Goal: Task Accomplishment & Management: Manage account settings

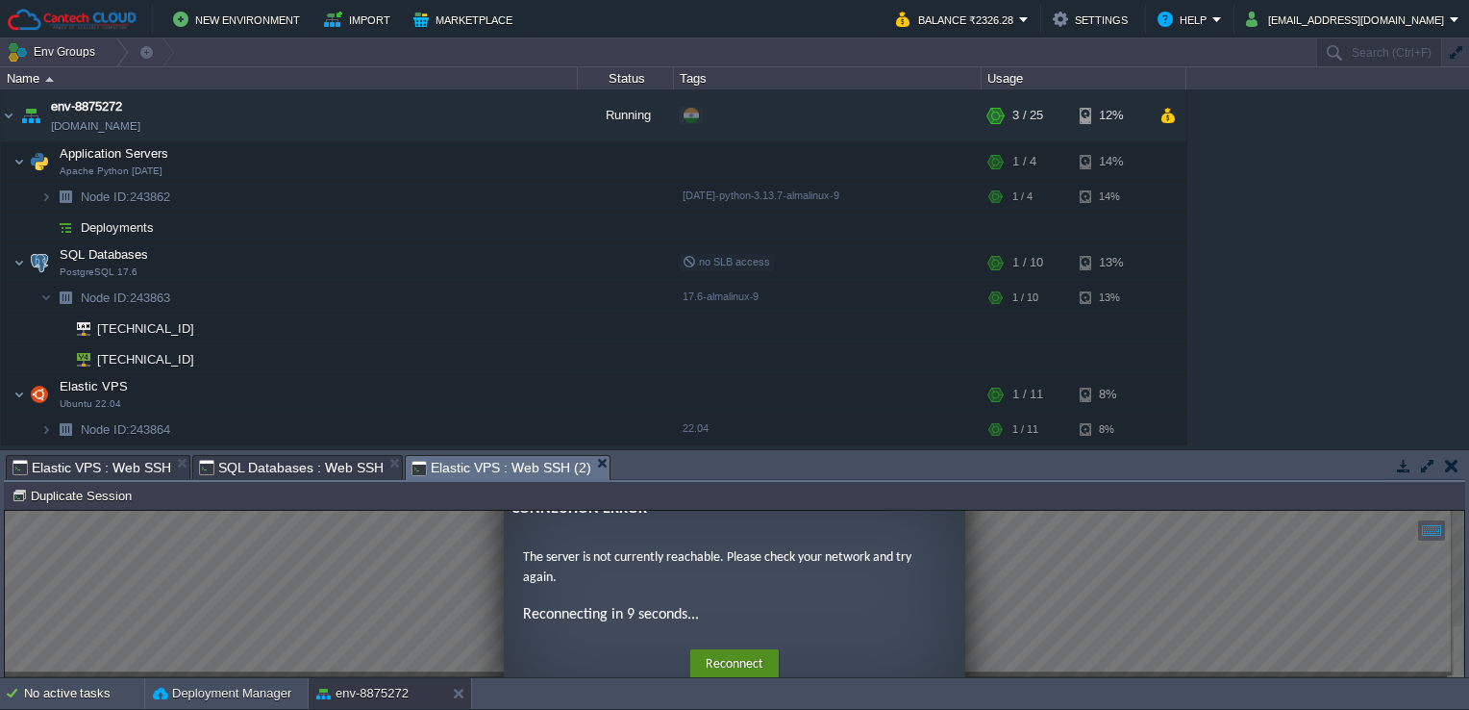
click at [754, 660] on button "Reconnect" at bounding box center [734, 664] width 88 height 31
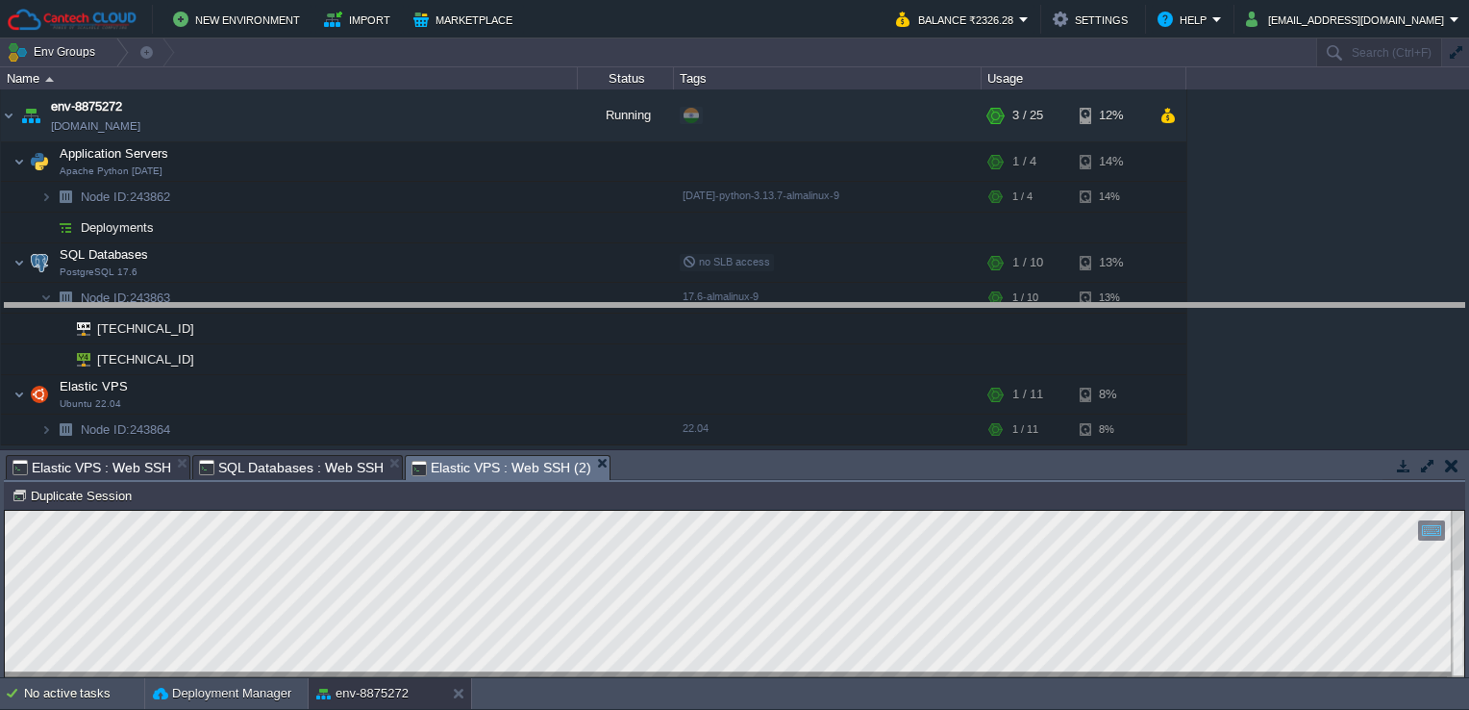
drag, startPoint x: 663, startPoint y: 457, endPoint x: 677, endPoint y: 302, distance: 155.4
click at [677, 302] on body "New Environment Import Marketplace Bonus ₹0.00 Upgrade Account Balance ₹2326.28…" at bounding box center [734, 355] width 1469 height 710
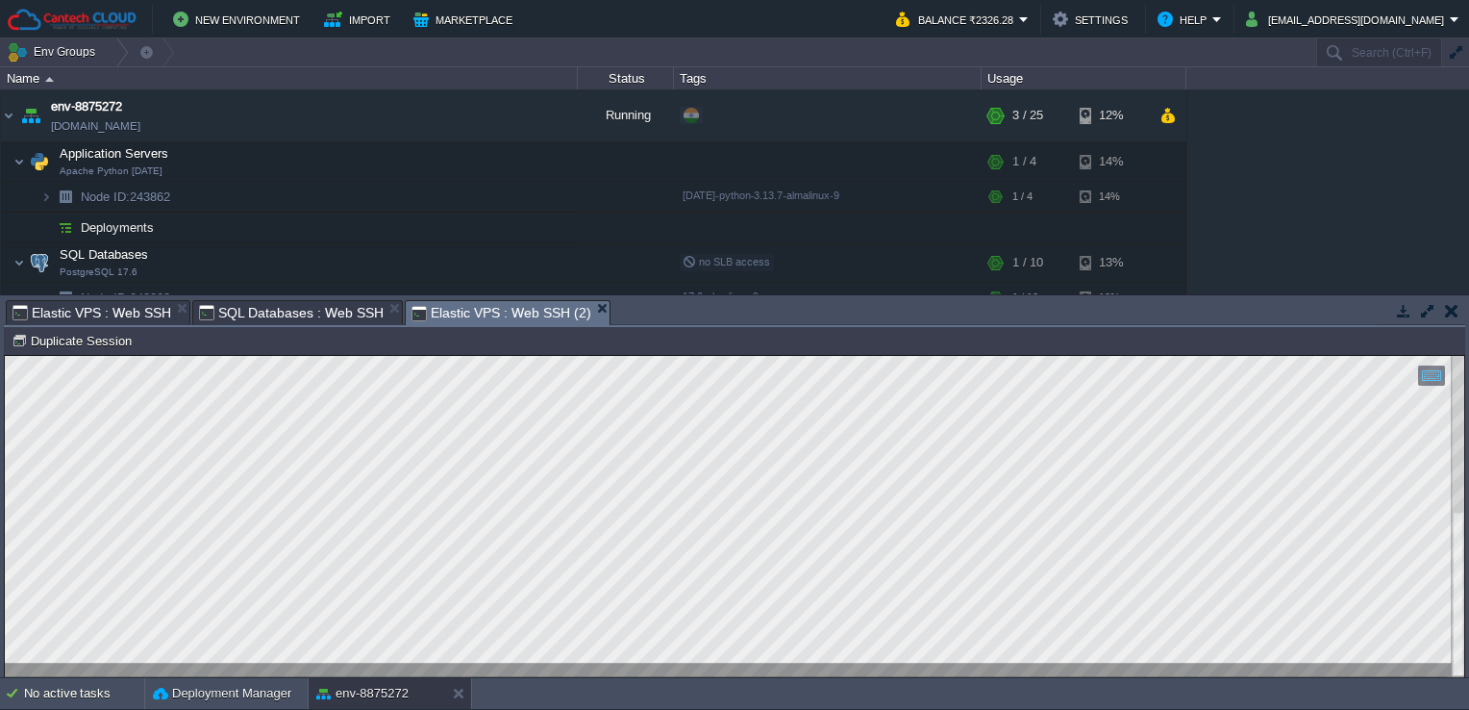
click at [1444, 152] on div "env-8875272 [DOMAIN_NAME] Running + Add to Env Group RAM 8% CPU 1% 3 / 25 12% A…" at bounding box center [734, 191] width 1469 height 205
click at [520, 669] on div at bounding box center [734, 516] width 1459 height 321
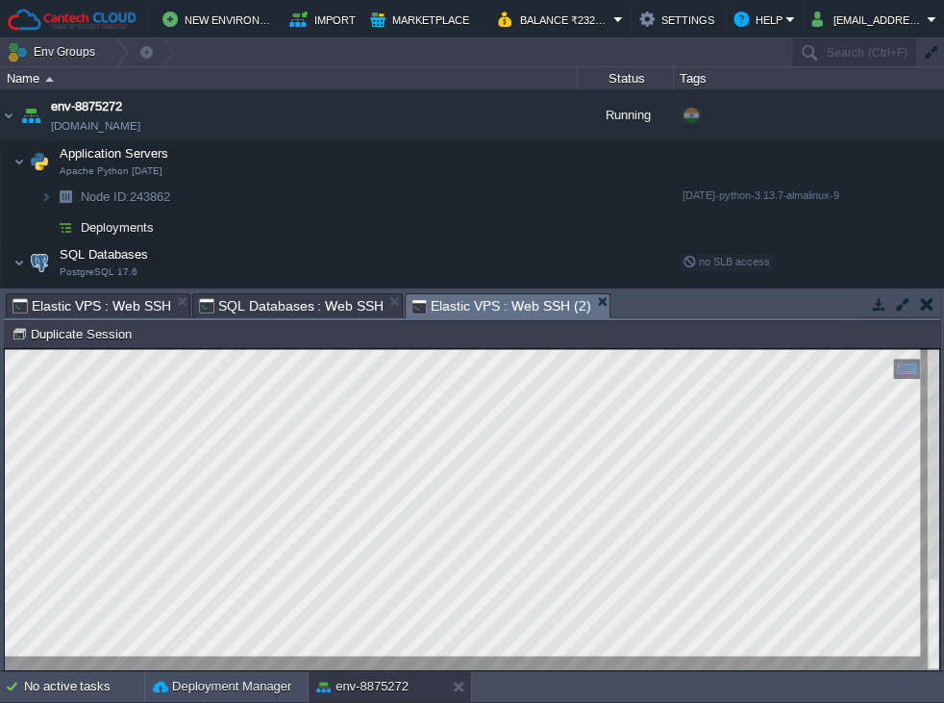
click at [596, 664] on div at bounding box center [472, 509] width 934 height 321
click at [5, 349] on html "Copy: Ctrl + Shift + C Paste: Ctrl + V Settings: Ctrl + Shift + Alt 0" at bounding box center [472, 349] width 934 height 0
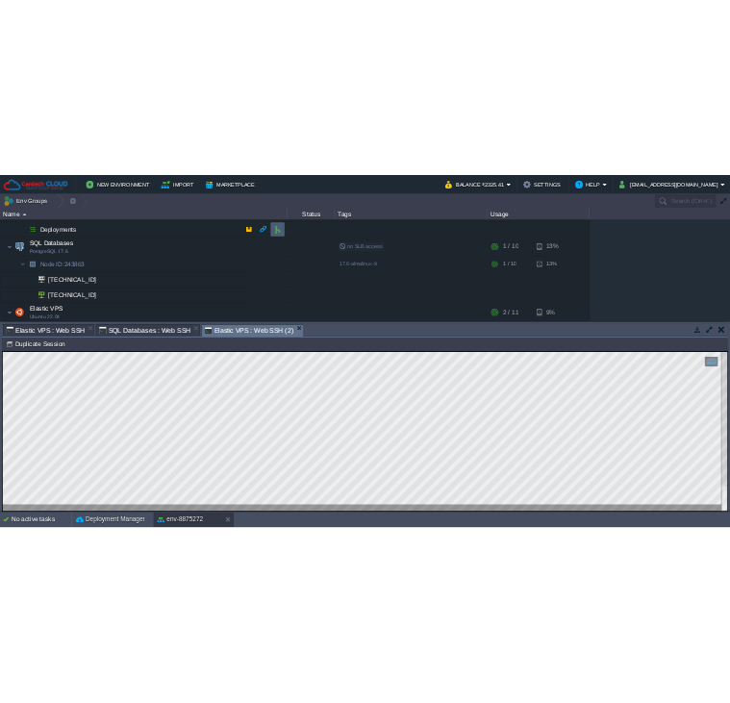
scroll to position [118, 0]
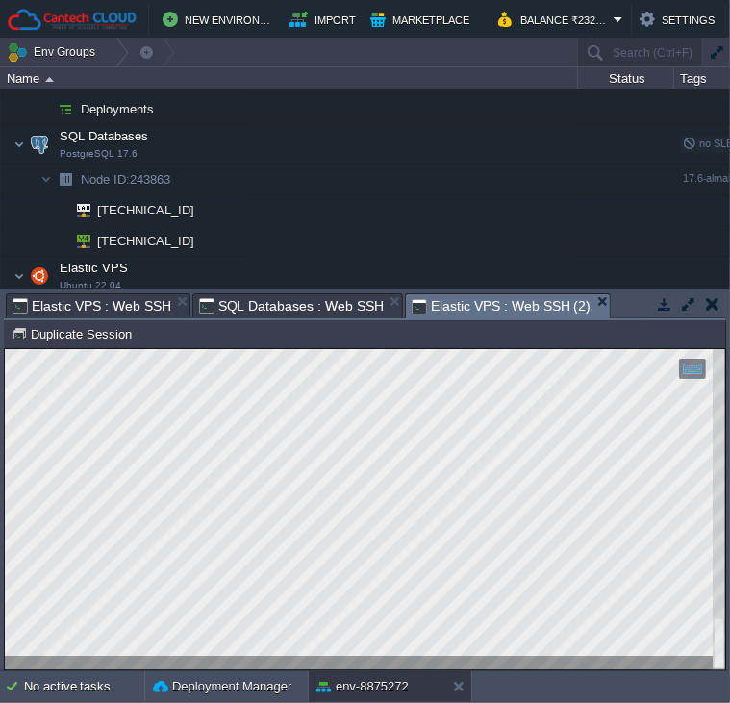
click at [5, 348] on html "Copy: Ctrl + Shift + C Paste: Ctrl + V Settings: Ctrl + Shift + Alt 0" at bounding box center [365, 348] width 720 height 0
click at [200, 235] on div at bounding box center [203, 239] width 17 height 17
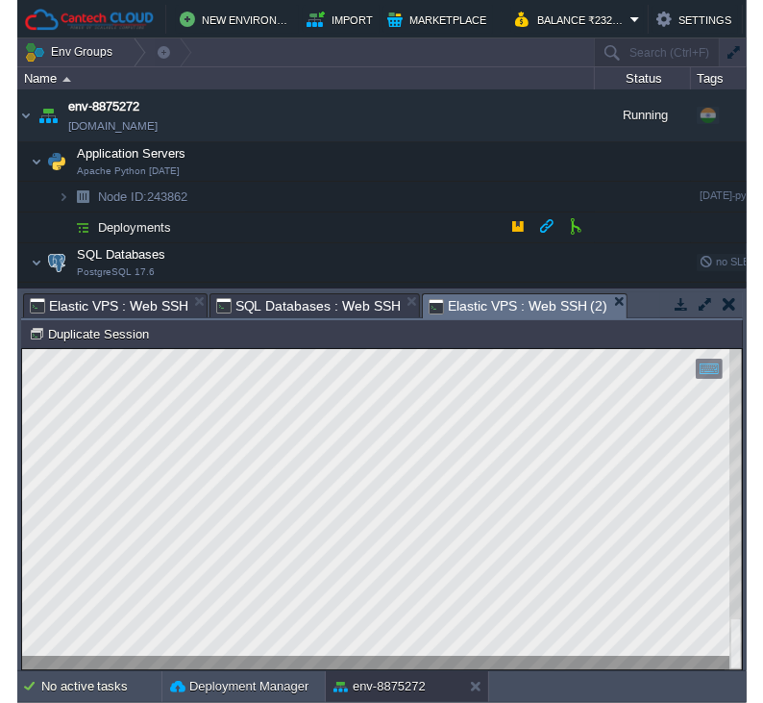
scroll to position [162, 0]
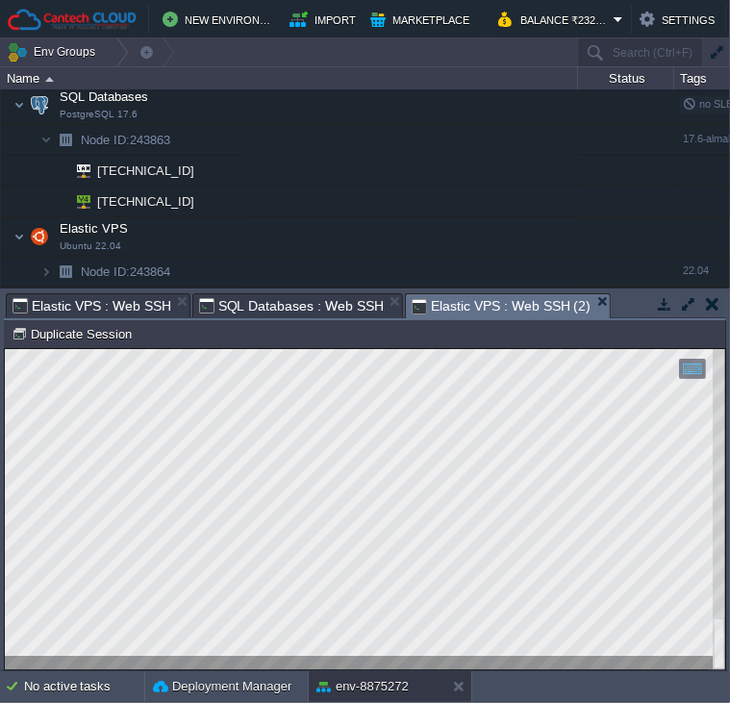
click at [5, 348] on html "Copy: Ctrl + Shift + C Paste: Ctrl + V Settings: Ctrl + Shift + Alt 0" at bounding box center [365, 348] width 720 height 0
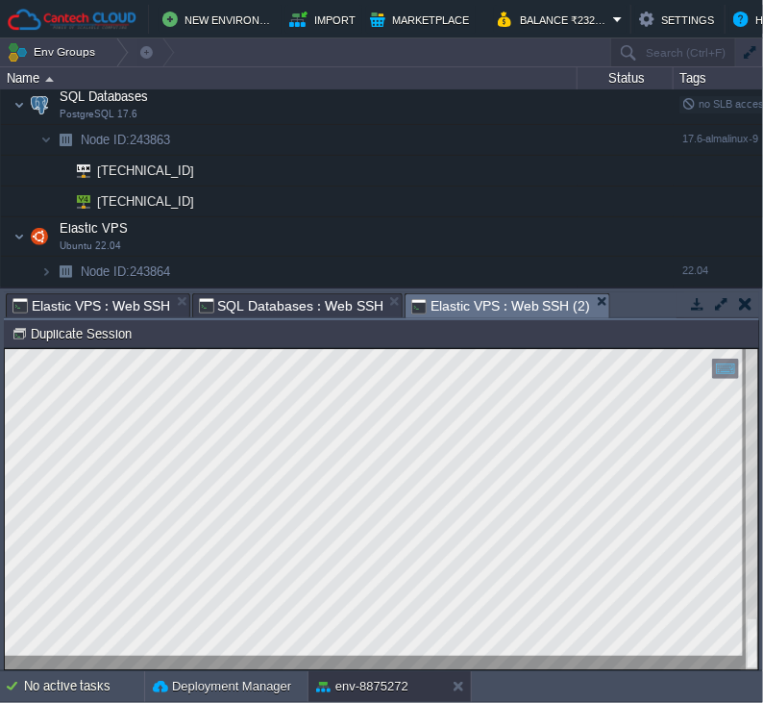
click at [479, 671] on td "No active tasks Deployment Manager env-8875272" at bounding box center [381, 686] width 763 height 31
click at [418, 656] on div at bounding box center [382, 508] width 754 height 321
click at [455, 659] on div at bounding box center [382, 508] width 754 height 321
click at [5, 348] on html "Copy: Ctrl + Shift + C Paste: Ctrl + V Settings: Ctrl + Shift + Alt 0" at bounding box center [382, 348] width 754 height 0
click at [403, 226] on button "button" at bounding box center [404, 234] width 17 height 17
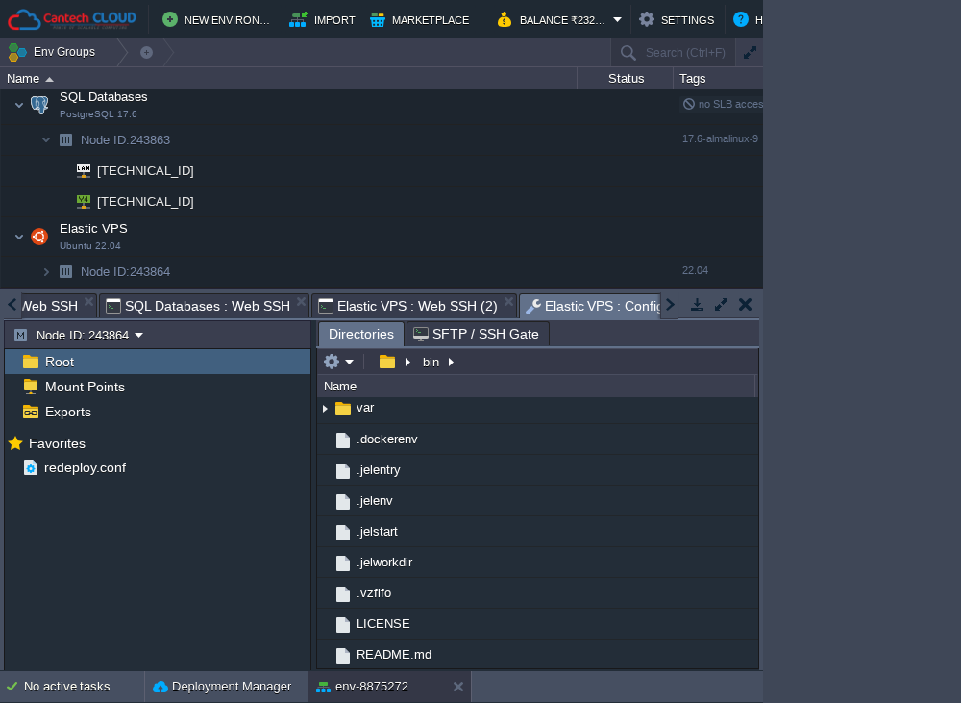
scroll to position [0, 0]
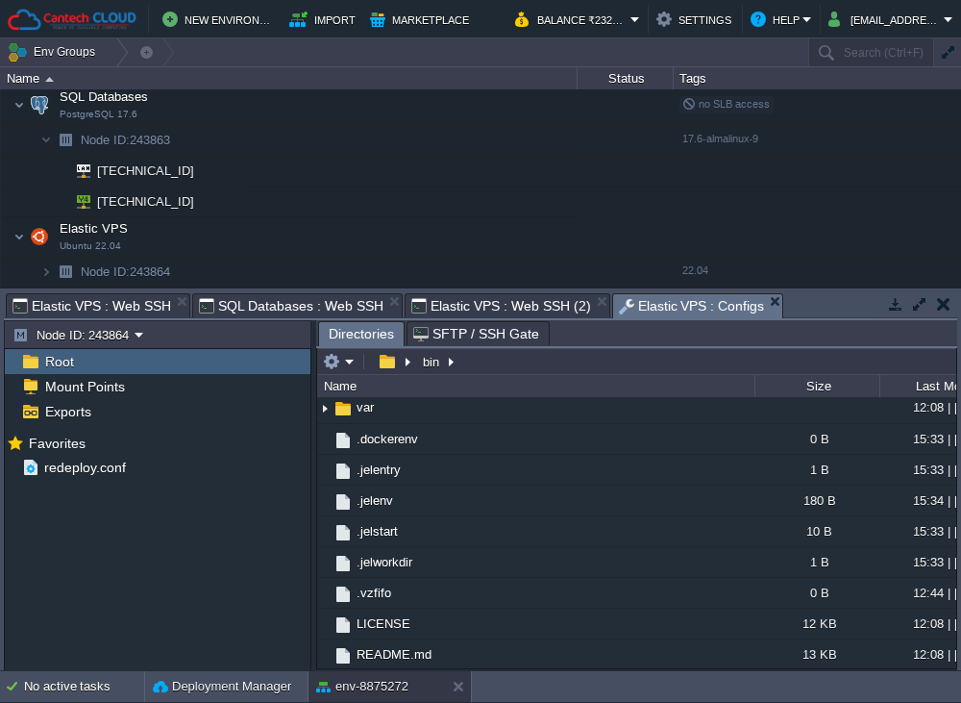
click at [160, 372] on div "Root" at bounding box center [158, 361] width 306 height 25
click at [162, 379] on div "Mount Points" at bounding box center [158, 386] width 306 height 25
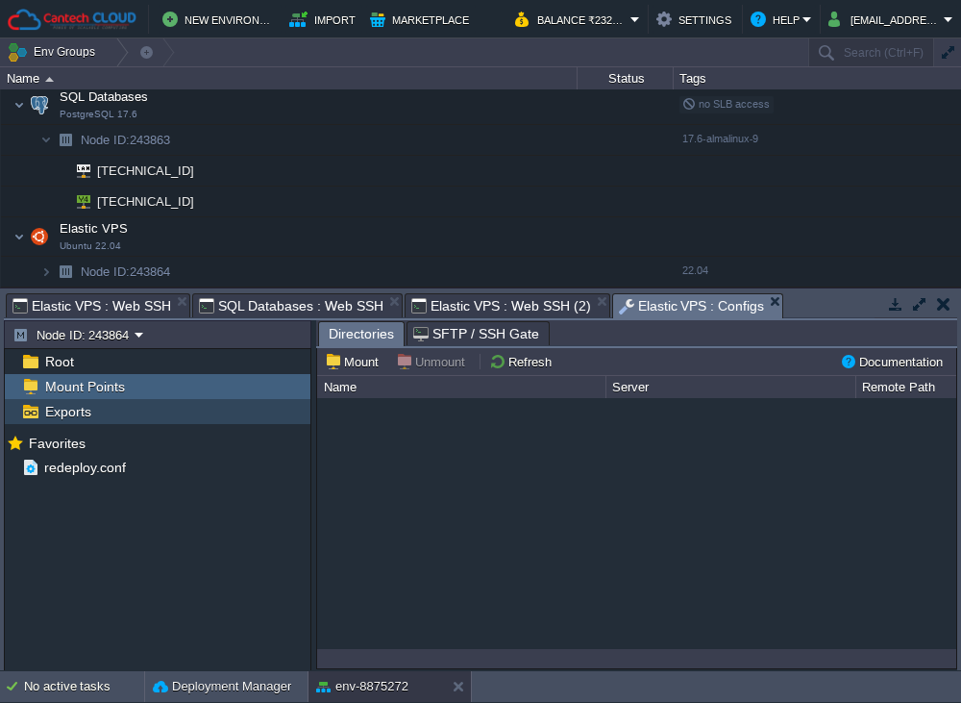
click at [138, 413] on div "Exports" at bounding box center [158, 411] width 306 height 25
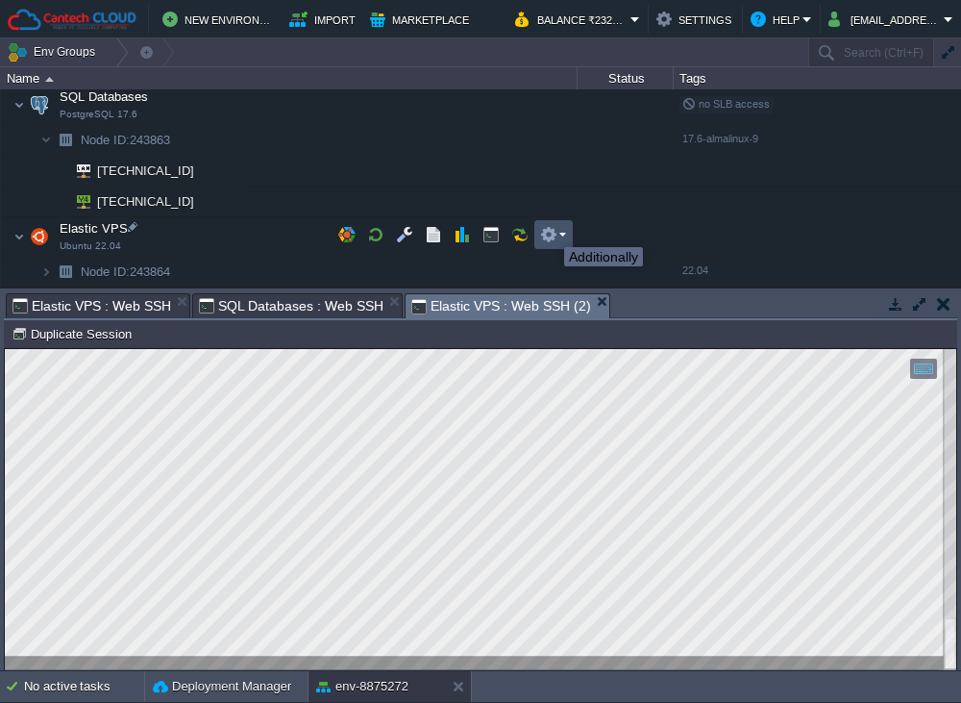
click at [550, 230] on button "button" at bounding box center [548, 234] width 17 height 17
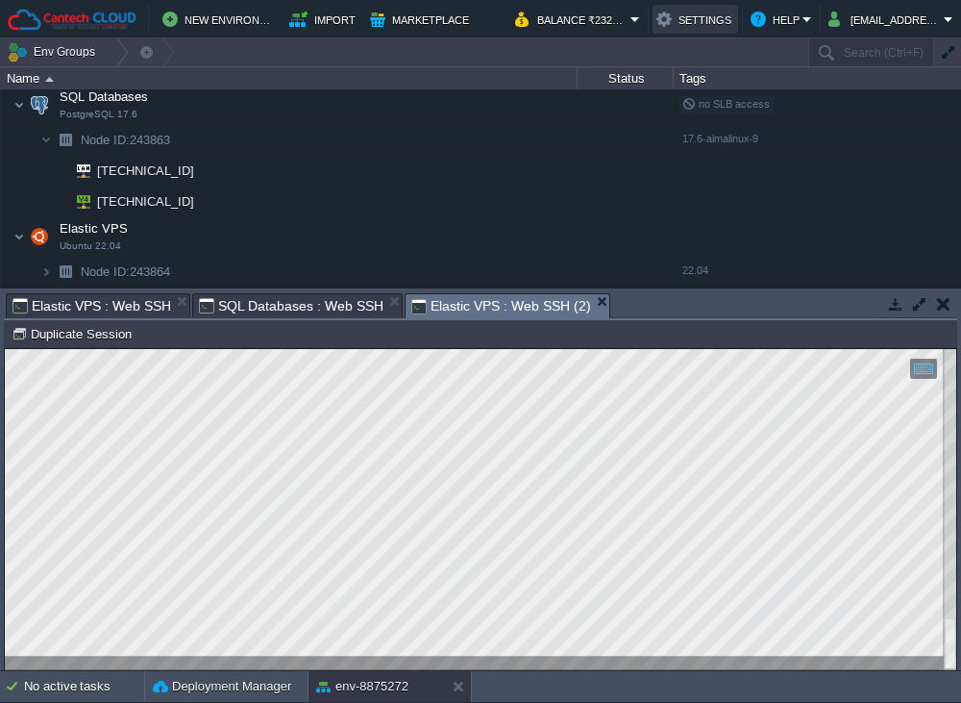
click at [704, 24] on button "Settings" at bounding box center [696, 19] width 78 height 23
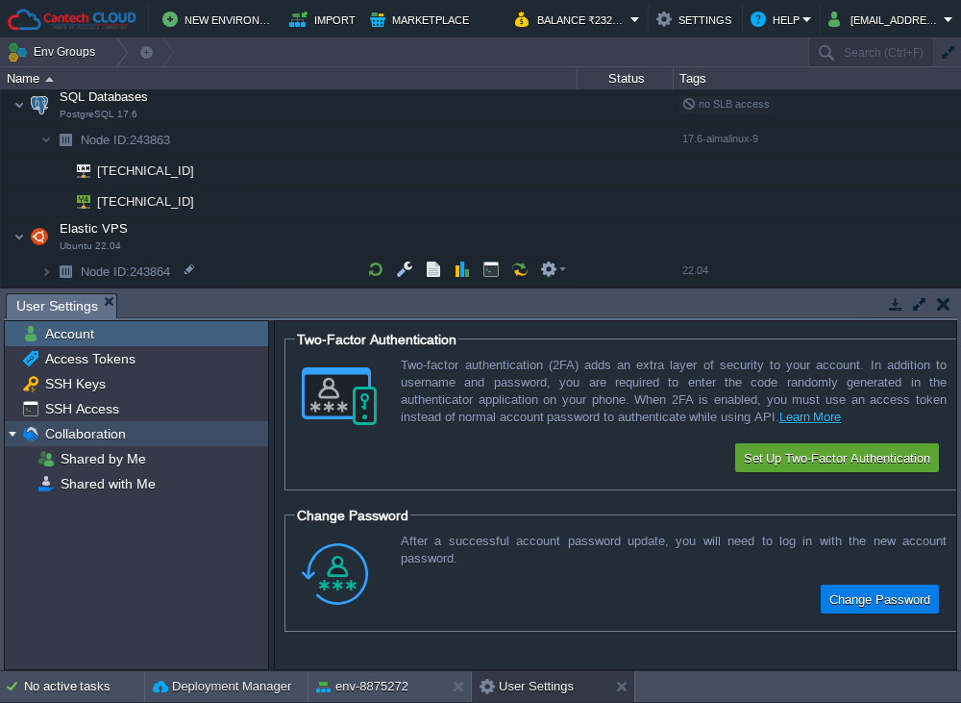
click at [12, 427] on img at bounding box center [12, 433] width 15 height 25
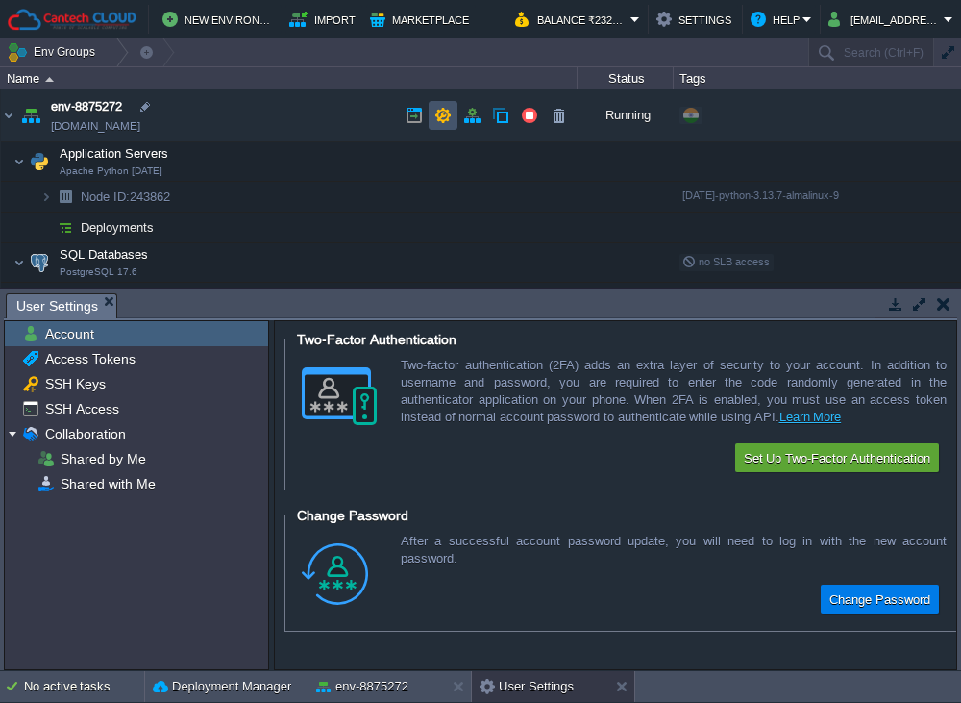
click at [443, 114] on button "button" at bounding box center [443, 115] width 17 height 17
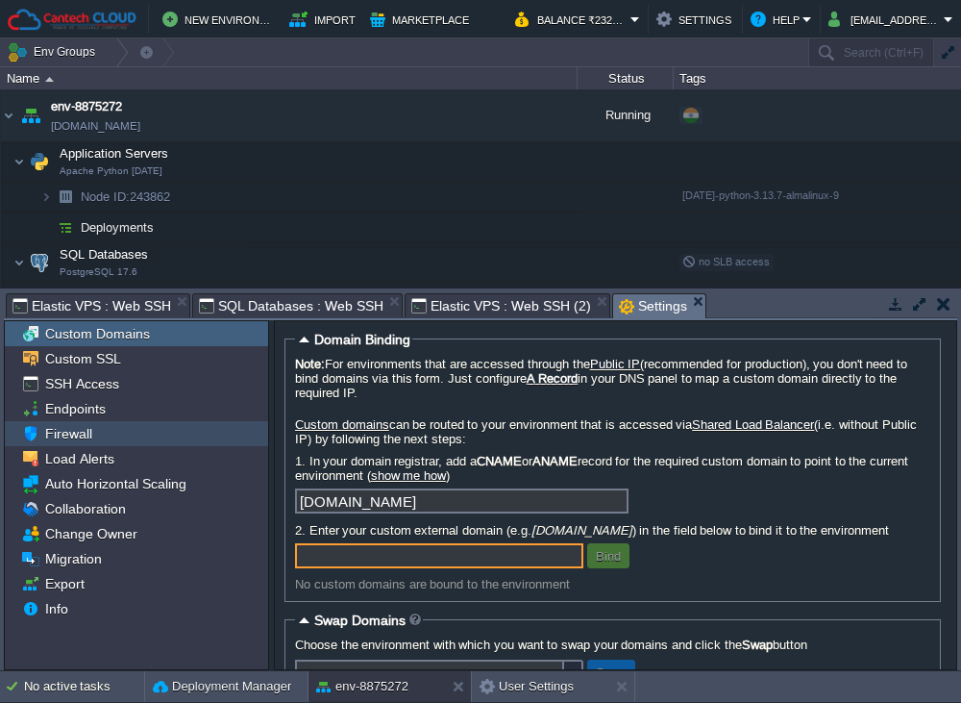
click at [69, 442] on span "Firewall" at bounding box center [68, 433] width 54 height 17
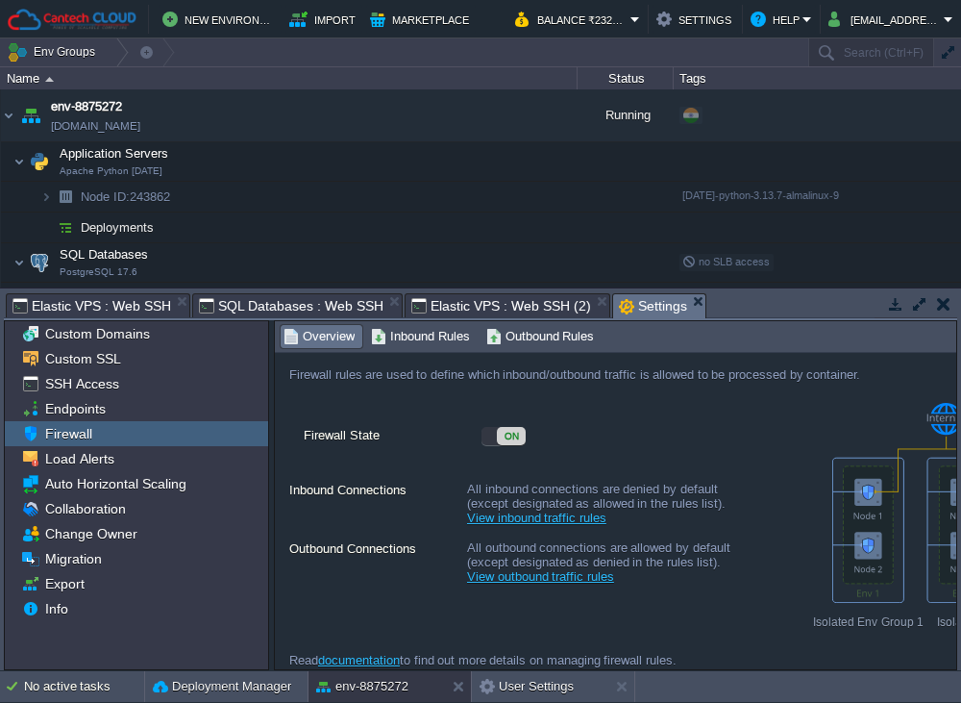
click at [542, 525] on link "View inbound traffic rules" at bounding box center [536, 518] width 139 height 14
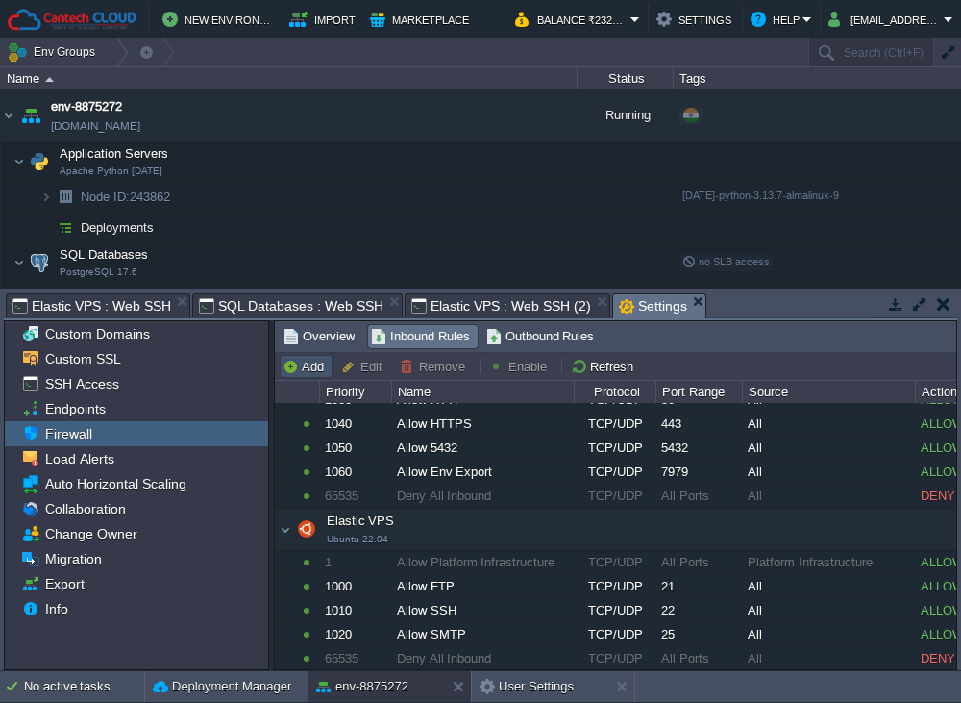
click at [298, 361] on button "Add" at bounding box center [306, 366] width 47 height 17
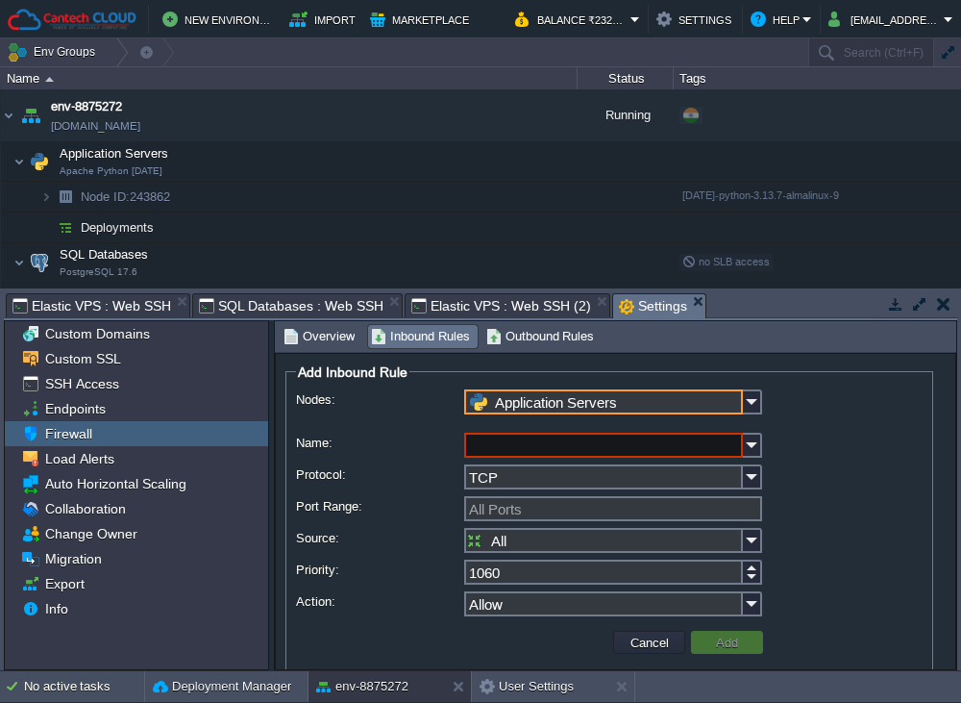
click at [572, 395] on input "Application Servers" at bounding box center [603, 401] width 279 height 25
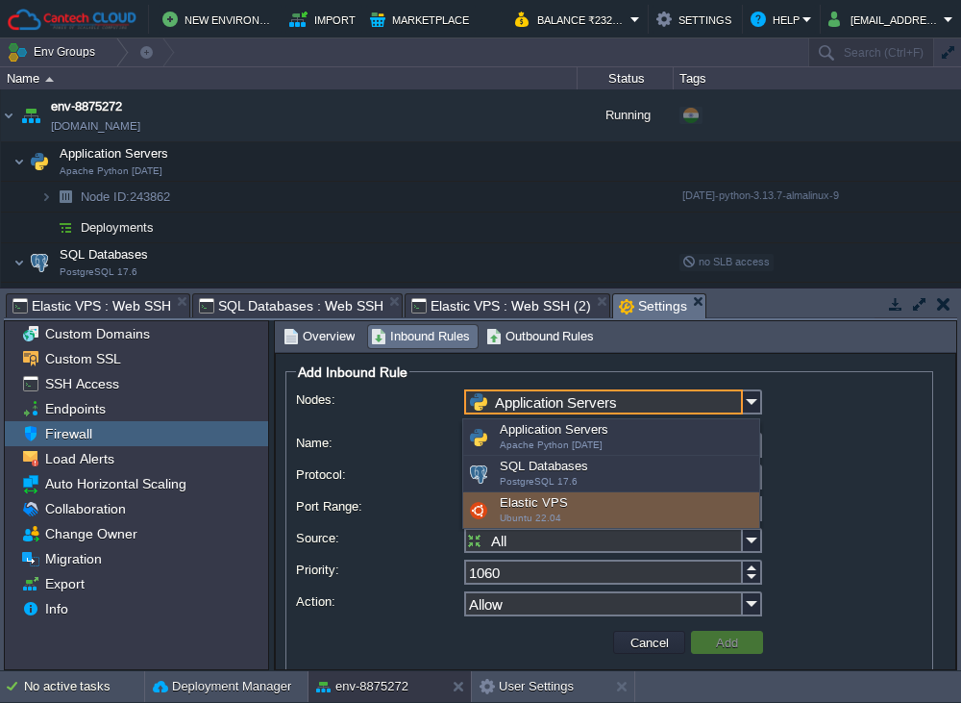
click at [534, 509] on div "Elastic VPS Ubuntu 22.04" at bounding box center [611, 510] width 296 height 37
type input "Elastic VPS"
type input "1030"
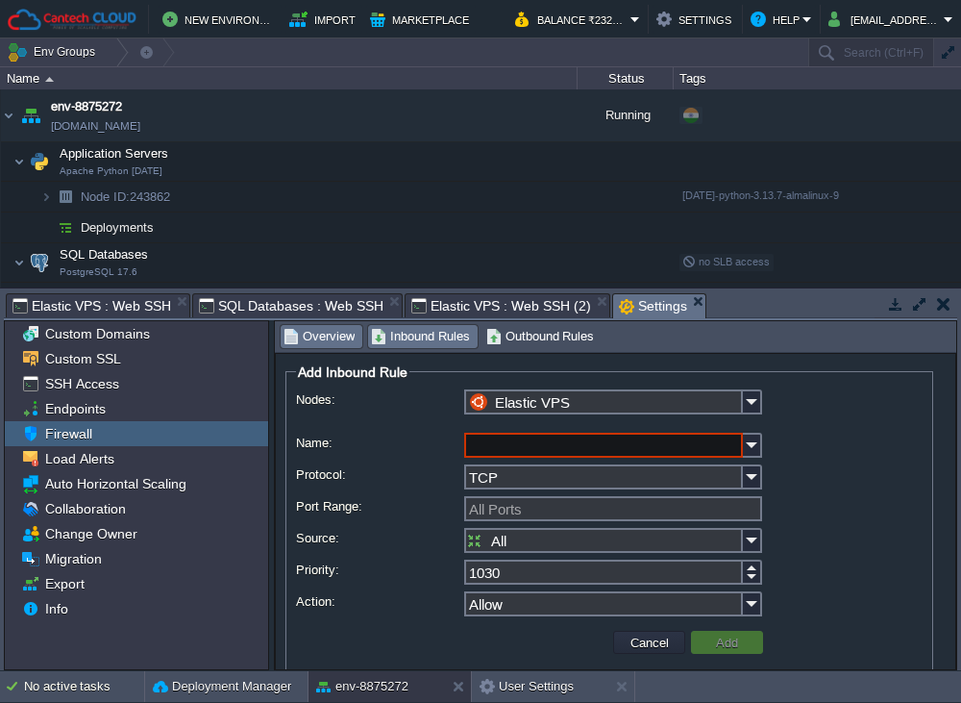
click at [324, 335] on span "Overview" at bounding box center [319, 336] width 71 height 21
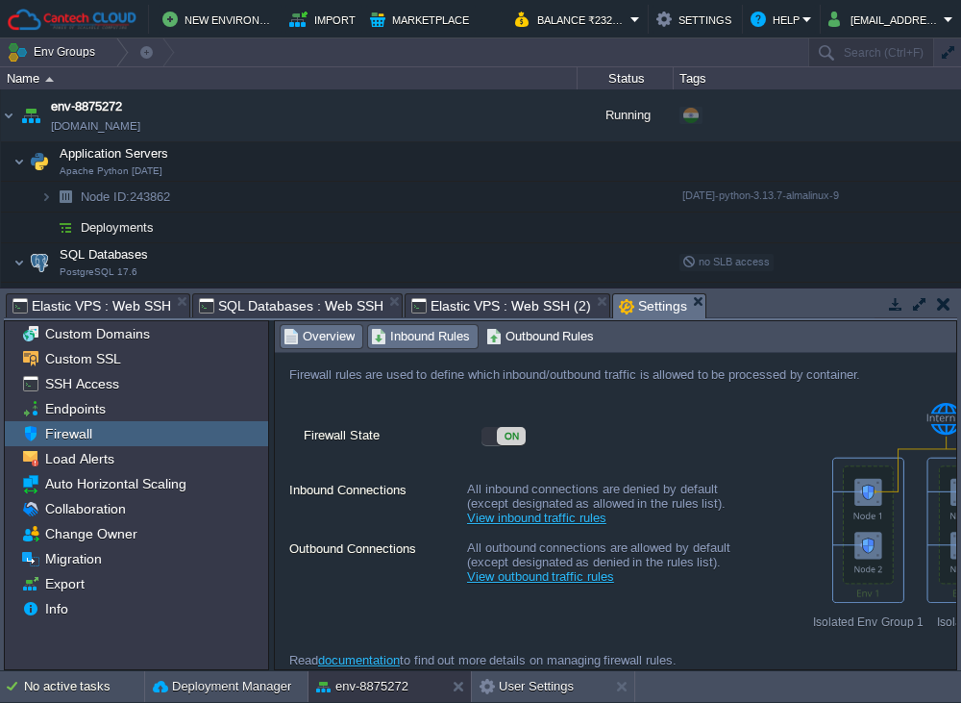
click at [423, 336] on span "Inbound Rules" at bounding box center [420, 336] width 99 height 21
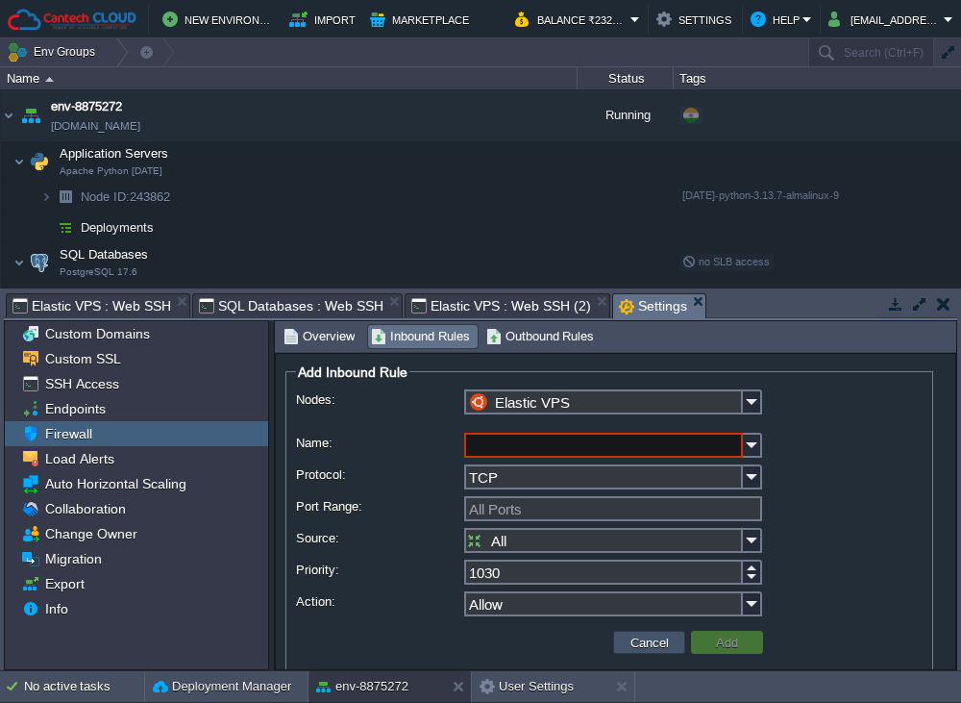
click at [628, 645] on button "Cancel" at bounding box center [650, 642] width 50 height 17
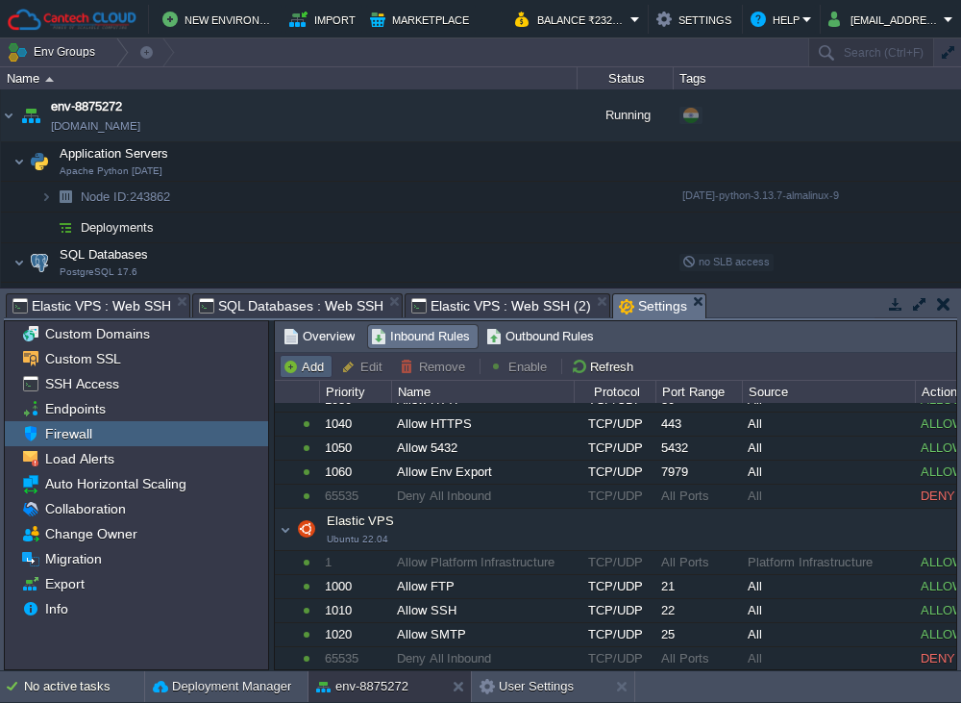
click at [306, 365] on button "Add" at bounding box center [306, 366] width 47 height 17
type input "Application Servers"
type input "1060"
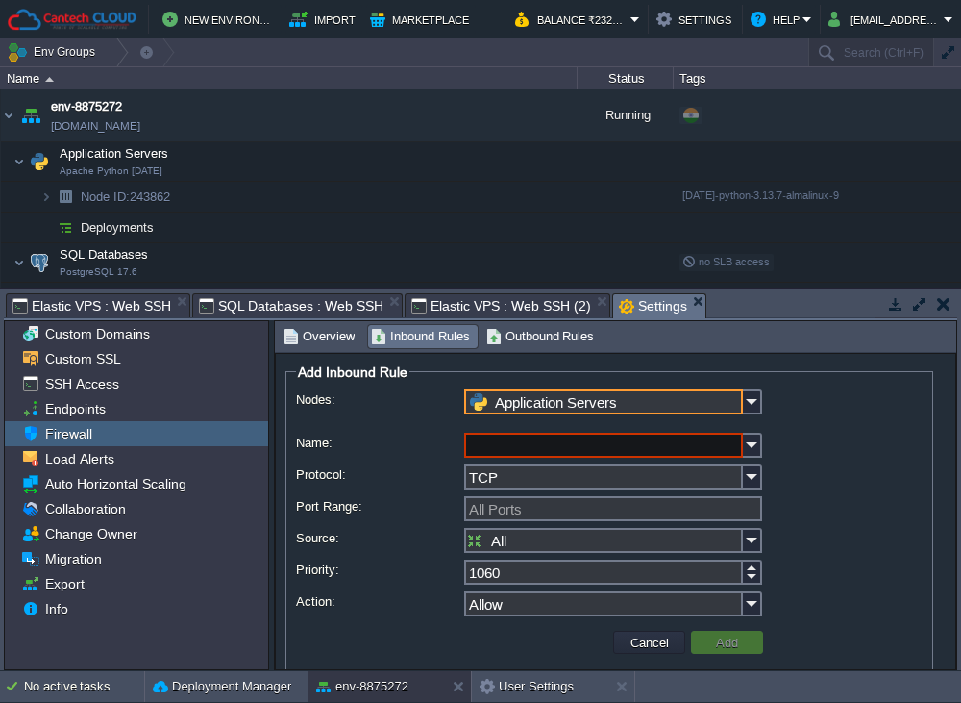
click at [534, 391] on input "Application Servers" at bounding box center [603, 401] width 279 height 25
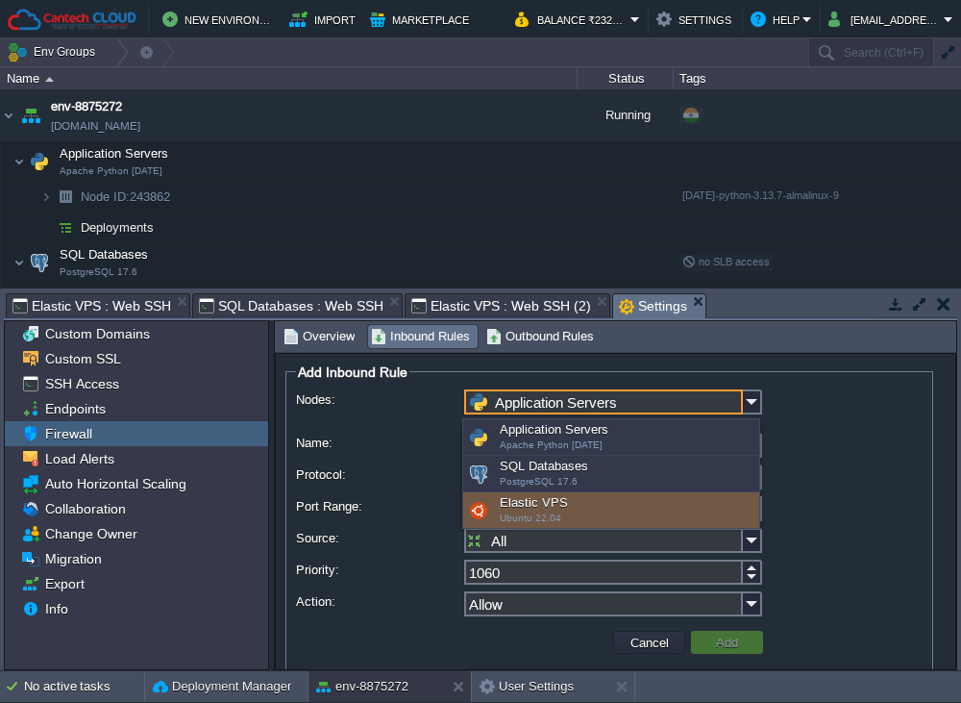
click at [543, 502] on div "Elastic VPS Ubuntu 22.04" at bounding box center [611, 510] width 296 height 37
type input "Elastic VPS"
type input "1030"
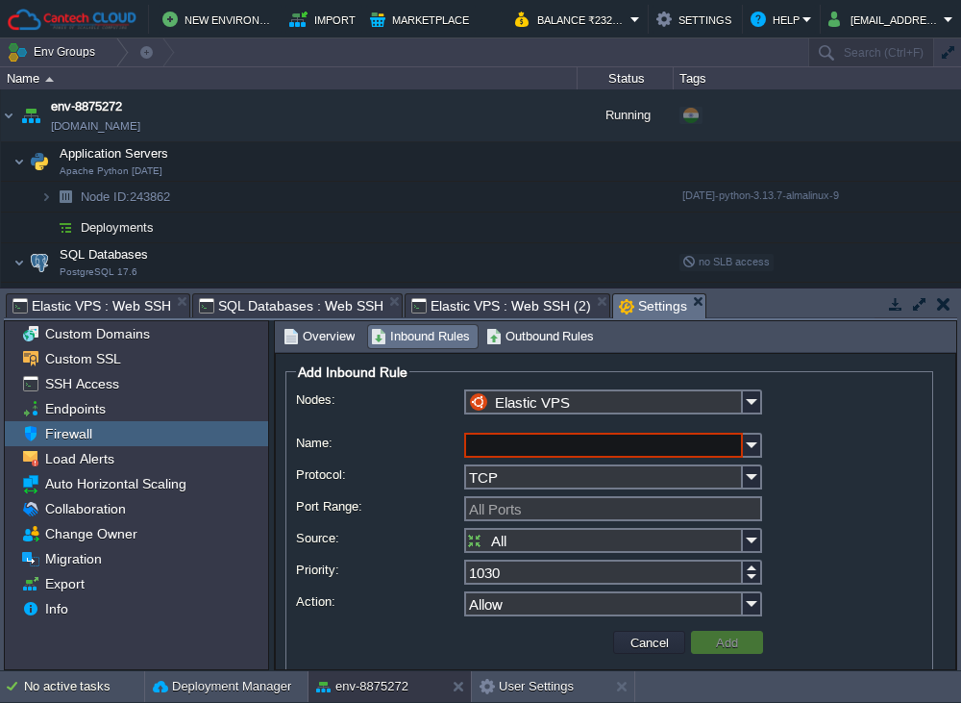
click at [535, 445] on input "Name:" at bounding box center [603, 445] width 279 height 25
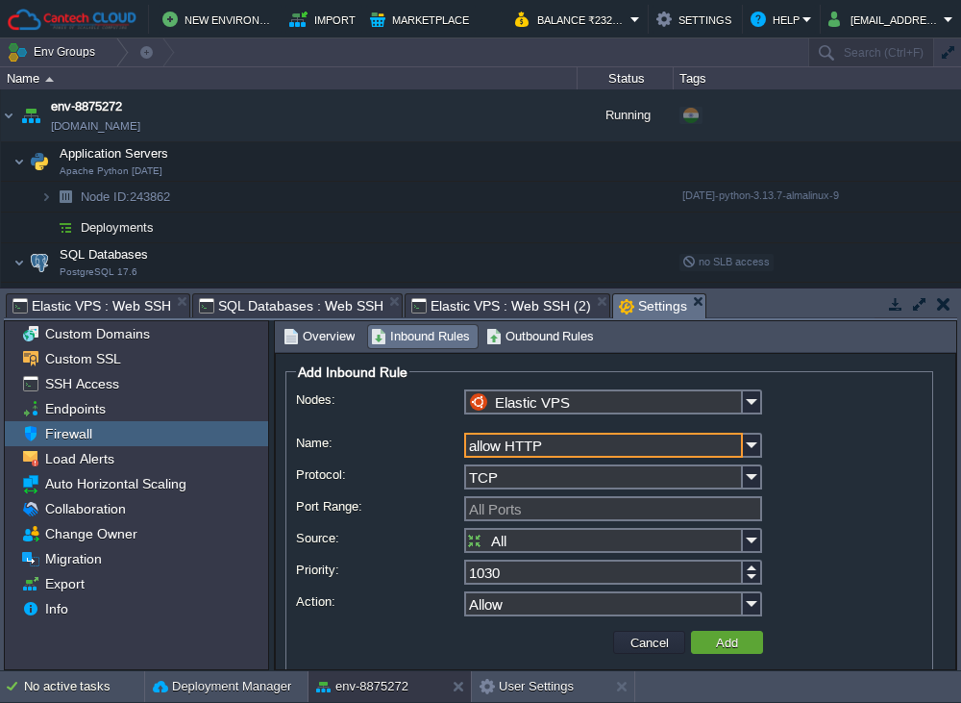
type input "allow HTTP"
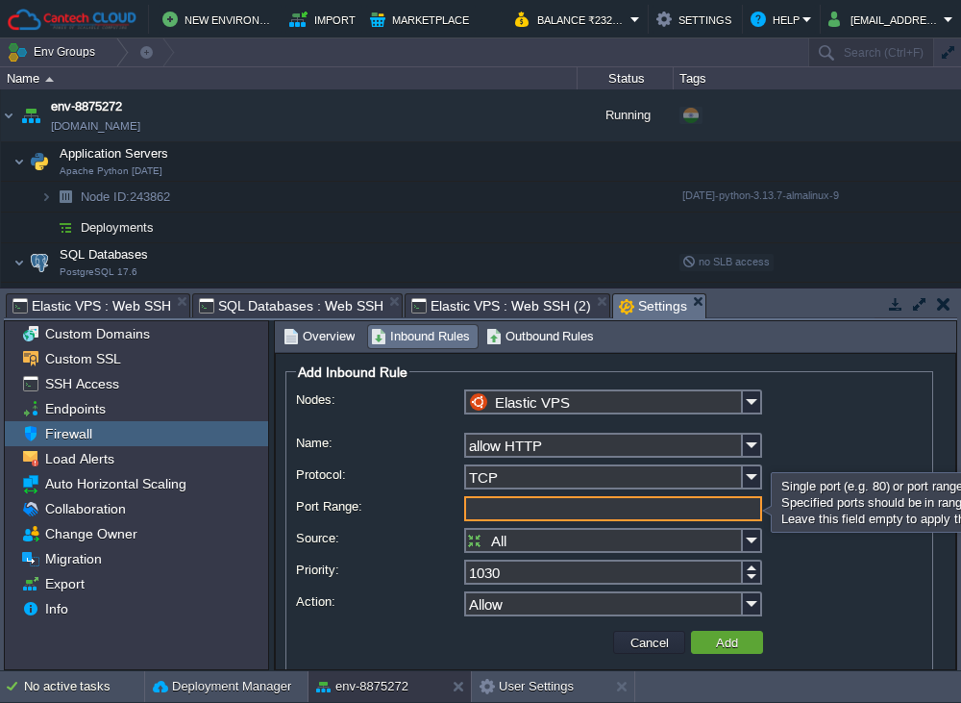
click at [657, 511] on input "Port Range:" at bounding box center [613, 508] width 298 height 25
type input "80"
click at [713, 639] on button "Add" at bounding box center [727, 642] width 34 height 17
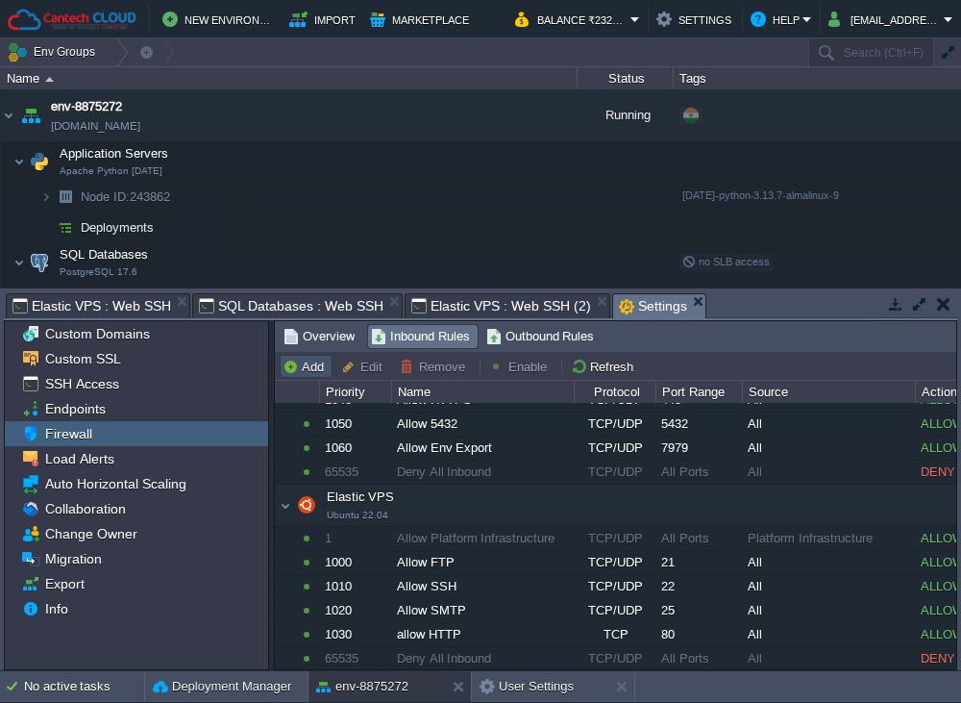
click at [308, 363] on button "Add" at bounding box center [306, 366] width 47 height 17
type input "Application Servers"
type input "1060"
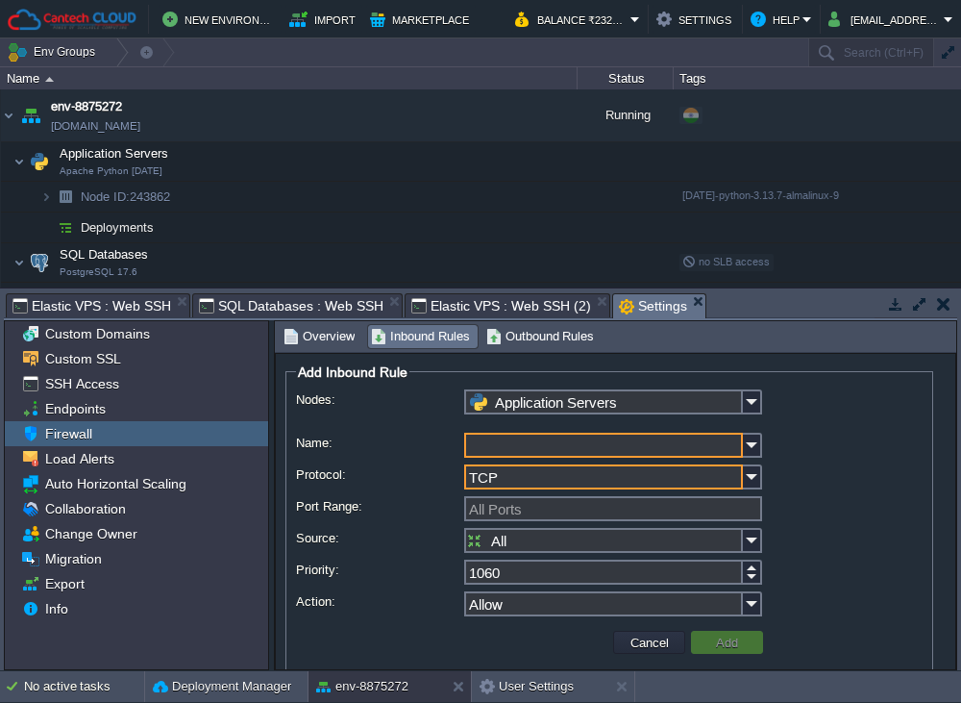
click at [550, 483] on input "TCP" at bounding box center [603, 476] width 279 height 25
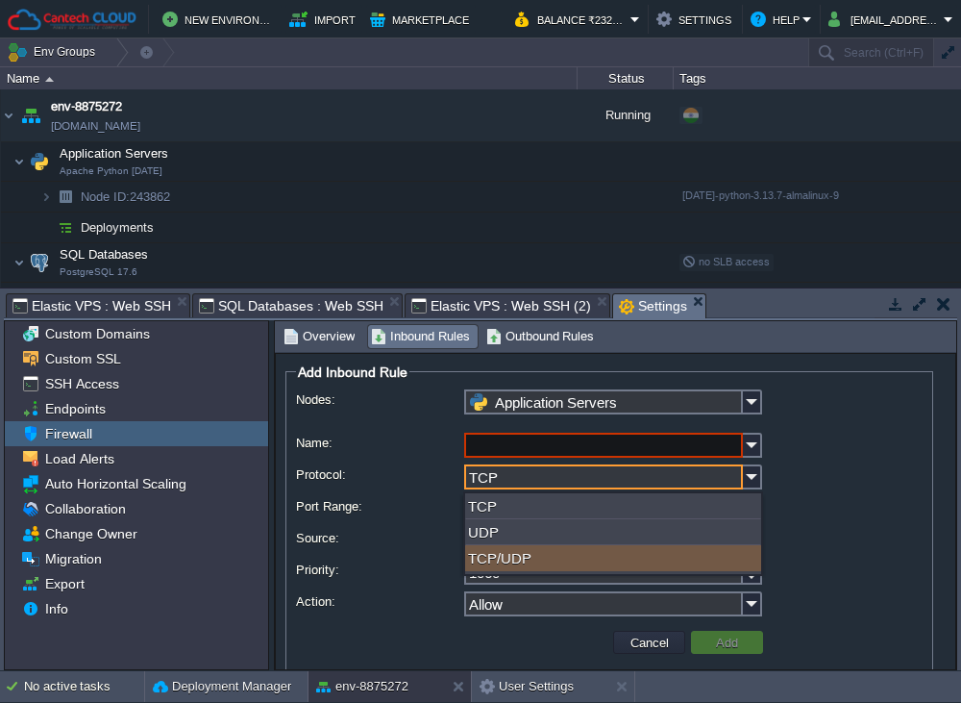
click at [542, 560] on div "TCP/UDP" at bounding box center [613, 558] width 296 height 26
type input "TCP/UDP"
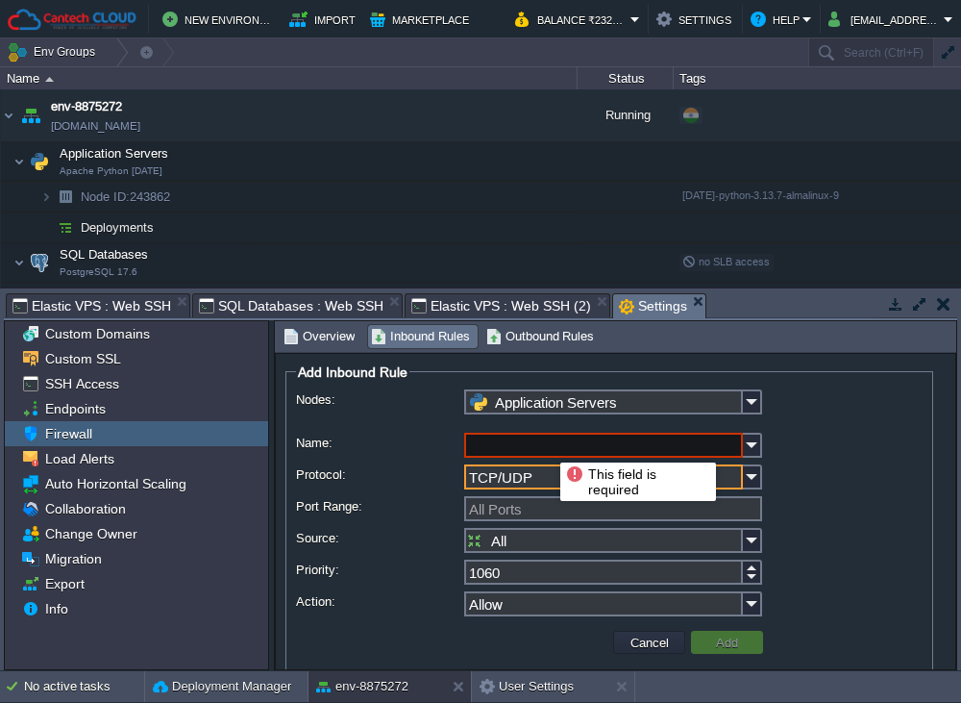
click at [546, 445] on input "Name:" at bounding box center [603, 445] width 279 height 25
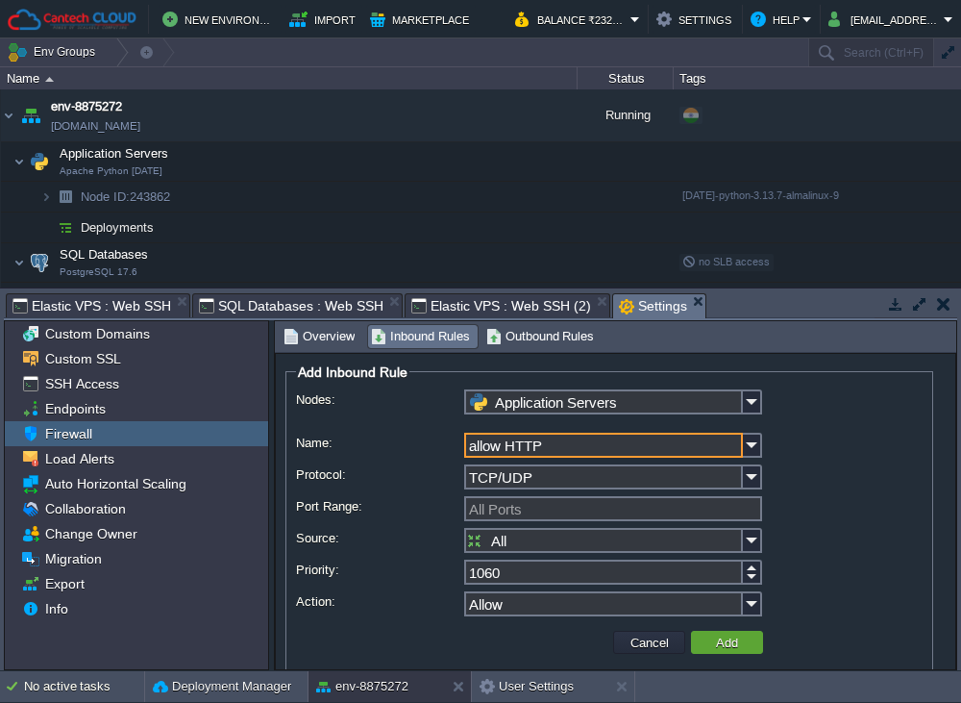
type input "allow HTTP"
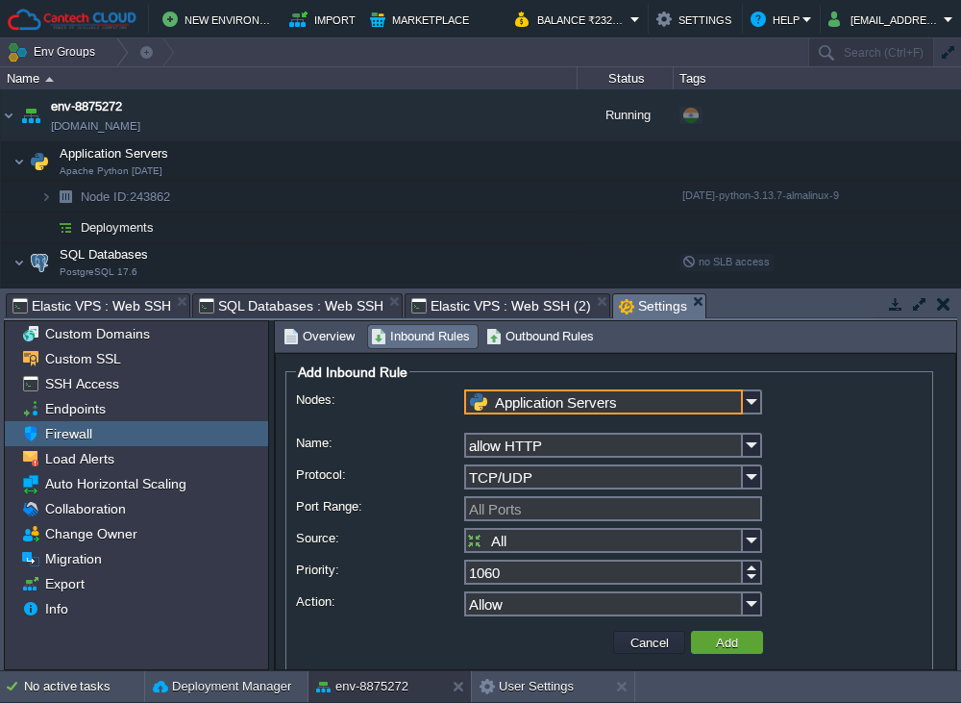
click at [569, 396] on input "Application Servers" at bounding box center [603, 401] width 279 height 25
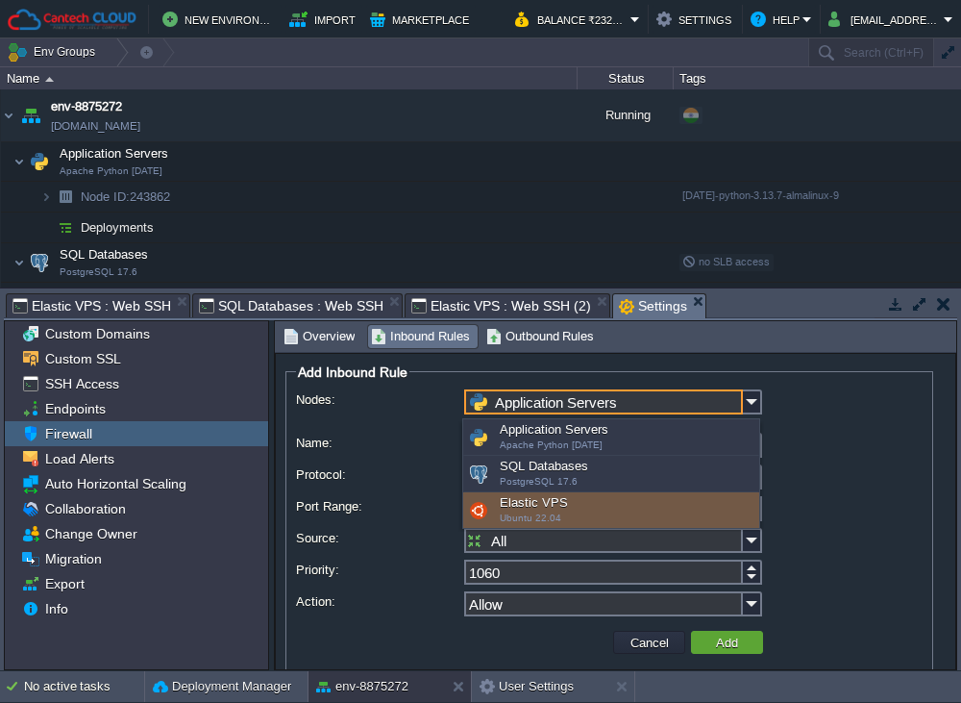
click at [567, 496] on div "Elastic VPS Ubuntu 22.04" at bounding box center [611, 510] width 296 height 37
type input "Elastic VPS"
type input "1040"
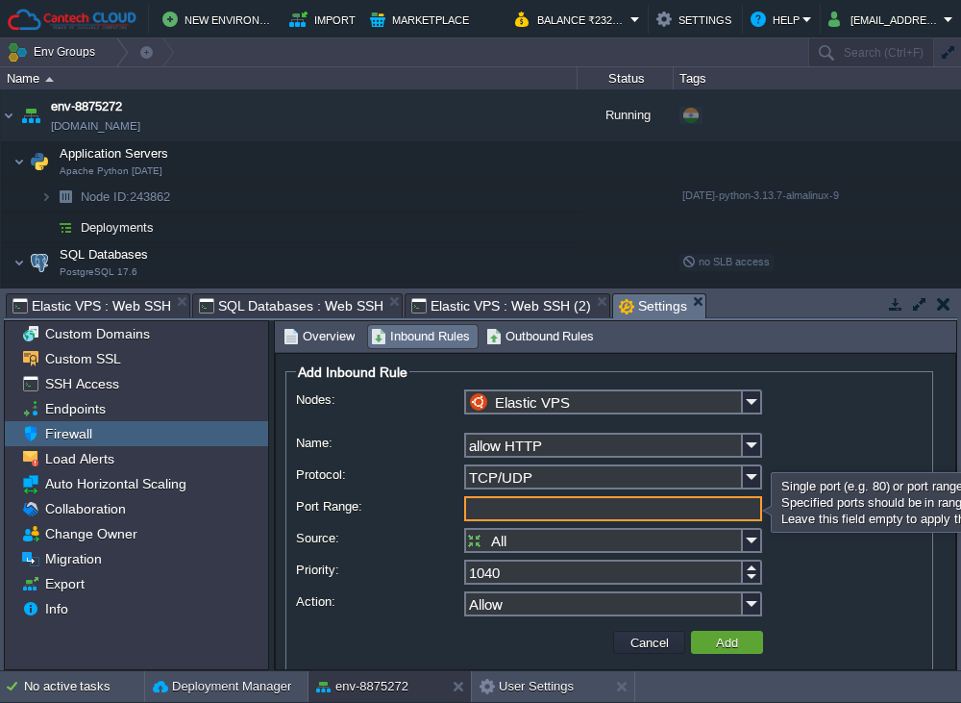
click at [561, 508] on input "Port Range:" at bounding box center [613, 508] width 298 height 25
type input "80"
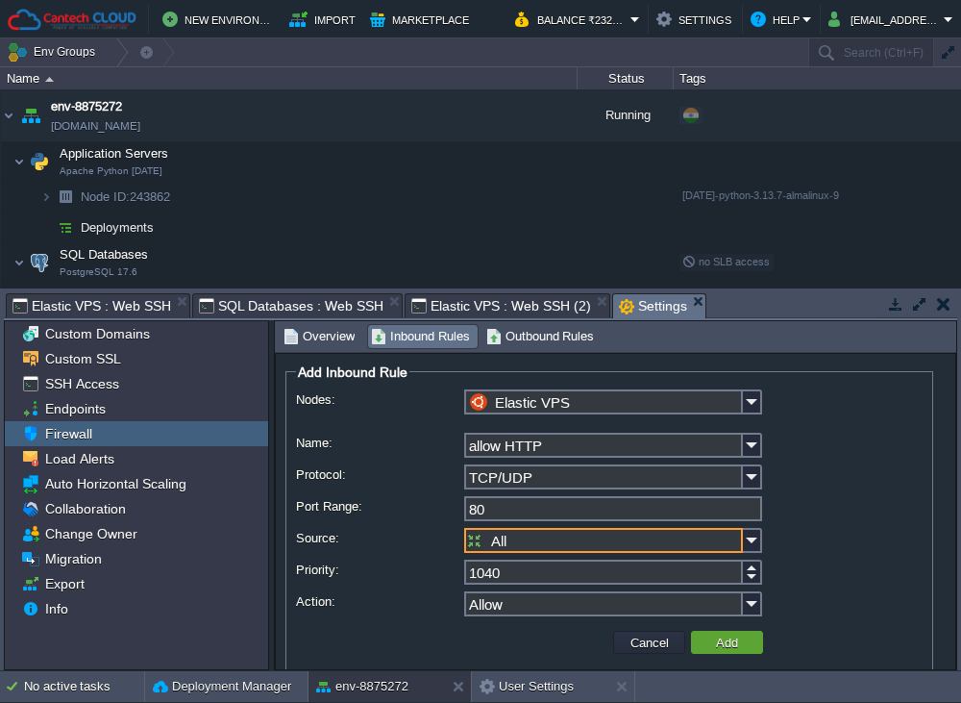
click at [553, 540] on input "All" at bounding box center [603, 540] width 279 height 25
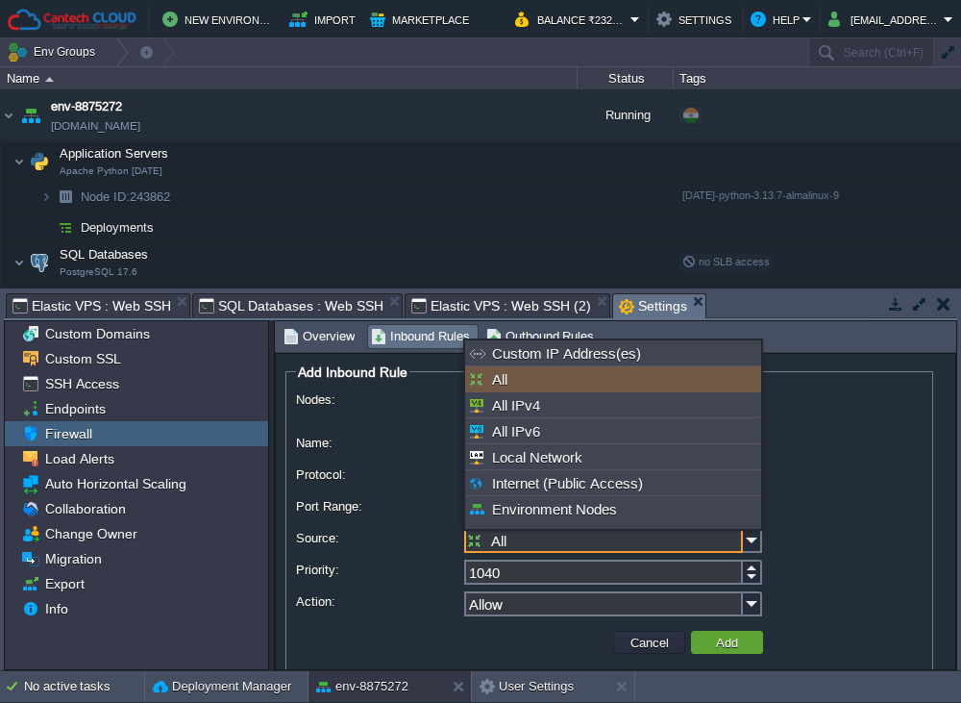
click at [553, 540] on input "All" at bounding box center [603, 540] width 279 height 25
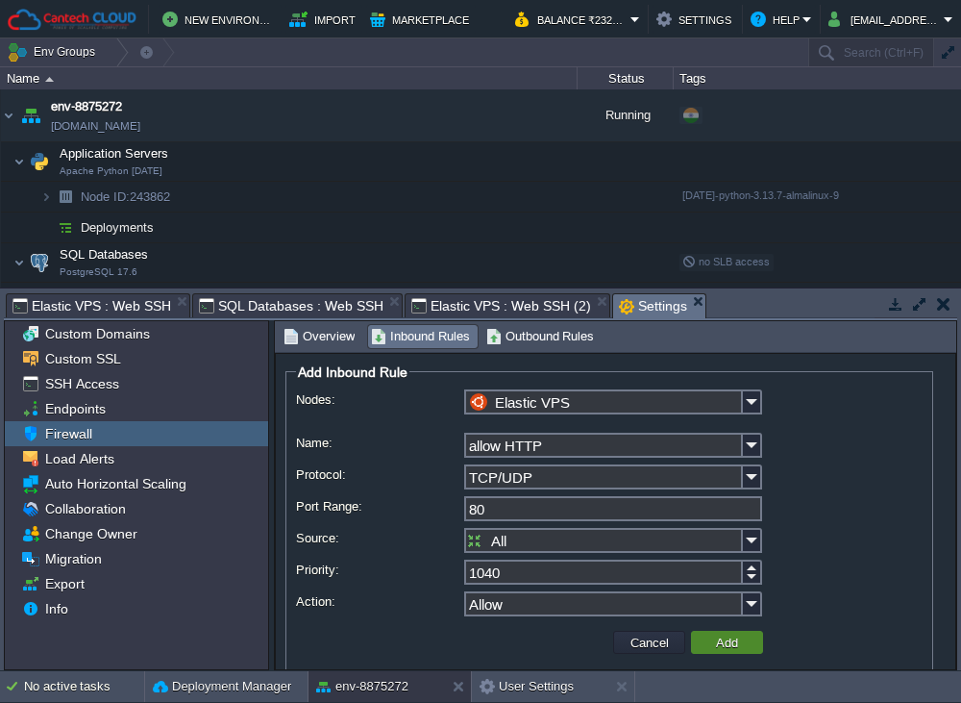
click at [717, 644] on button "Add" at bounding box center [727, 642] width 34 height 17
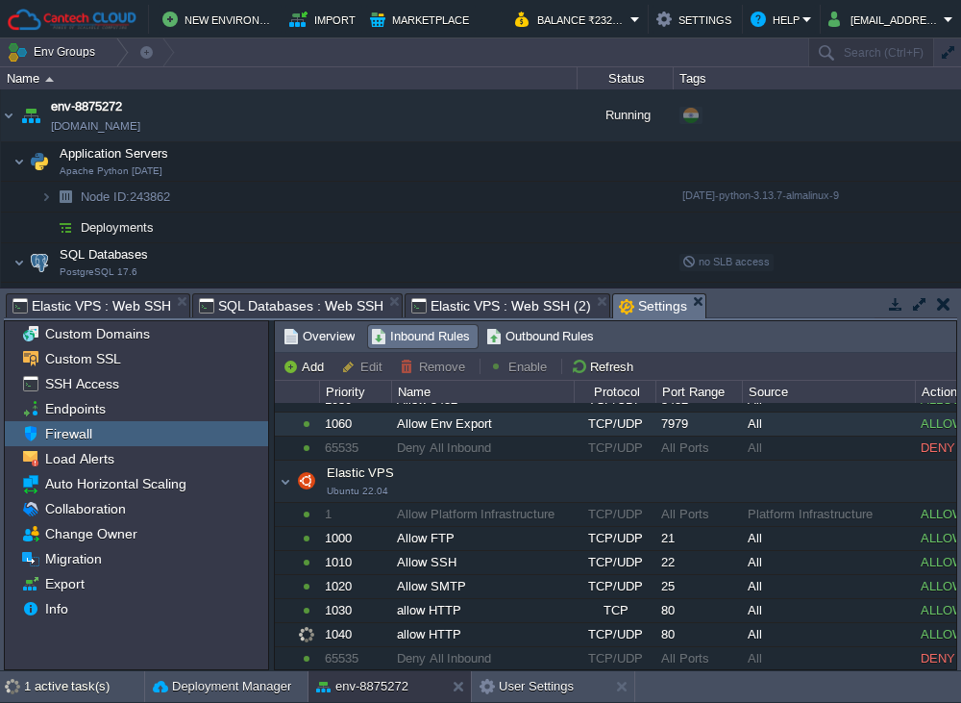
scroll to position [388, 0]
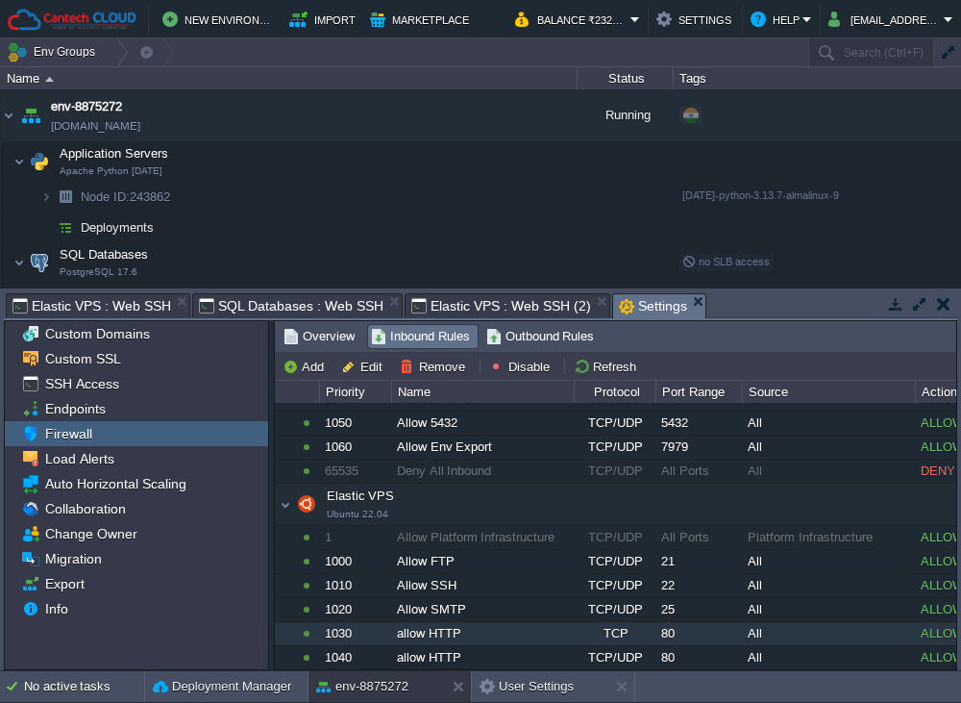
click at [430, 625] on div "allow HTTP" at bounding box center [482, 633] width 181 height 23
click at [428, 367] on button "Remove" at bounding box center [435, 366] width 71 height 17
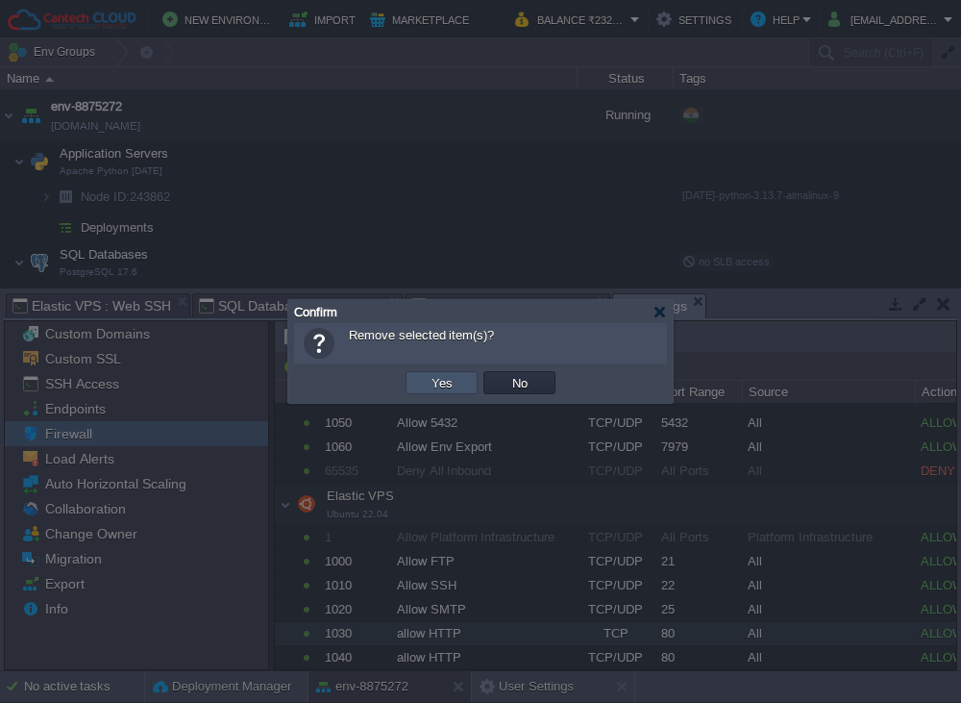
click at [446, 386] on button "Yes" at bounding box center [442, 382] width 33 height 17
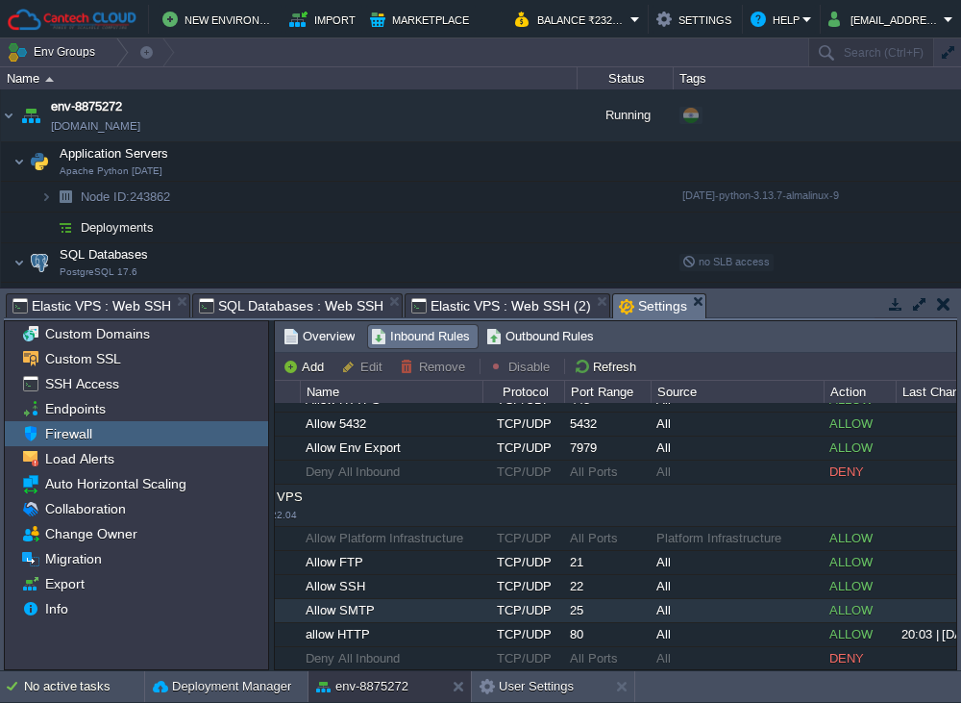
scroll to position [0, 35]
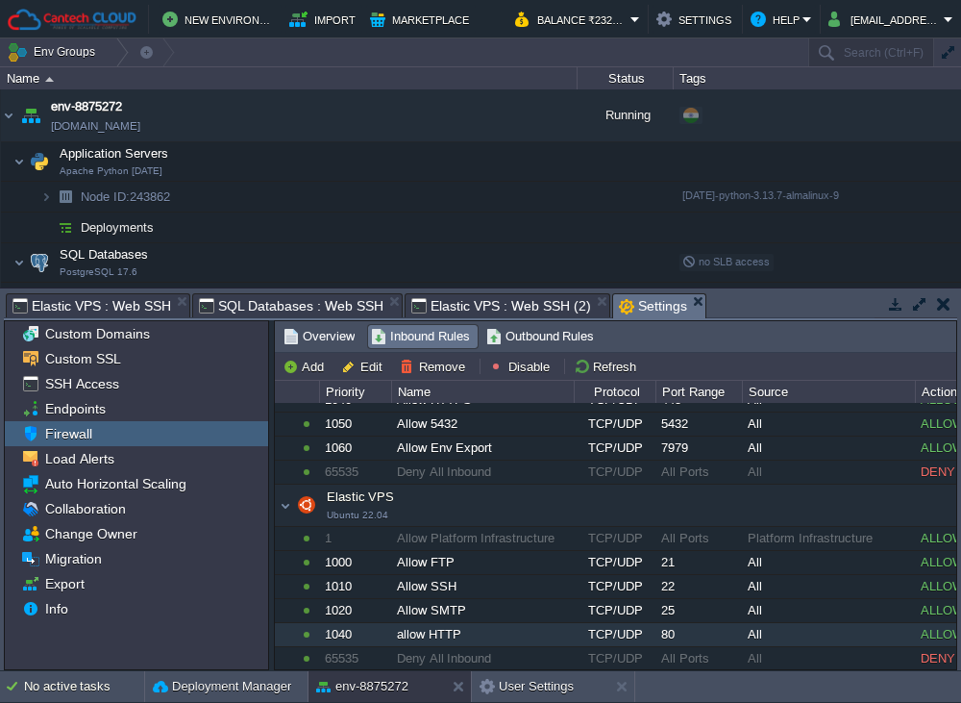
click at [546, 627] on div "allow HTTP" at bounding box center [482, 634] width 181 height 23
click at [450, 366] on button "Remove" at bounding box center [435, 366] width 71 height 17
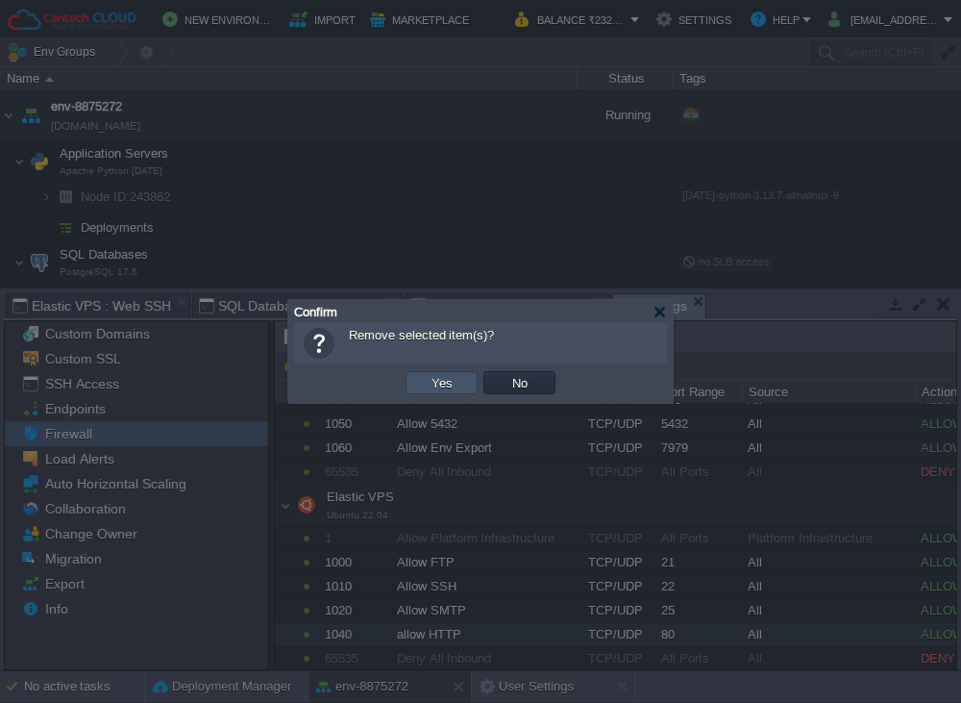
click at [446, 380] on button "Yes" at bounding box center [442, 382] width 33 height 17
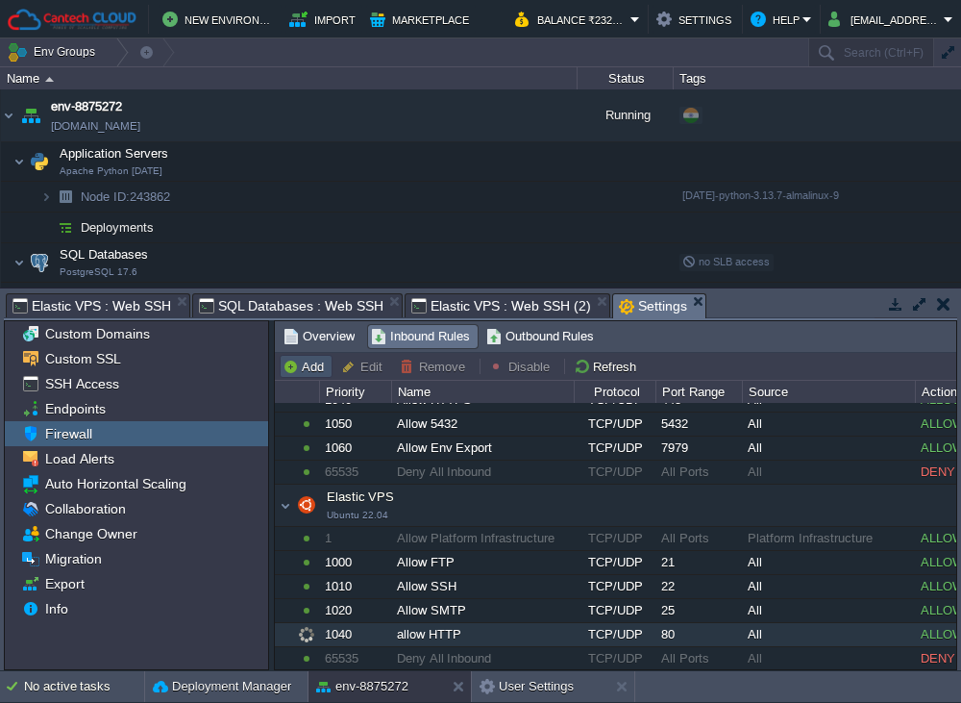
click at [300, 371] on button "Add" at bounding box center [306, 366] width 47 height 17
type input "Elastic VPS"
type input "1050"
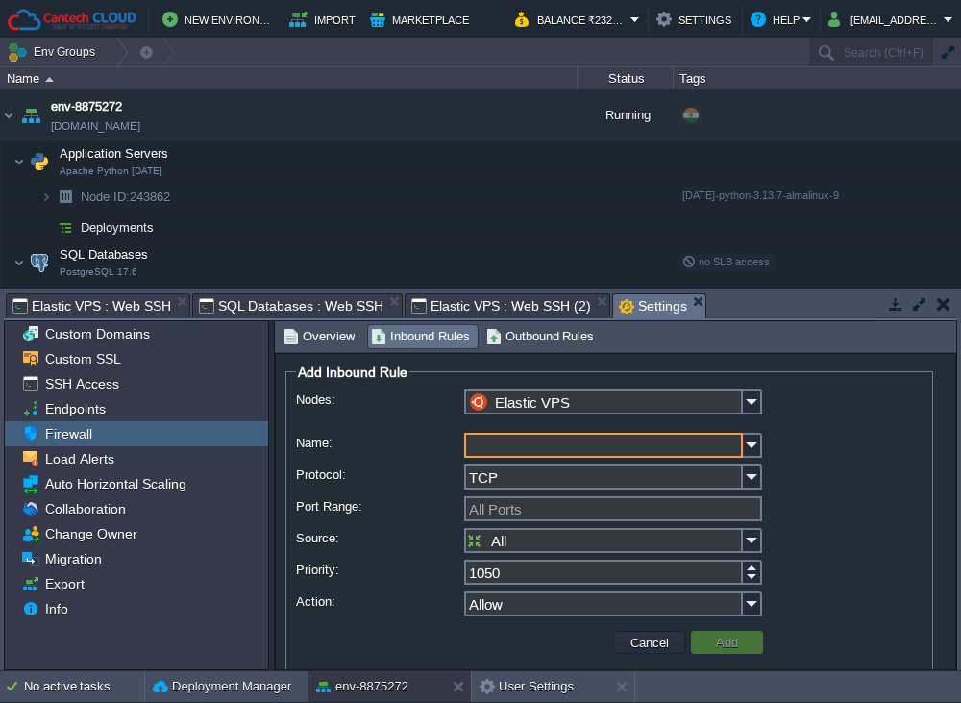
click at [595, 444] on input "Name:" at bounding box center [603, 445] width 279 height 25
type input "Allow HTTP"
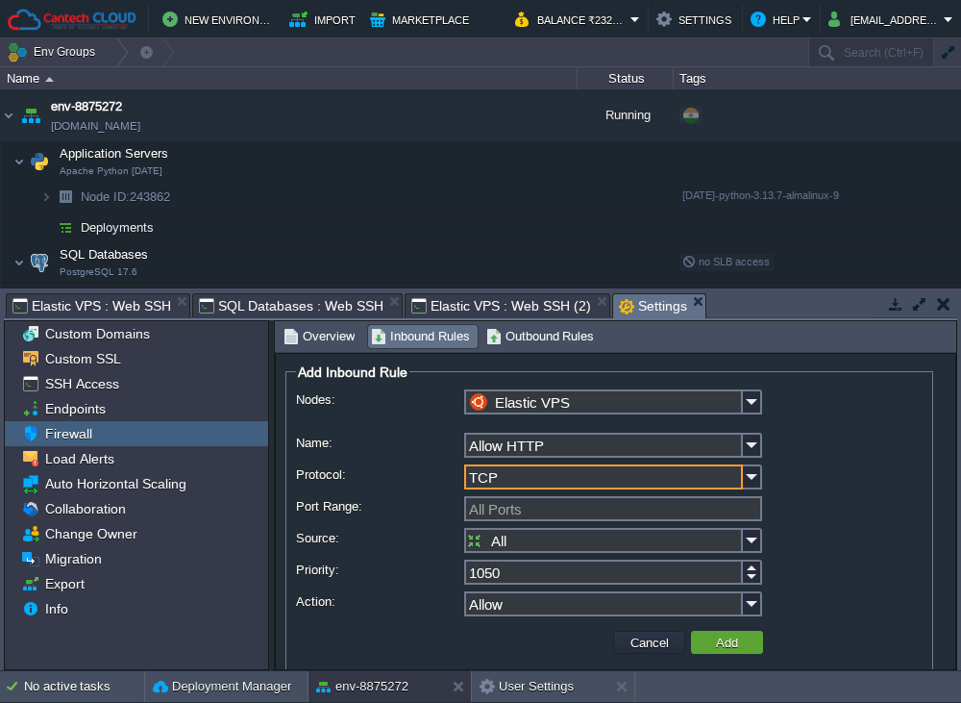
click at [587, 489] on input "TCP" at bounding box center [603, 476] width 279 height 25
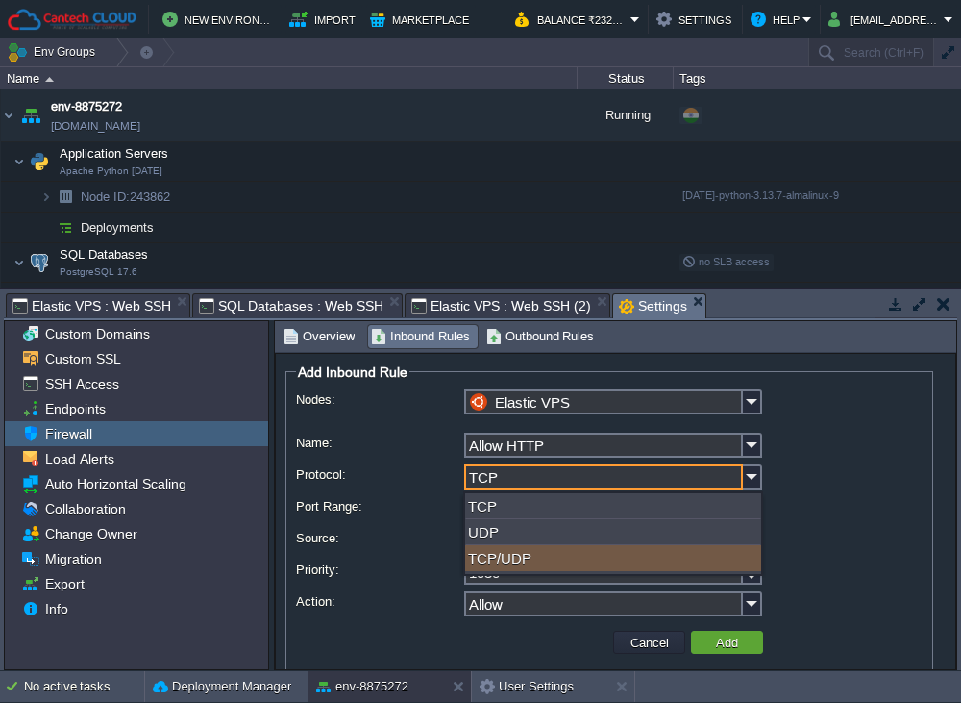
click at [567, 557] on div "TCP/UDP" at bounding box center [613, 558] width 296 height 26
type input "TCP/UDP"
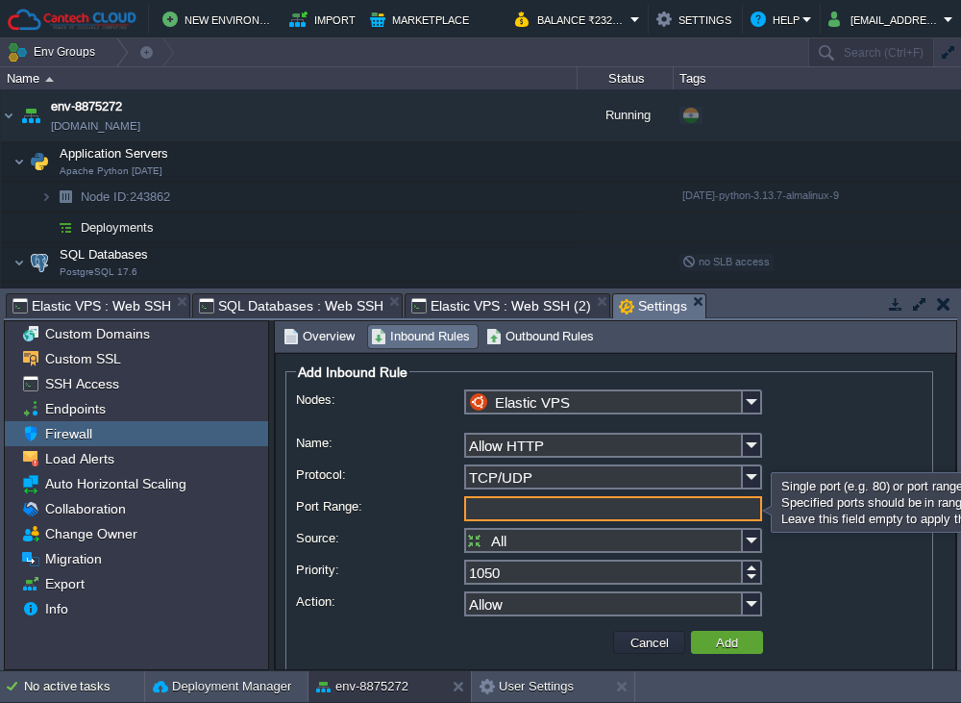
click at [565, 506] on input "Port Range:" at bounding box center [613, 508] width 298 height 25
type input "0"
type input "80"
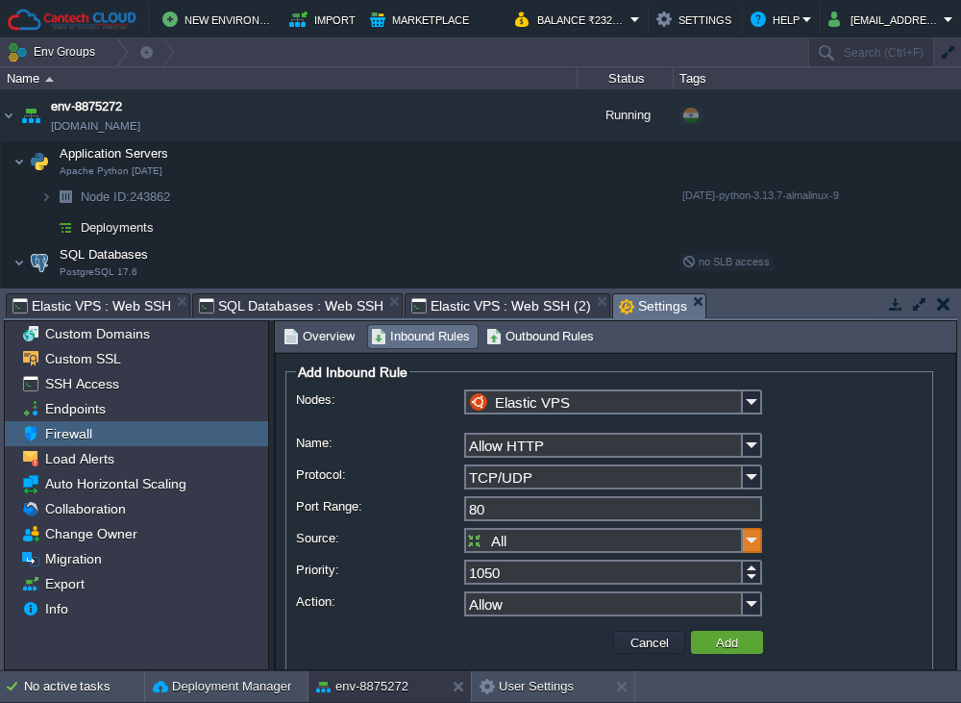
click at [753, 541] on img at bounding box center [752, 540] width 19 height 25
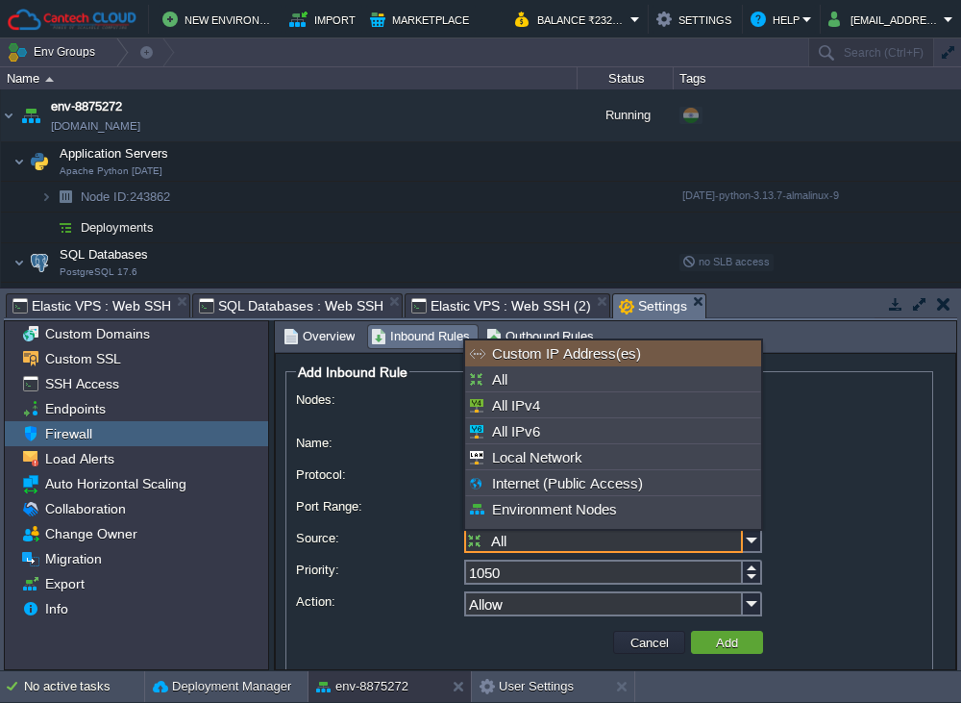
click at [613, 361] on div "Custom IP Address(es)" at bounding box center [613, 353] width 296 height 26
type input "Custom IP Address(es)"
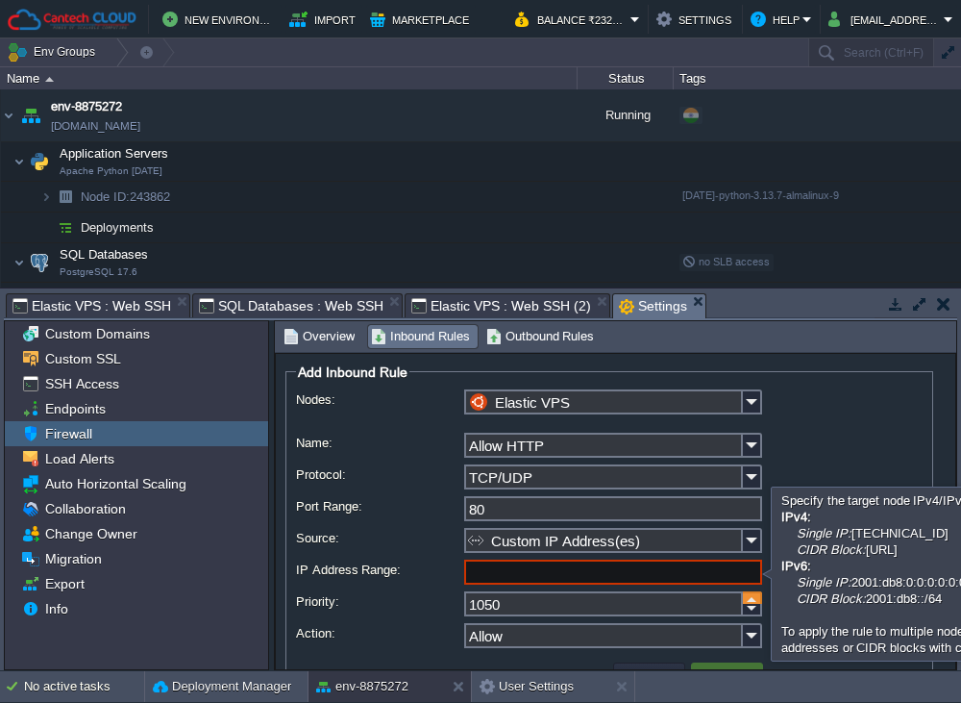
paste input "[URL]"
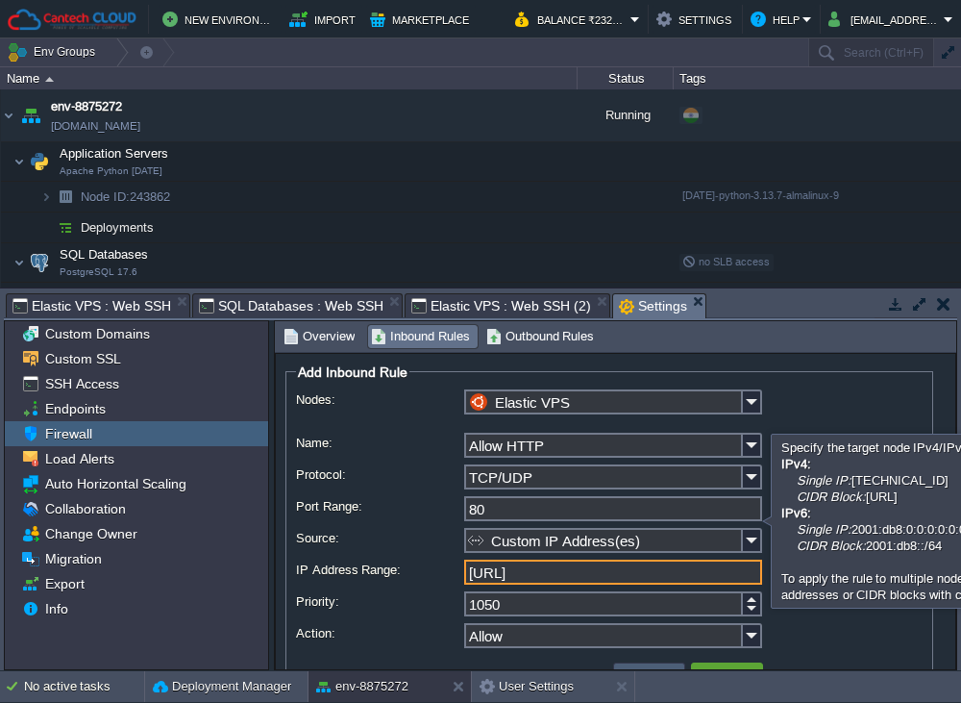
scroll to position [54, 0]
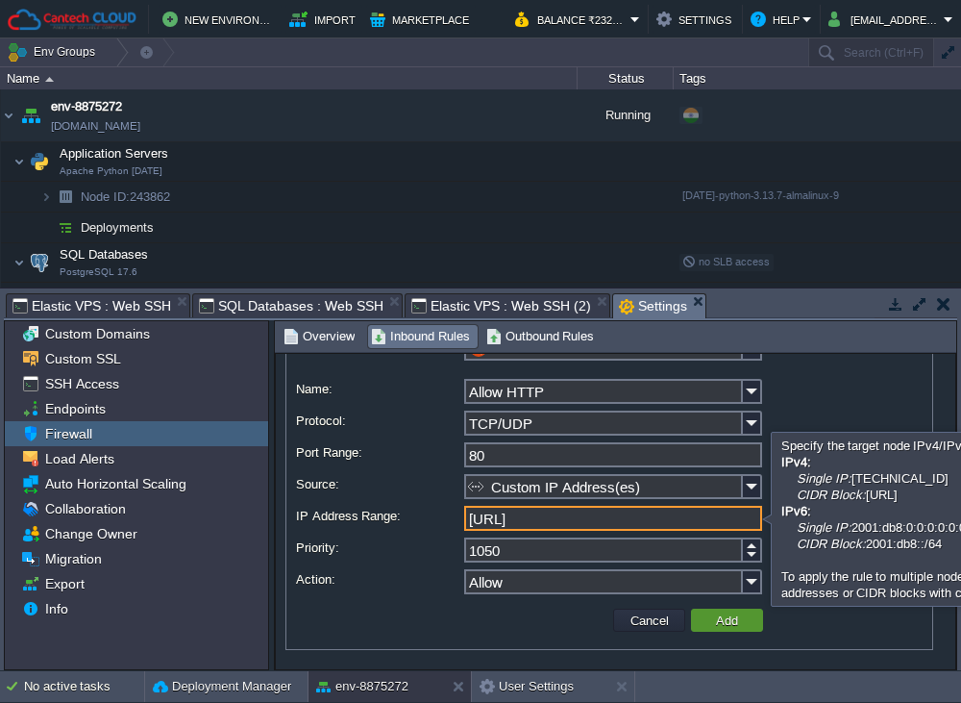
type input "[URL]"
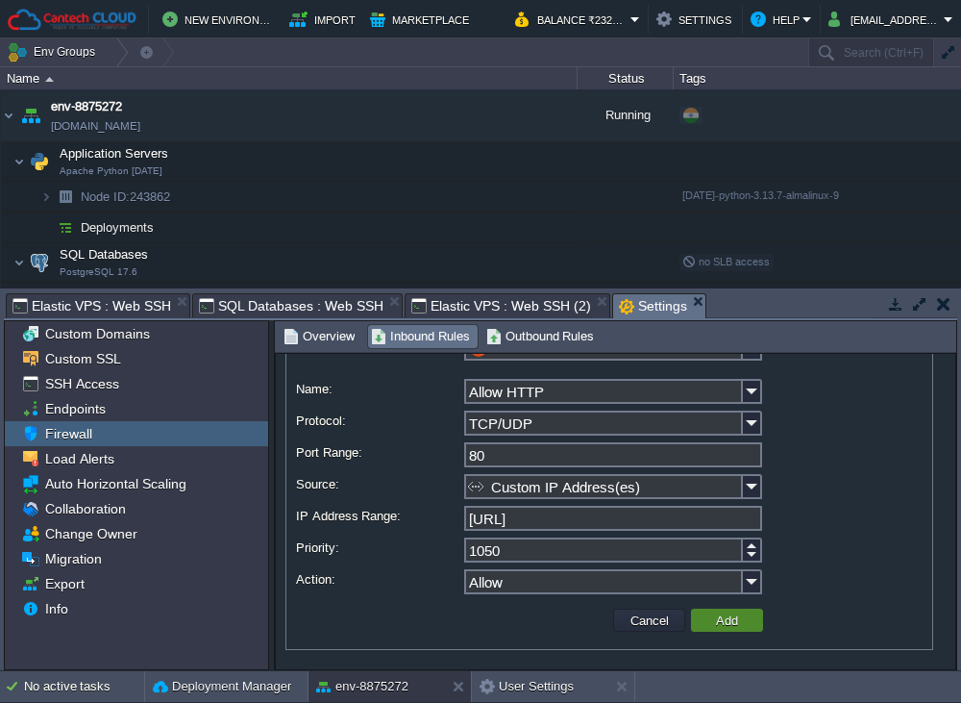
click at [720, 612] on button "Add" at bounding box center [727, 619] width 34 height 17
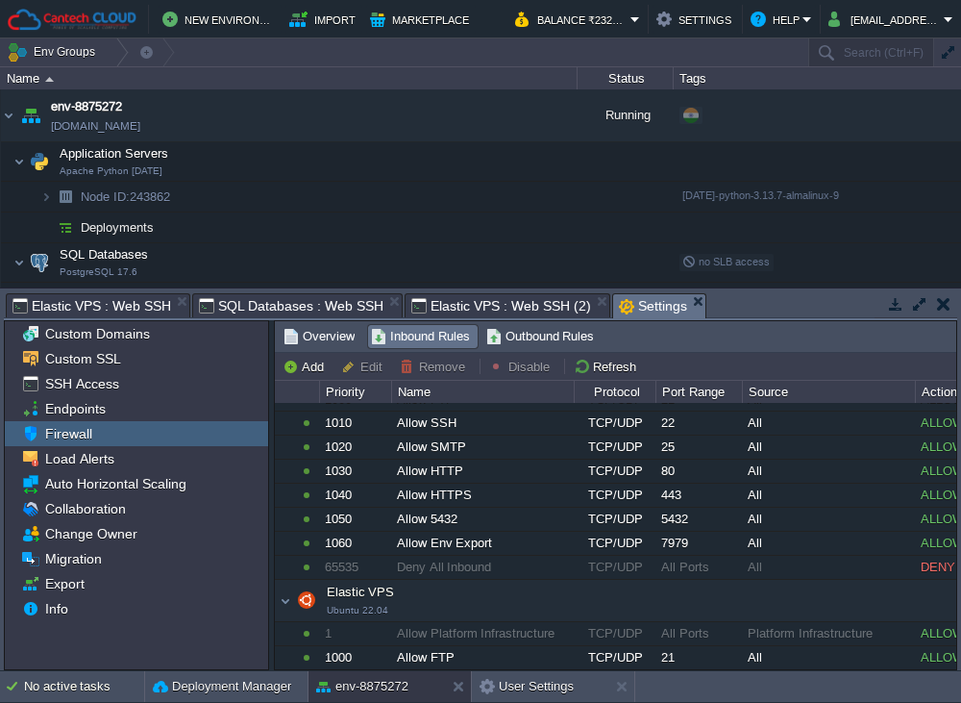
scroll to position [388, 0]
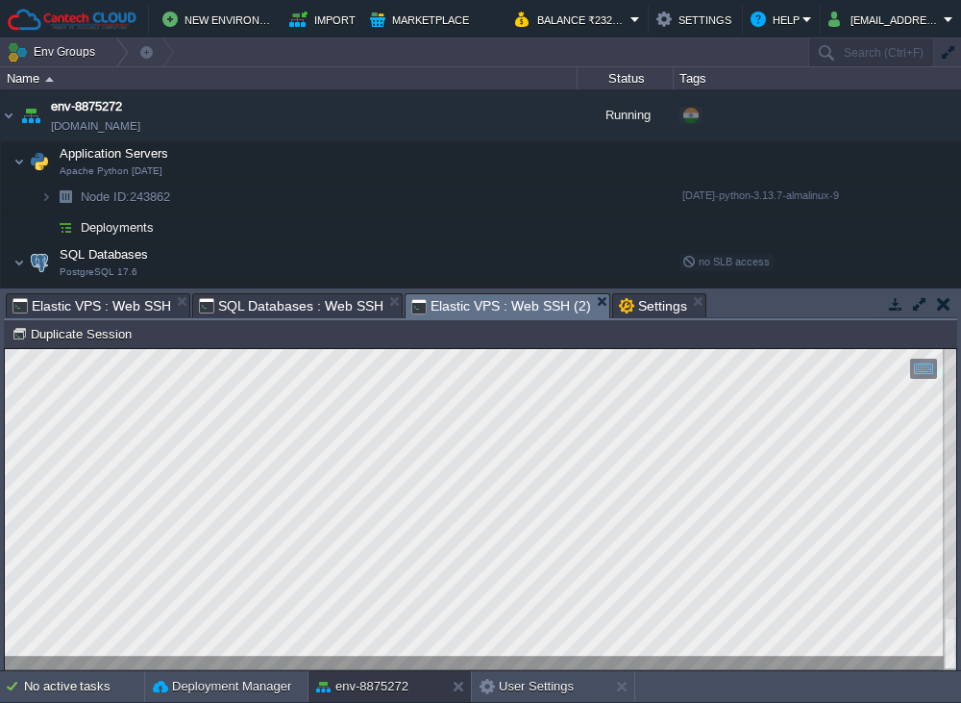
click at [436, 305] on span "Elastic VPS : Web SSH (2)" at bounding box center [500, 306] width 179 height 24
click at [380, 667] on div at bounding box center [481, 509] width 952 height 321
click at [14, 589] on div at bounding box center [481, 509] width 952 height 321
drag, startPoint x: 387, startPoint y: 661, endPoint x: 7, endPoint y: 723, distance: 385.7
click at [5, 349] on html "Copy: Ctrl + Shift + C Paste: Ctrl + V Settings: Ctrl + Shift + Alt 0" at bounding box center [481, 349] width 952 height 0
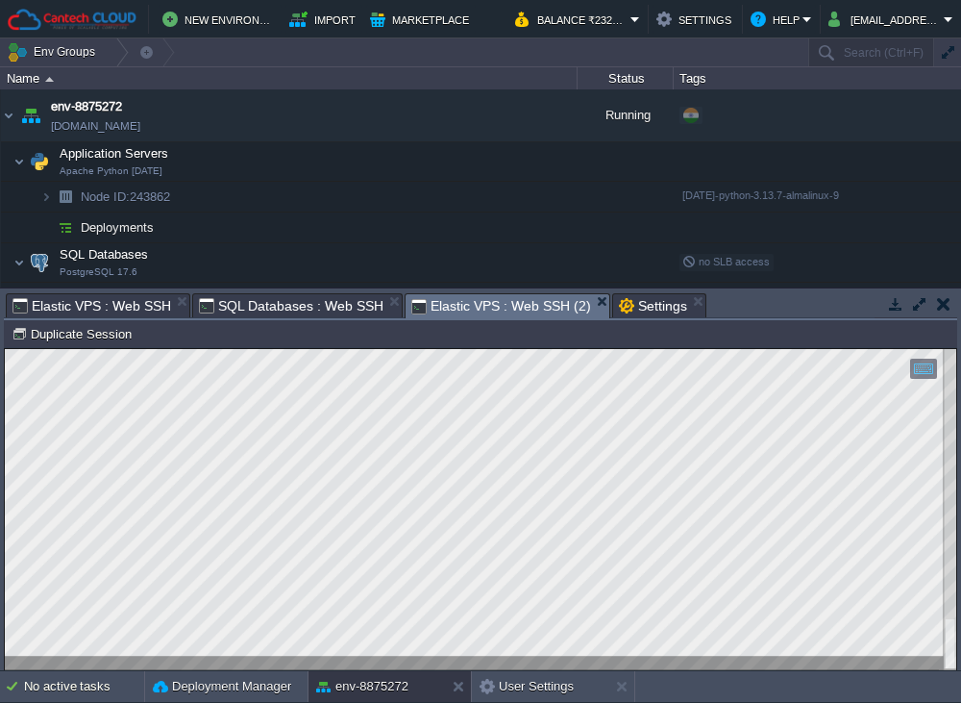
drag, startPoint x: 349, startPoint y: 661, endPoint x: -5, endPoint y: 546, distance: 372.1
click at [5, 349] on html "Copy: Ctrl + Shift + C Paste: Ctrl + V Settings: Ctrl + Shift + Alt 0" at bounding box center [481, 349] width 952 height 0
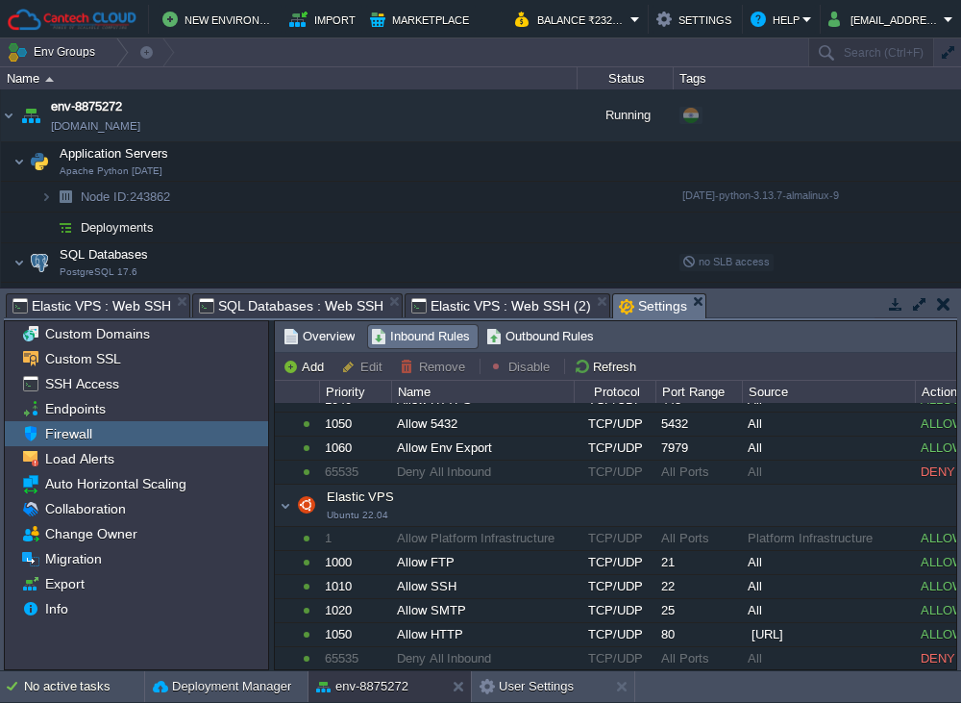
click at [640, 305] on span "Settings" at bounding box center [653, 306] width 68 height 24
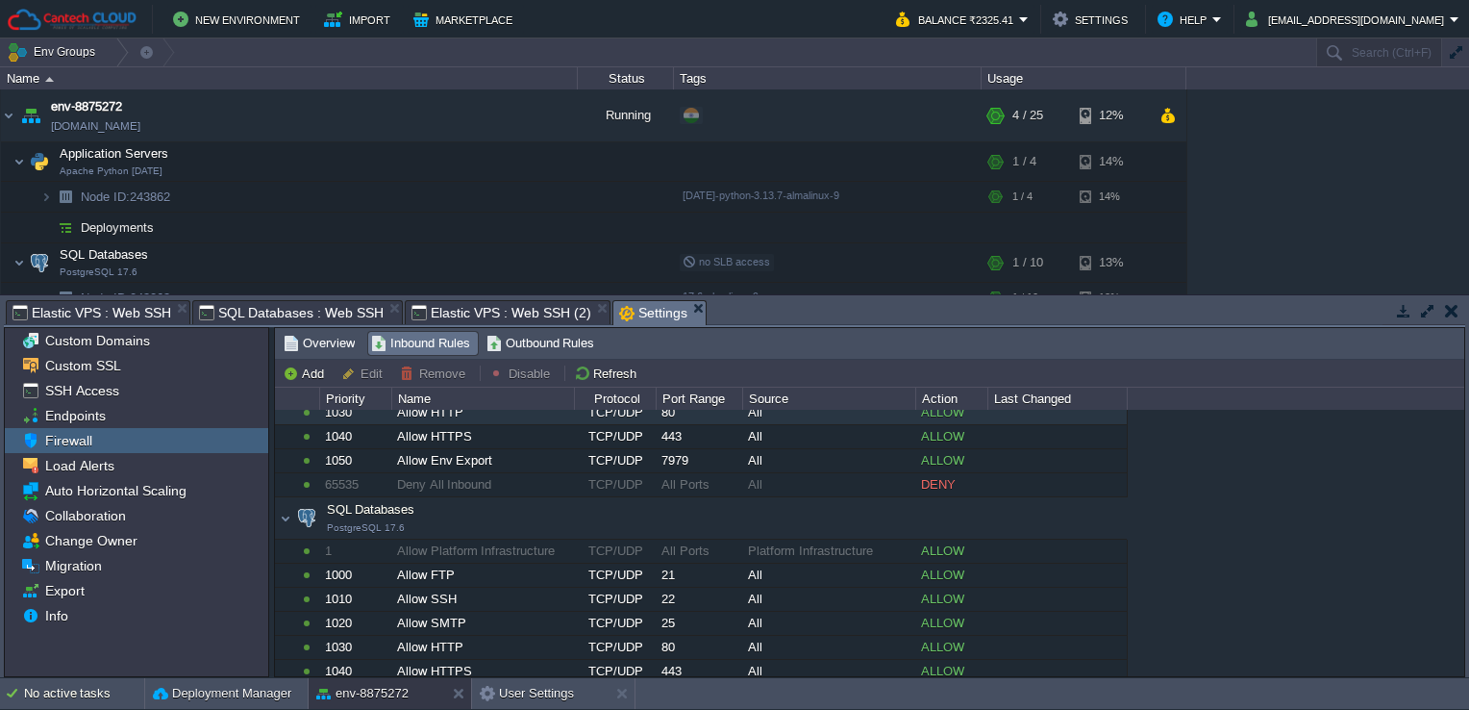
scroll to position [152, 0]
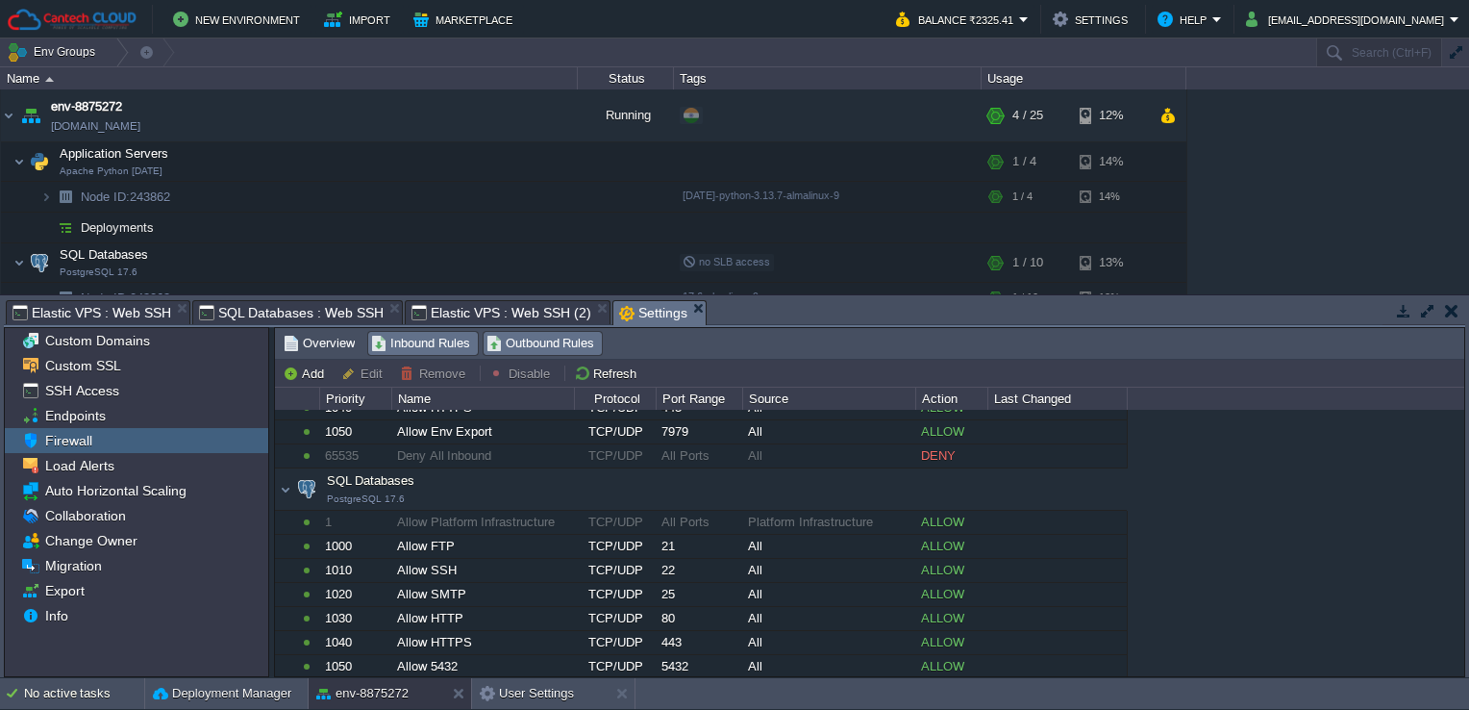
click at [555, 336] on span "Outbound Rules" at bounding box center [540, 343] width 109 height 21
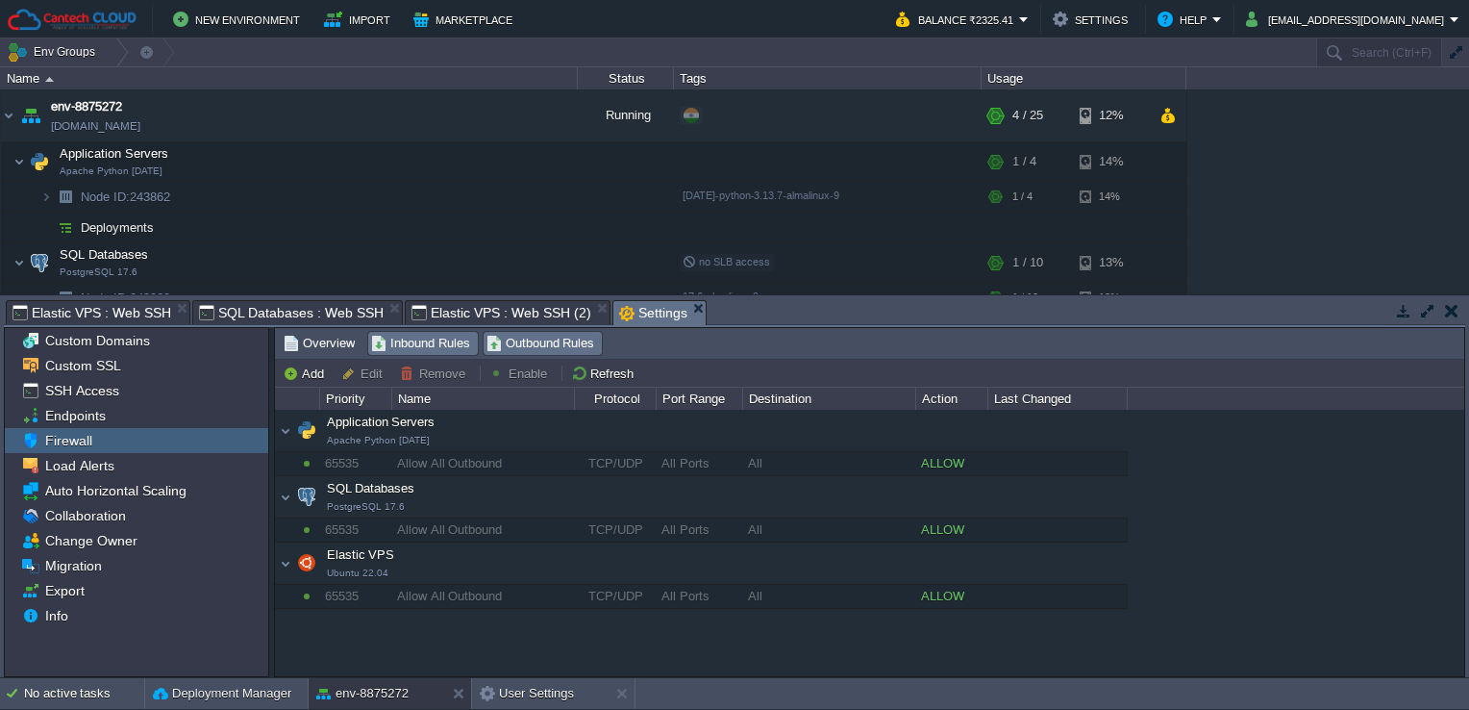
click at [423, 341] on span "Inbound Rules" at bounding box center [420, 343] width 99 height 21
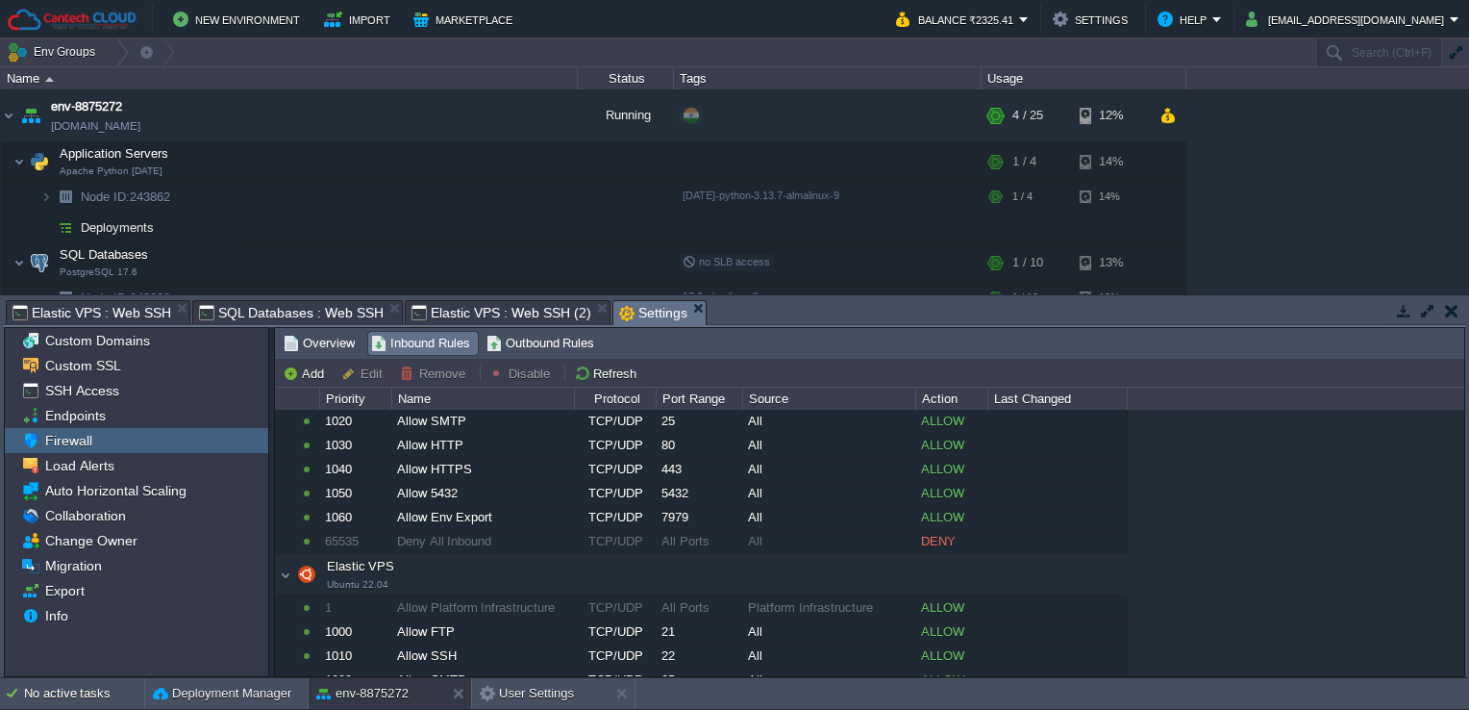
scroll to position [382, 0]
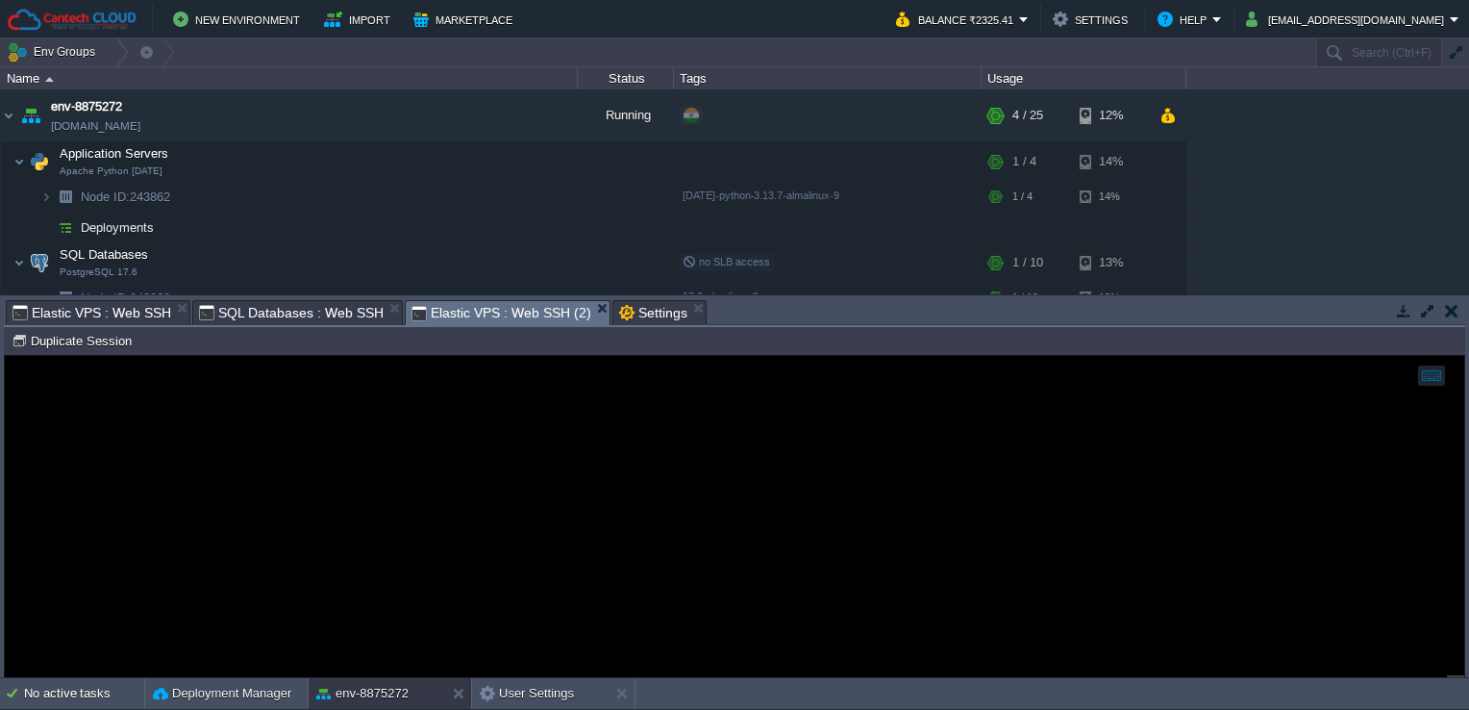
click at [516, 310] on span "Elastic VPS : Web SSH (2)" at bounding box center [500, 313] width 179 height 24
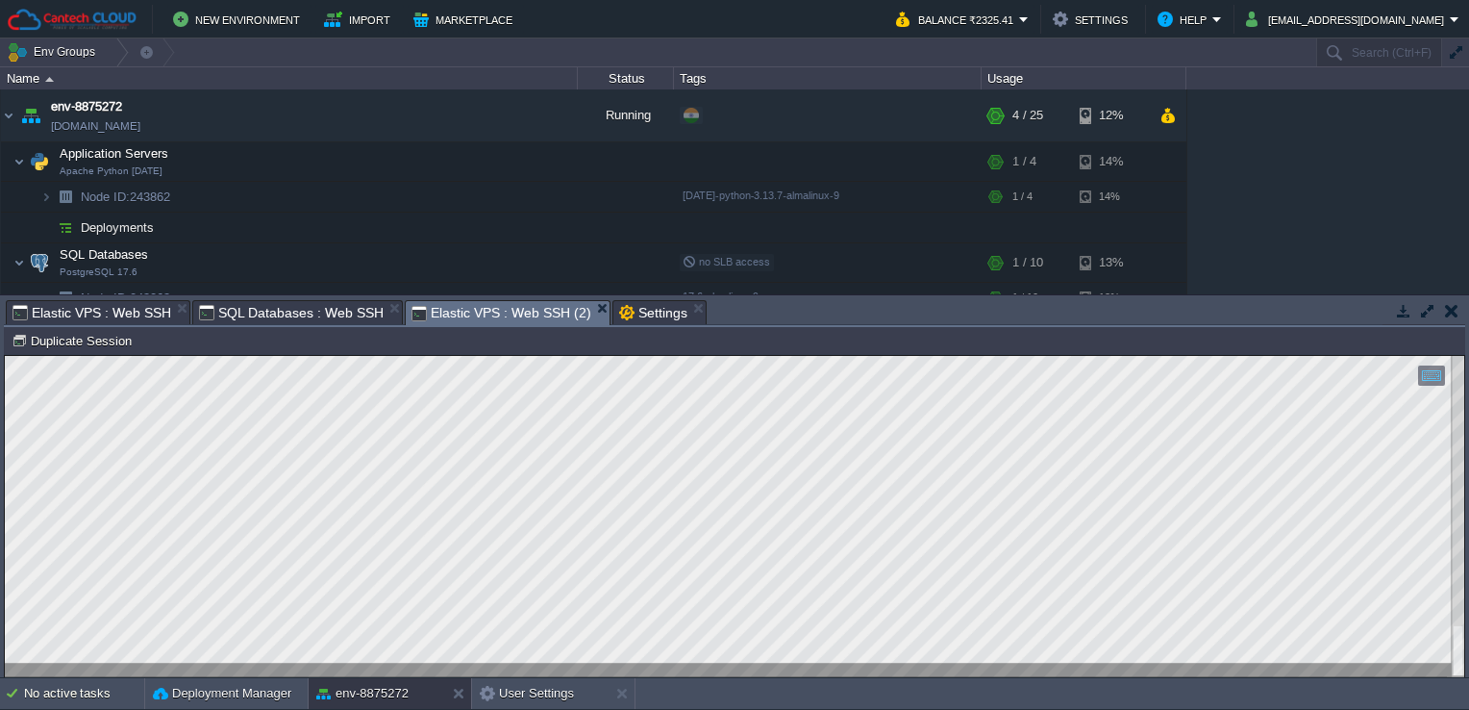
click at [5, 356] on html "Copy: Ctrl + Shift + C Paste: Ctrl + V Settings: Ctrl + Shift + Alt 0" at bounding box center [734, 356] width 1459 height 0
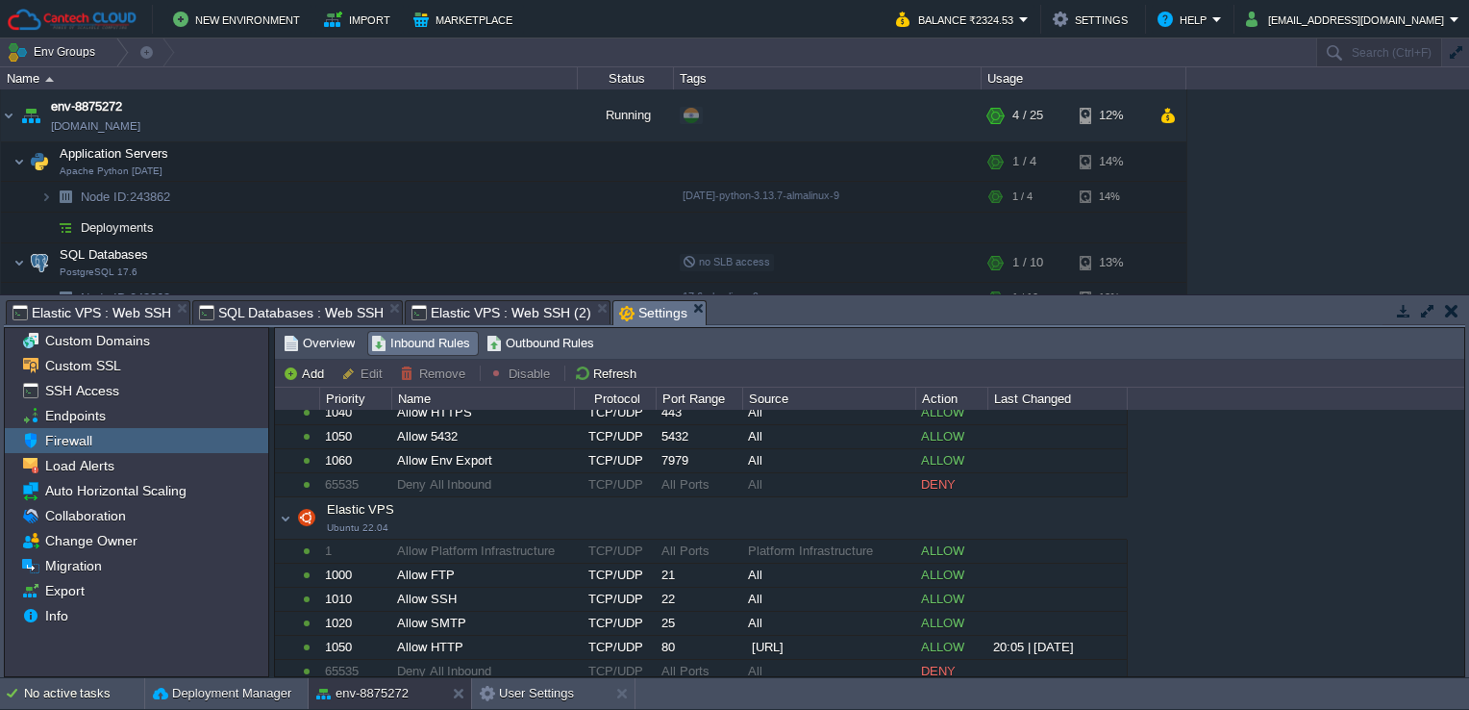
click at [630, 310] on span "Settings" at bounding box center [653, 313] width 68 height 24
click at [84, 471] on span "Load Alerts" at bounding box center [79, 465] width 76 height 17
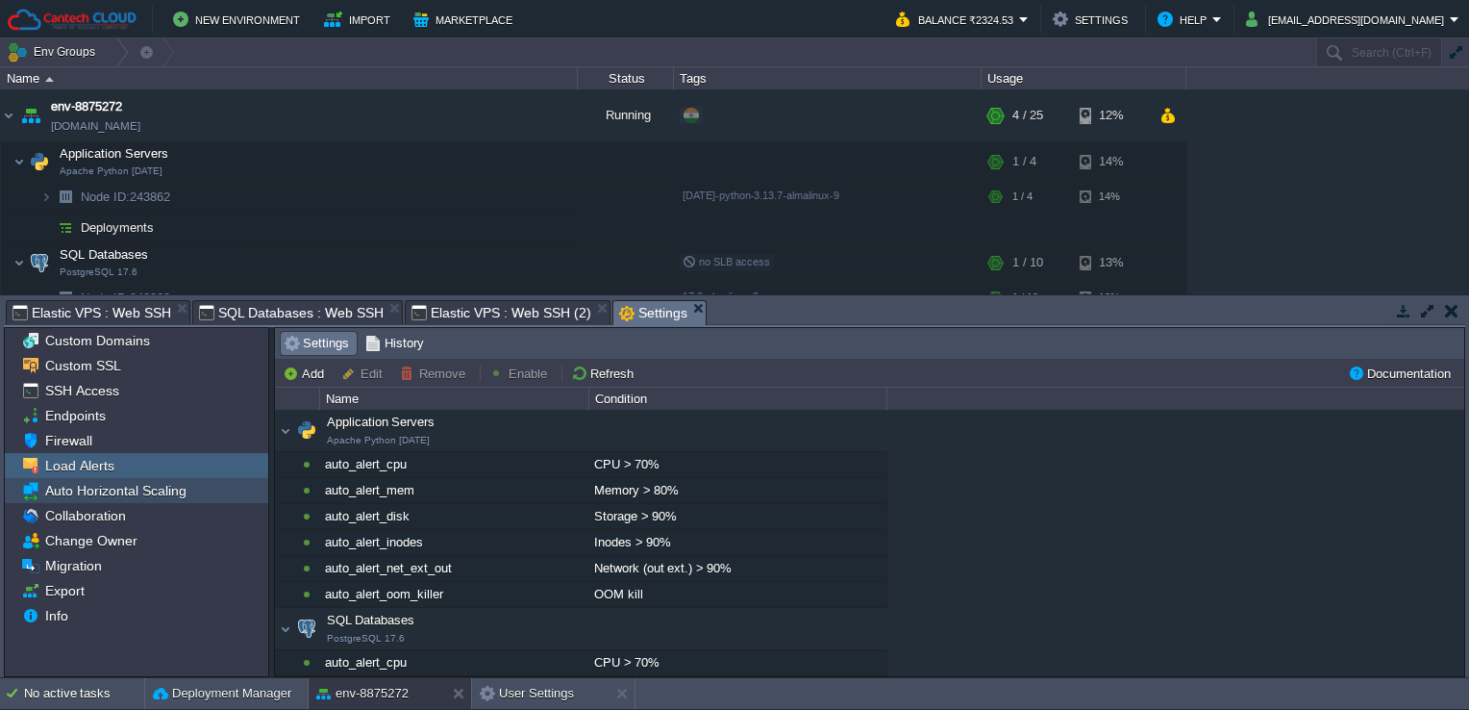
click at [84, 489] on span "Auto Horizontal Scaling" at bounding box center [115, 490] width 148 height 17
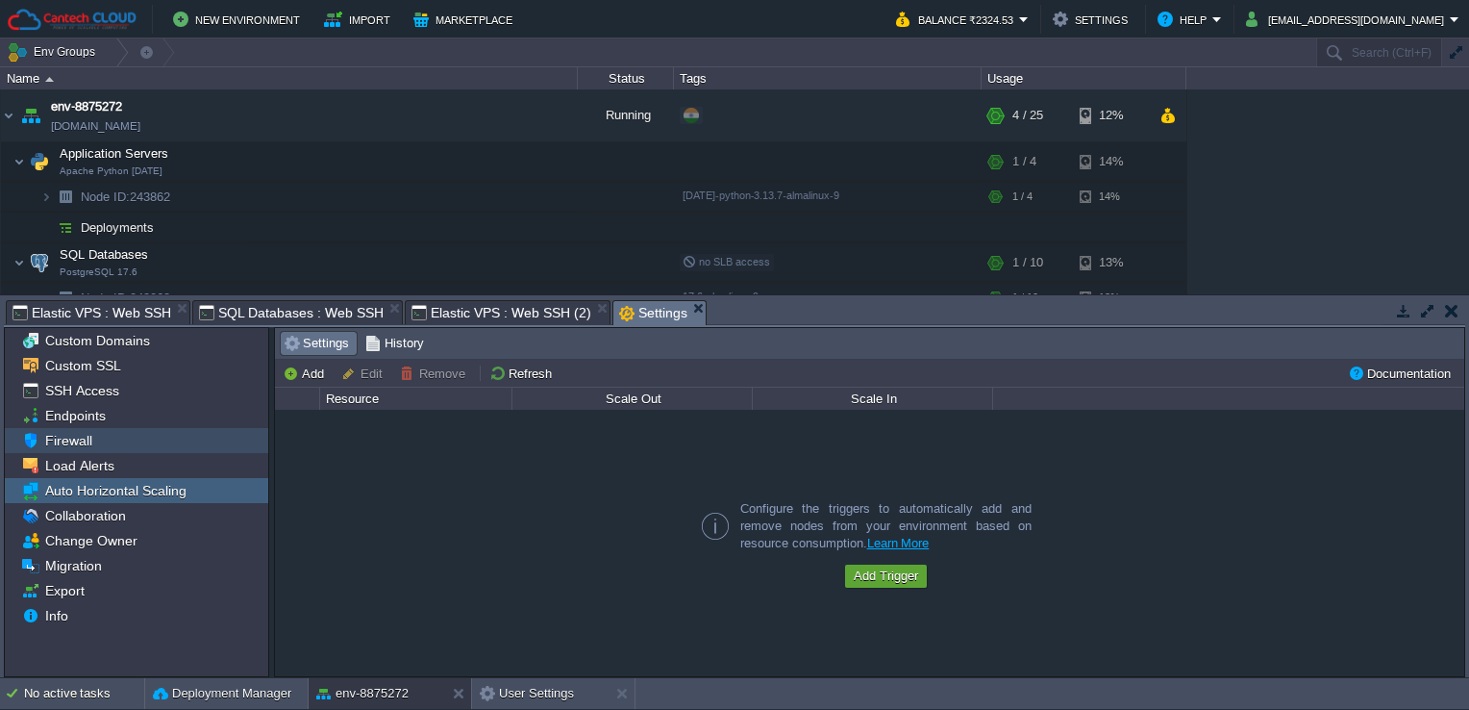
click at [107, 431] on div "Firewall" at bounding box center [136, 440] width 263 height 25
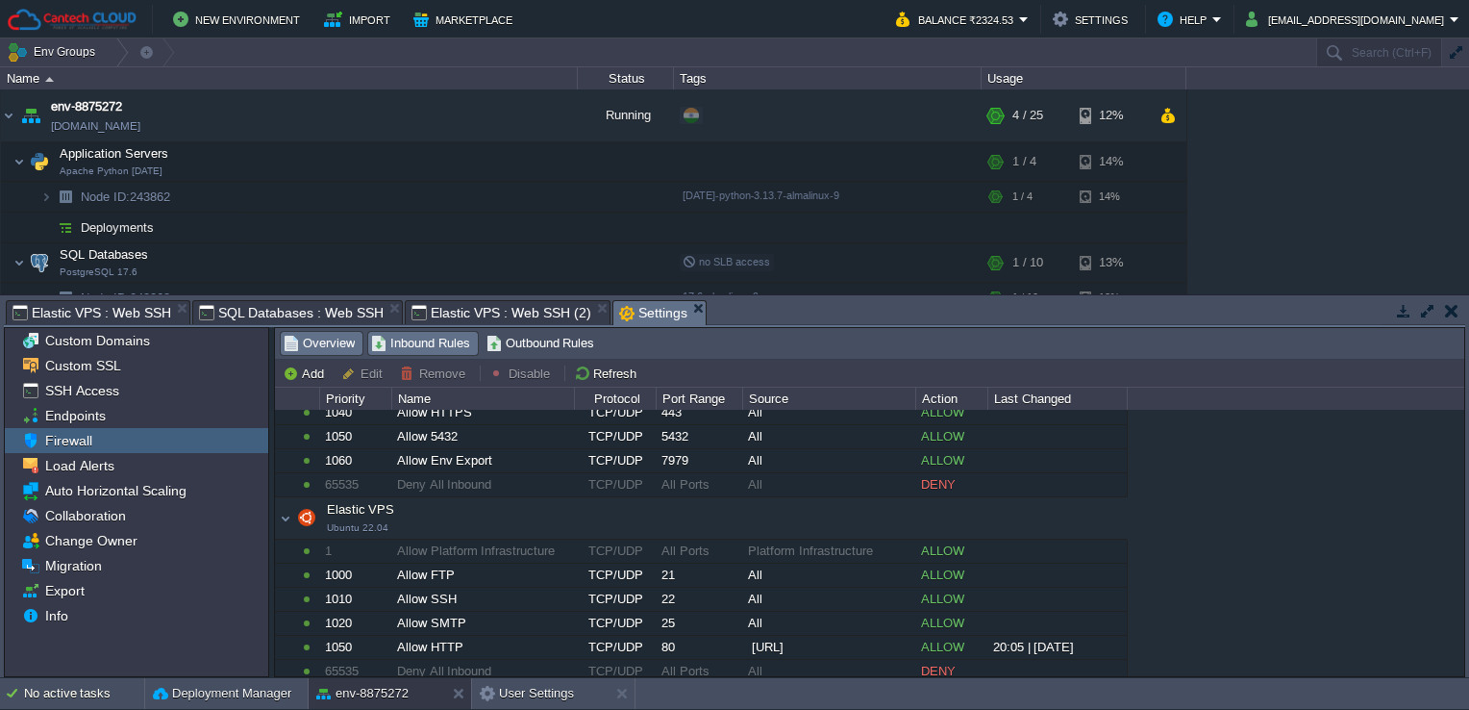
click at [293, 352] on span "Overview" at bounding box center [319, 343] width 71 height 21
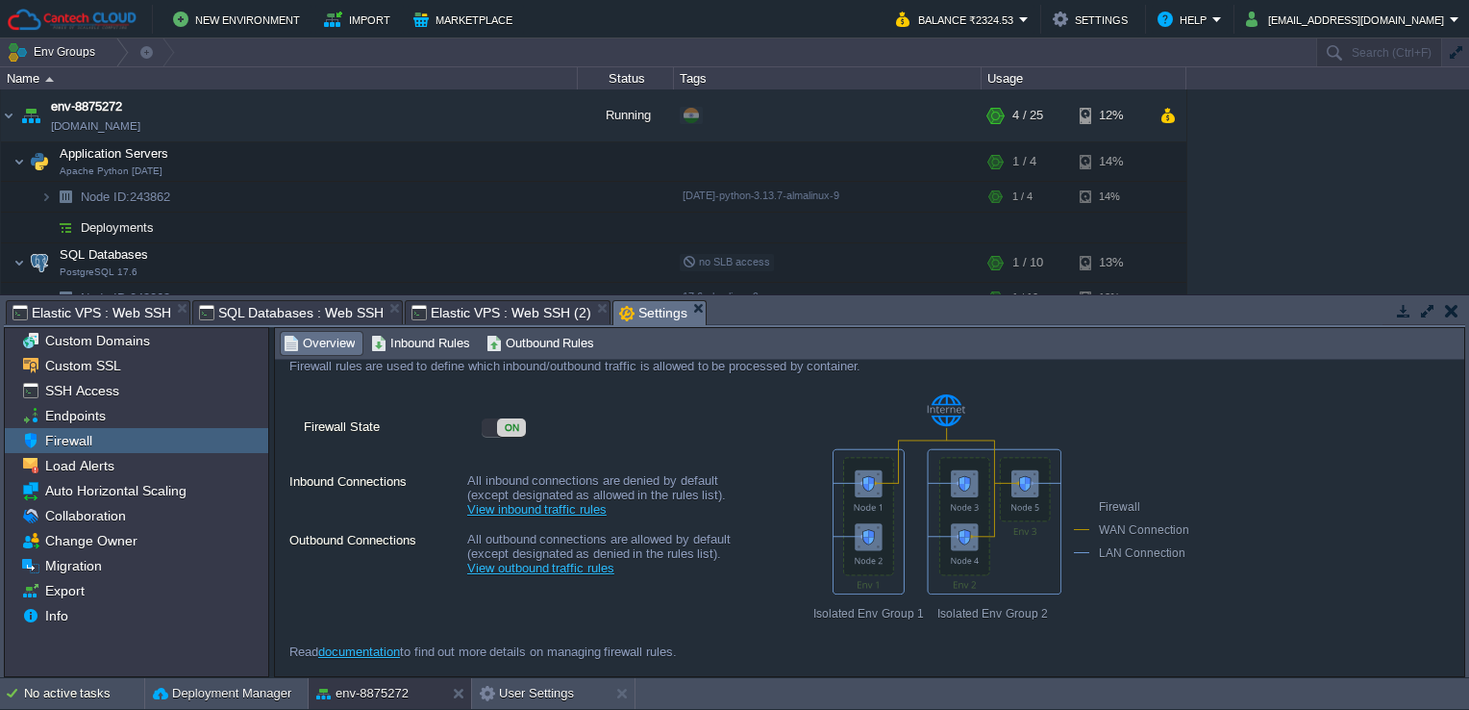
scroll to position [0, 0]
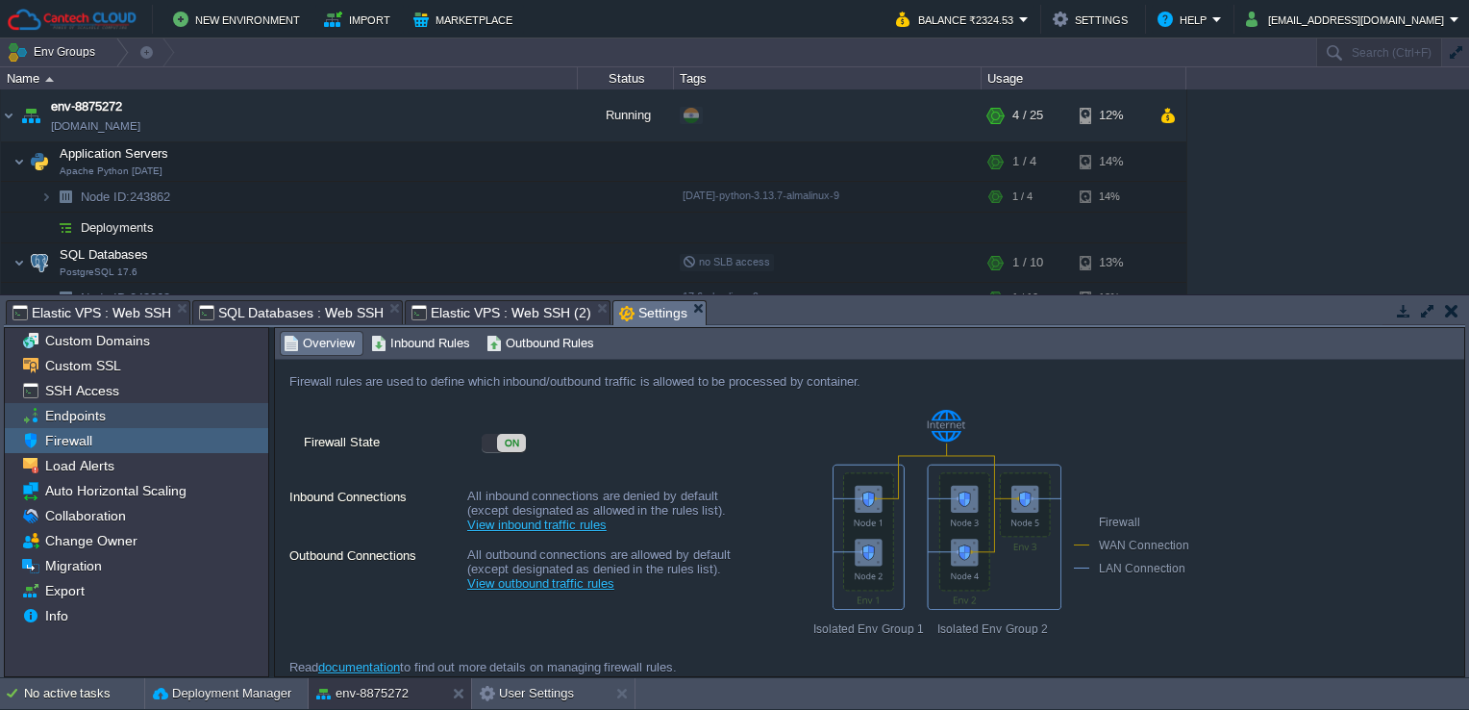
click at [132, 425] on div "Endpoints" at bounding box center [136, 415] width 263 height 25
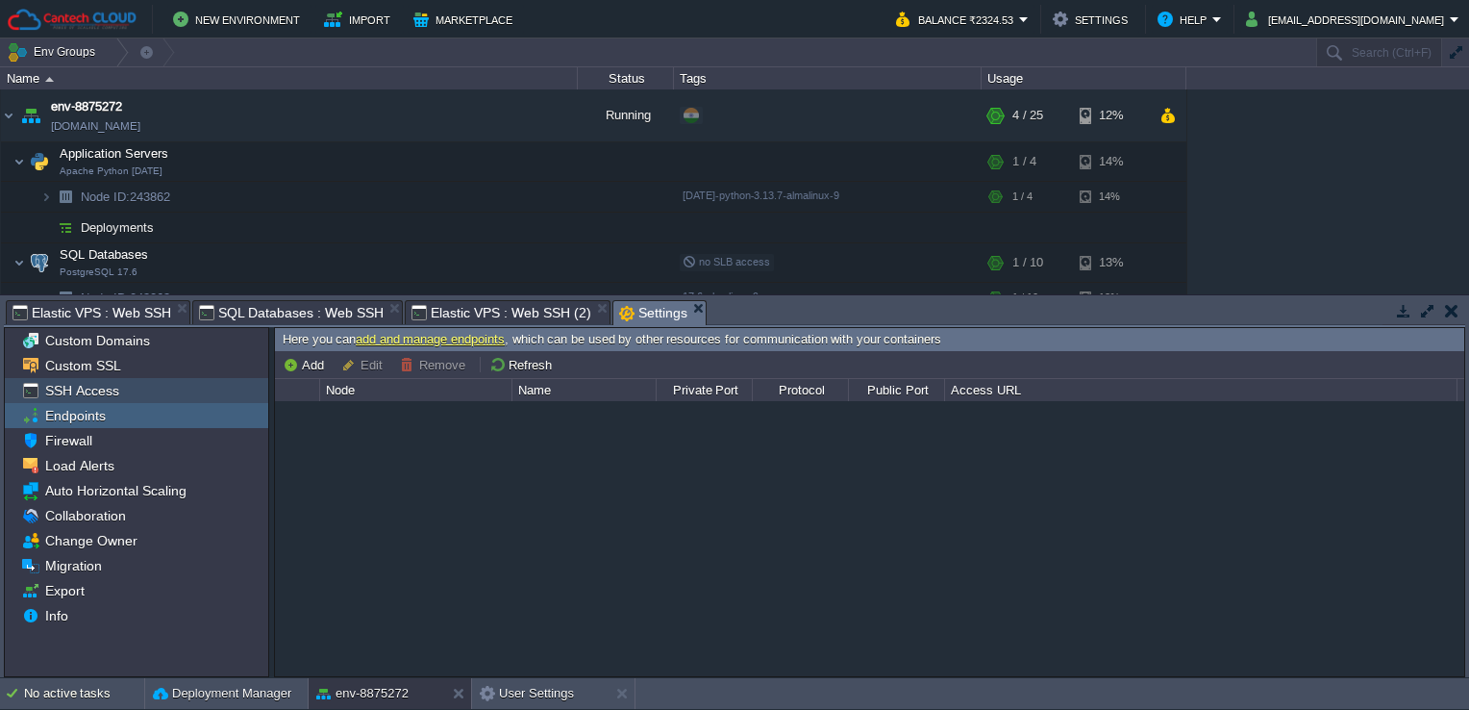
click at [158, 388] on div "SSH Access" at bounding box center [136, 390] width 263 height 25
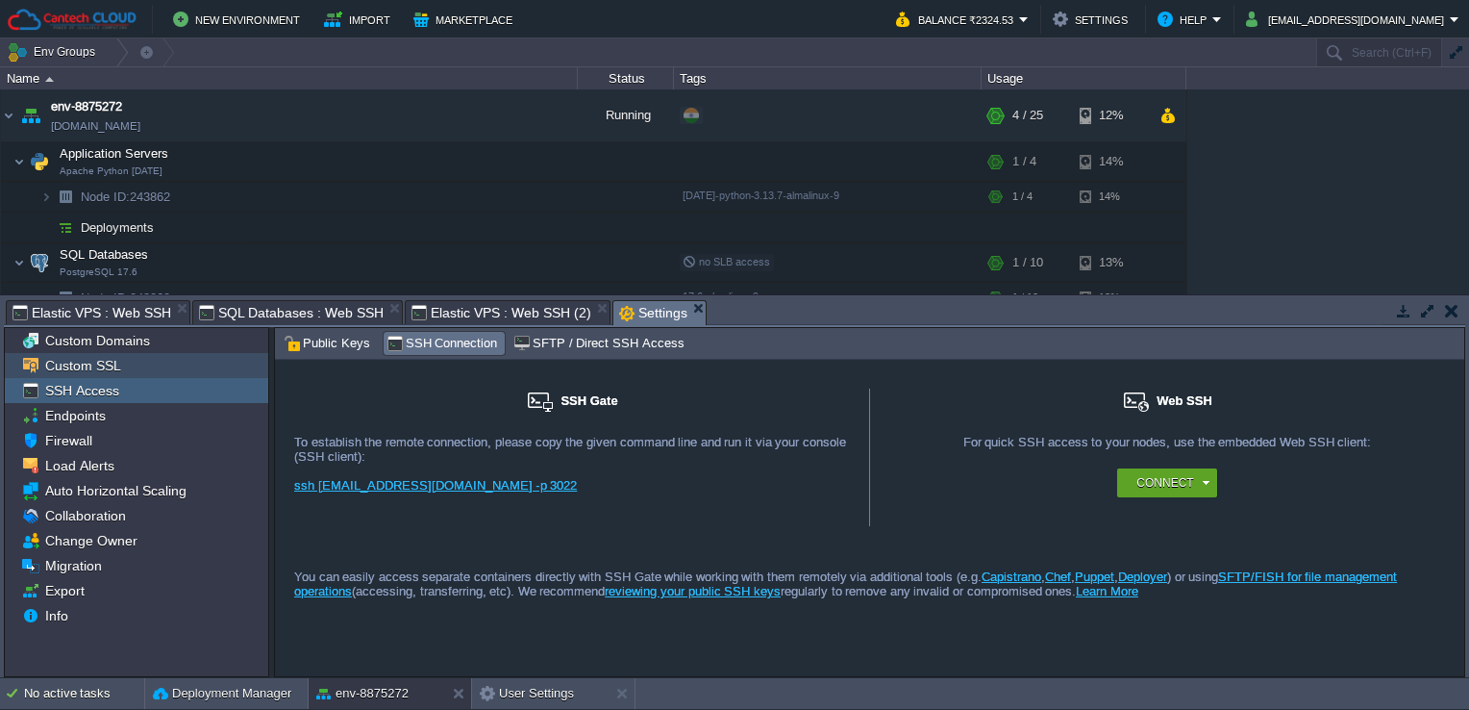
click at [169, 361] on div "Custom SSL" at bounding box center [136, 365] width 263 height 25
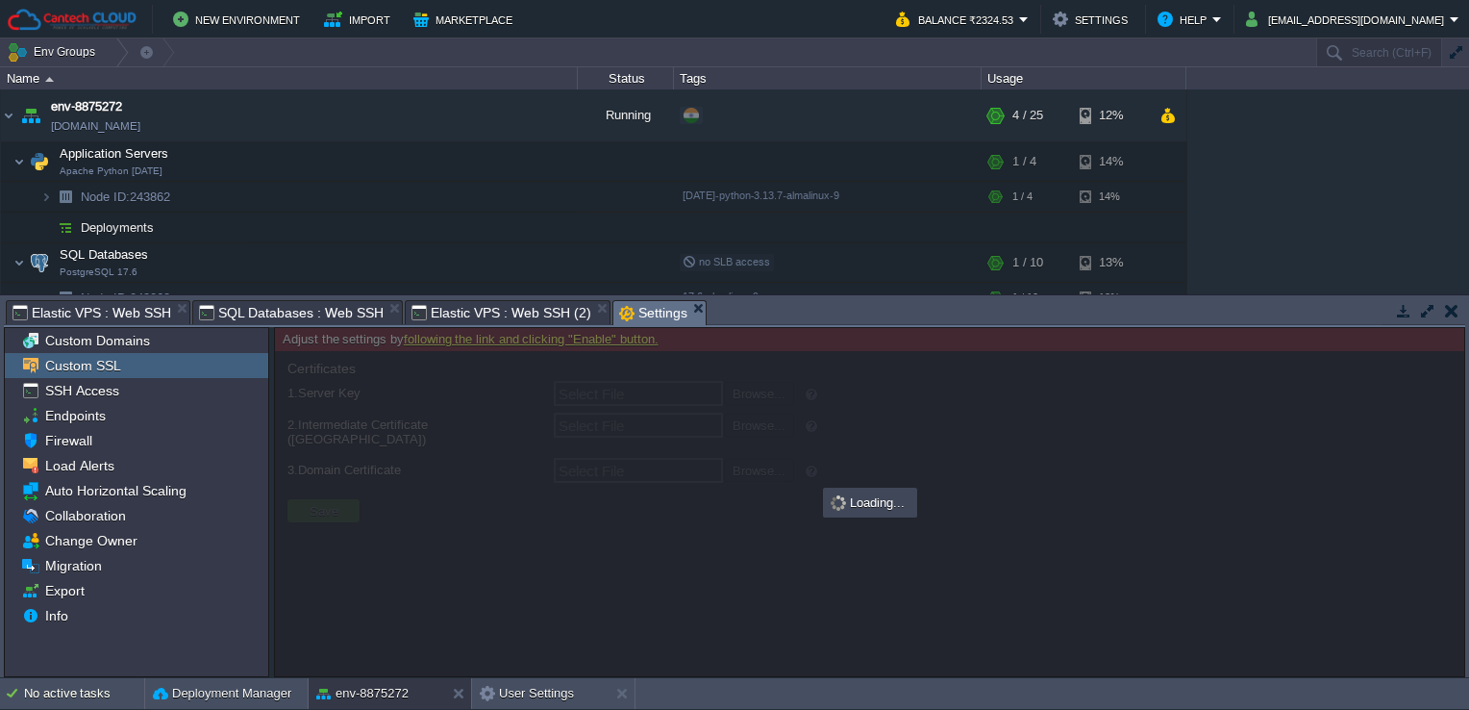
type input "Select File"
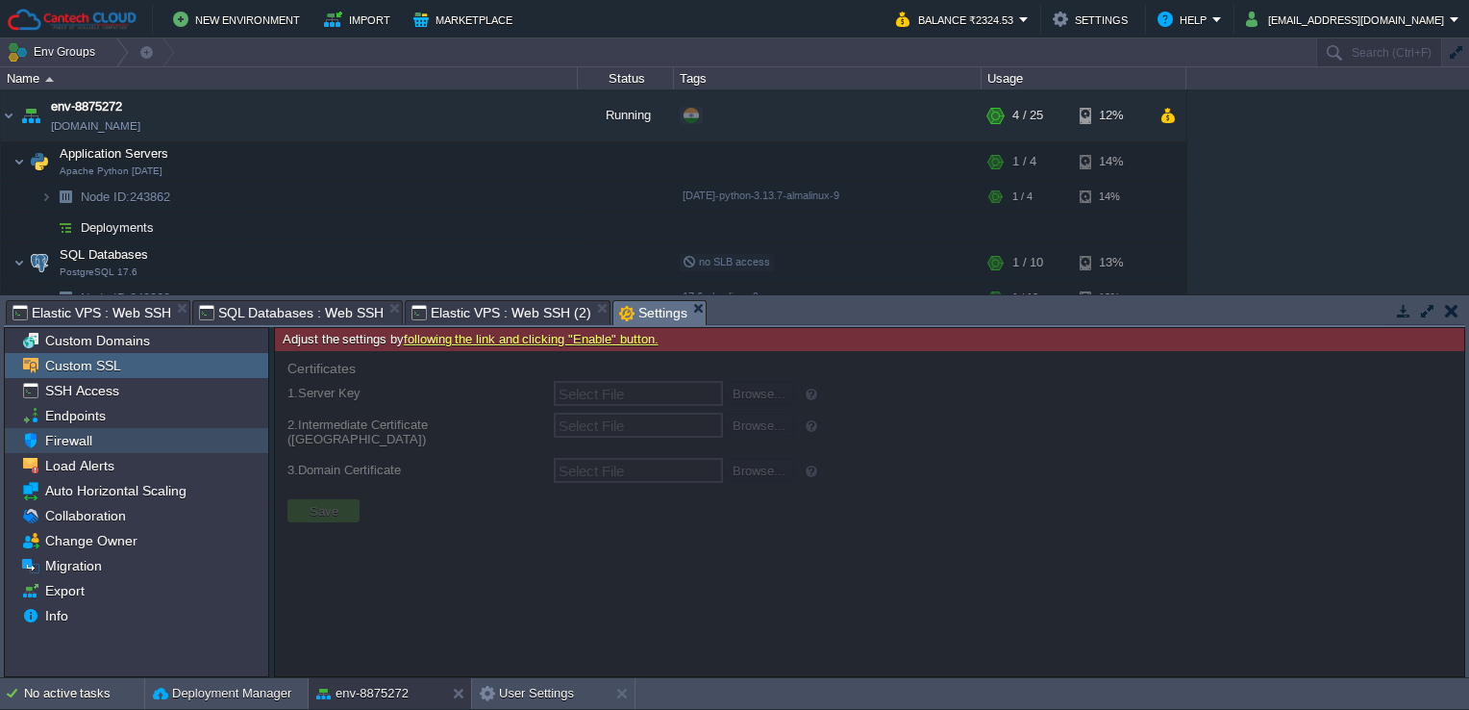
click at [147, 437] on div "Firewall" at bounding box center [136, 440] width 263 height 25
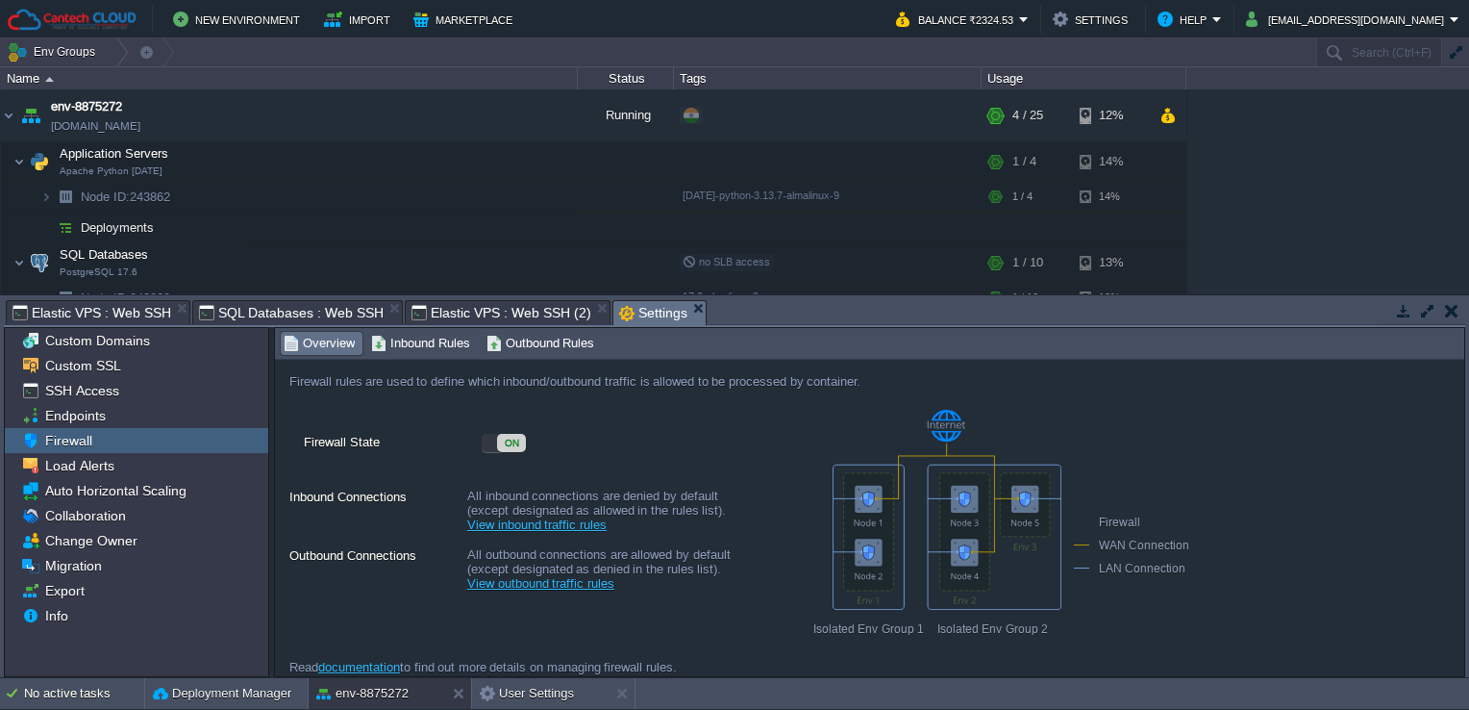
scroll to position [15, 0]
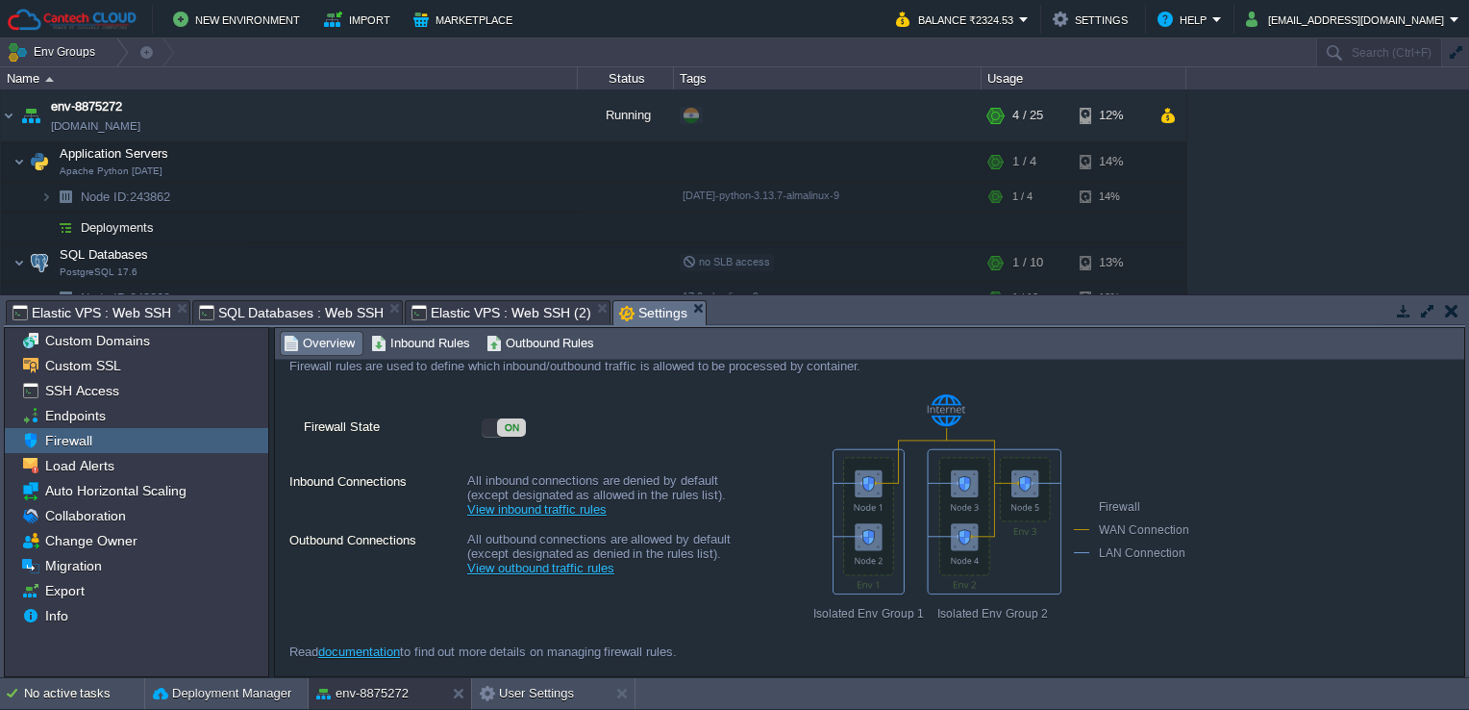
click at [538, 517] on div "All inbound connections are denied by default (except designated as allowed in …" at bounding box center [611, 498] width 288 height 55
click at [548, 506] on link "View inbound traffic rules" at bounding box center [536, 509] width 139 height 14
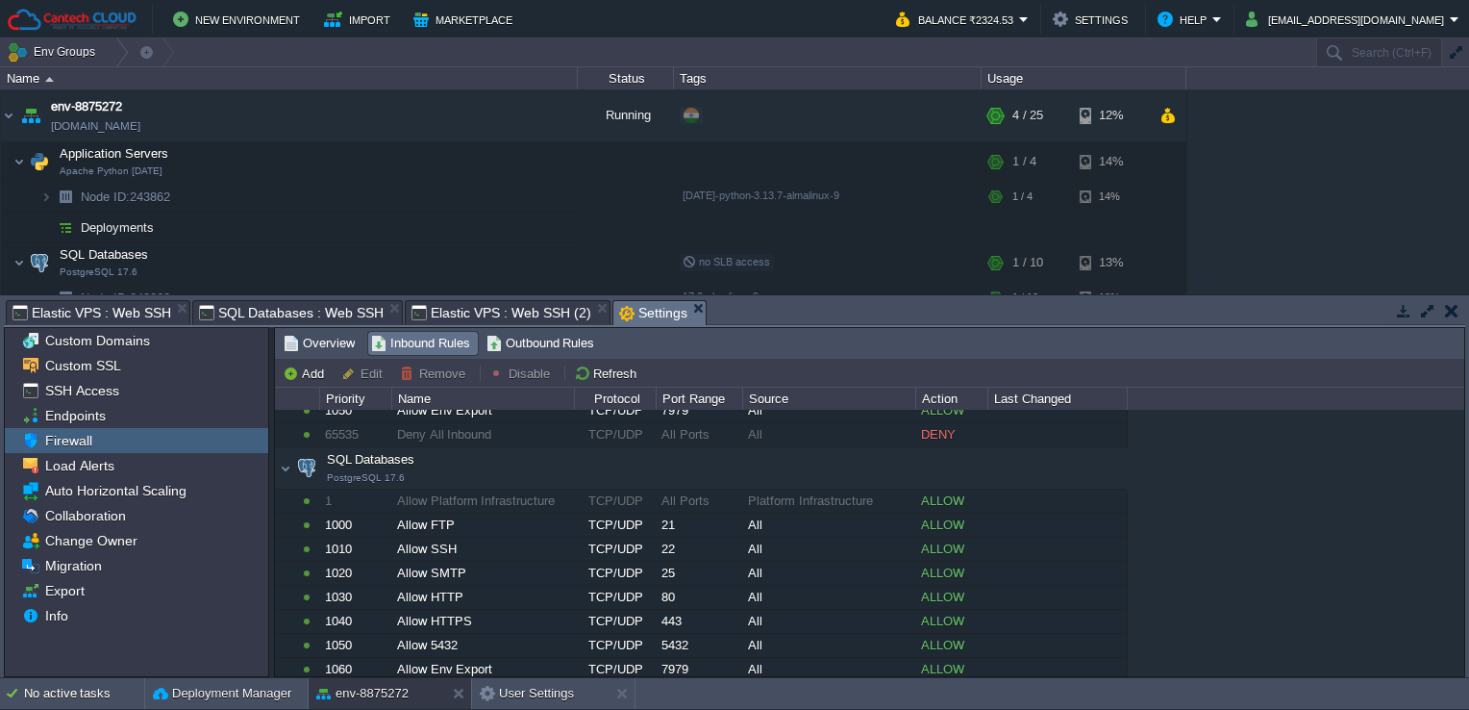
scroll to position [177, 0]
click at [302, 368] on button "Add" at bounding box center [306, 372] width 47 height 17
type input "Application Servers"
type input "1060"
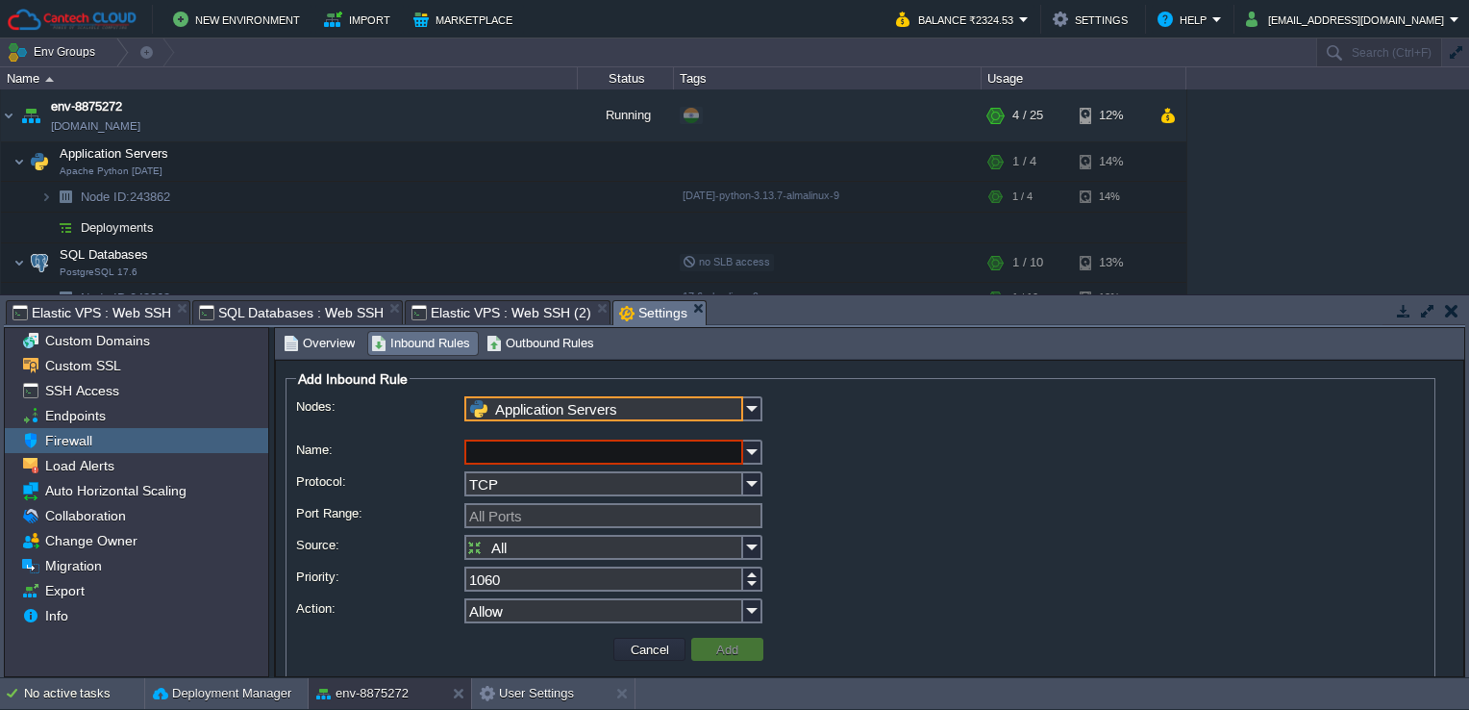
click at [621, 404] on input "Application Servers" at bounding box center [603, 408] width 279 height 25
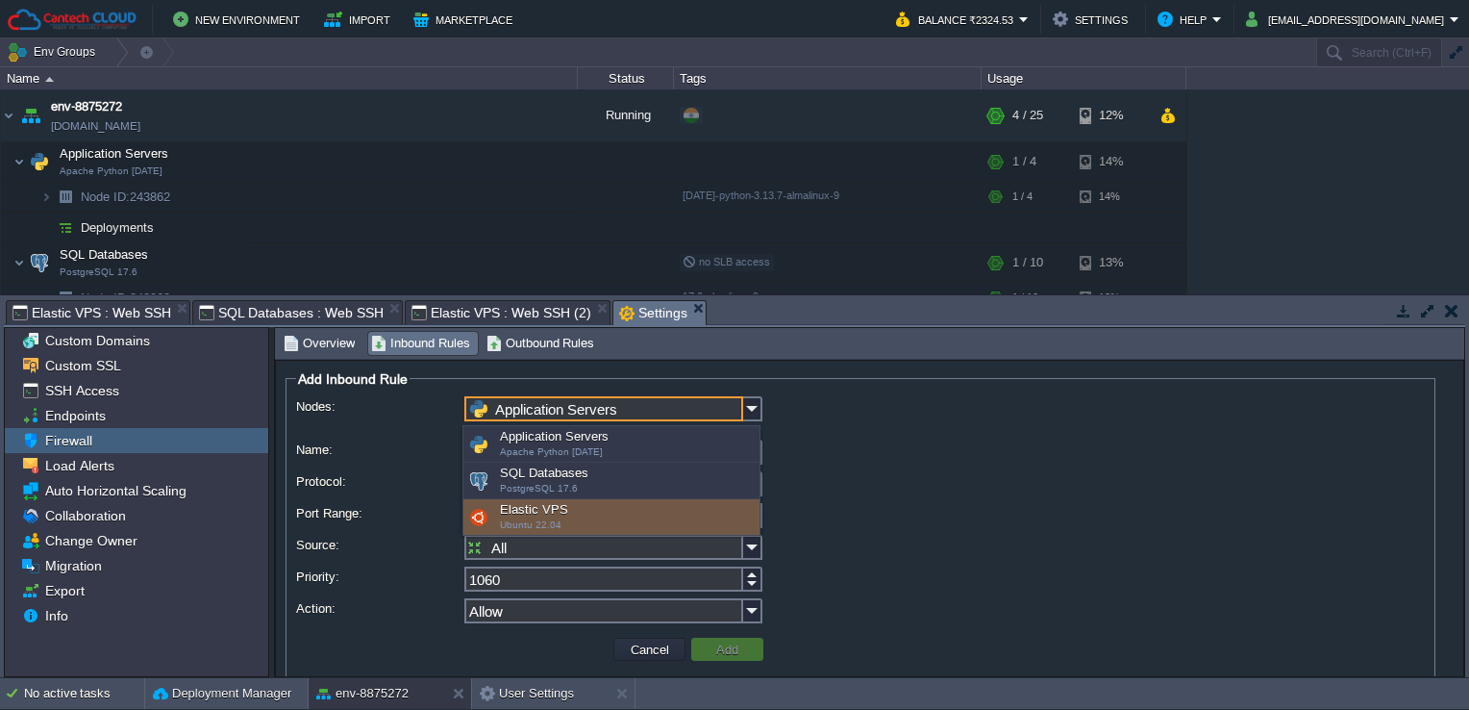
click at [597, 509] on div "Elastic VPS Ubuntu 22.04" at bounding box center [611, 517] width 296 height 37
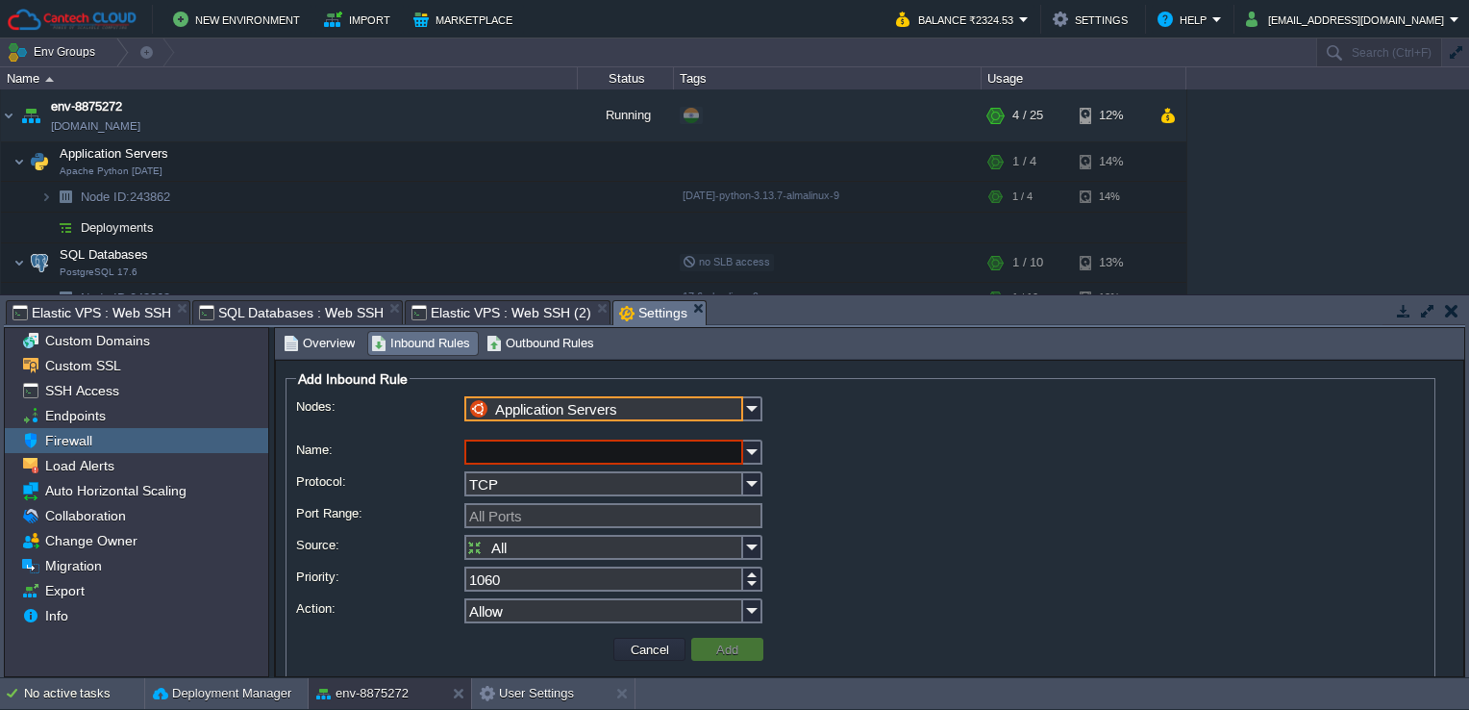
type input "Elastic VPS"
click at [752, 452] on img at bounding box center [752, 451] width 19 height 25
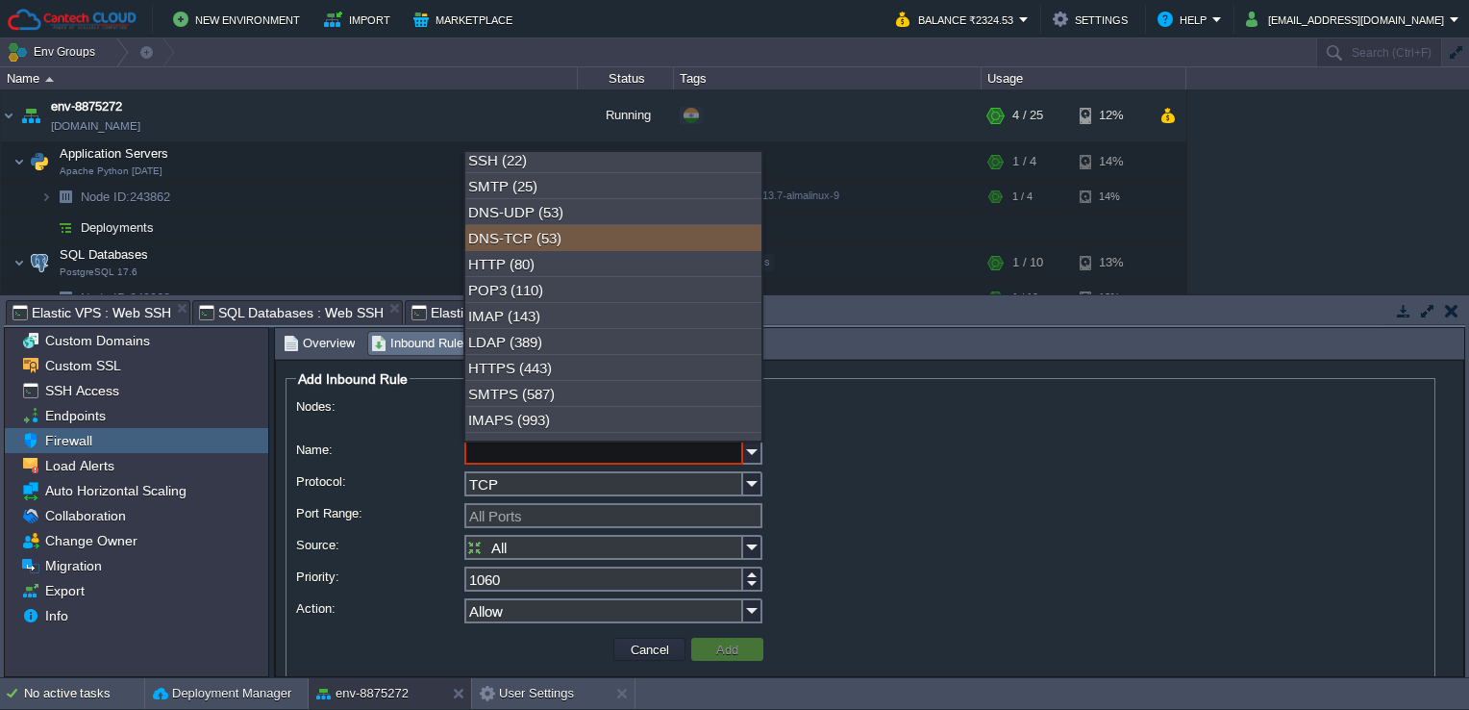
scroll to position [31, 0]
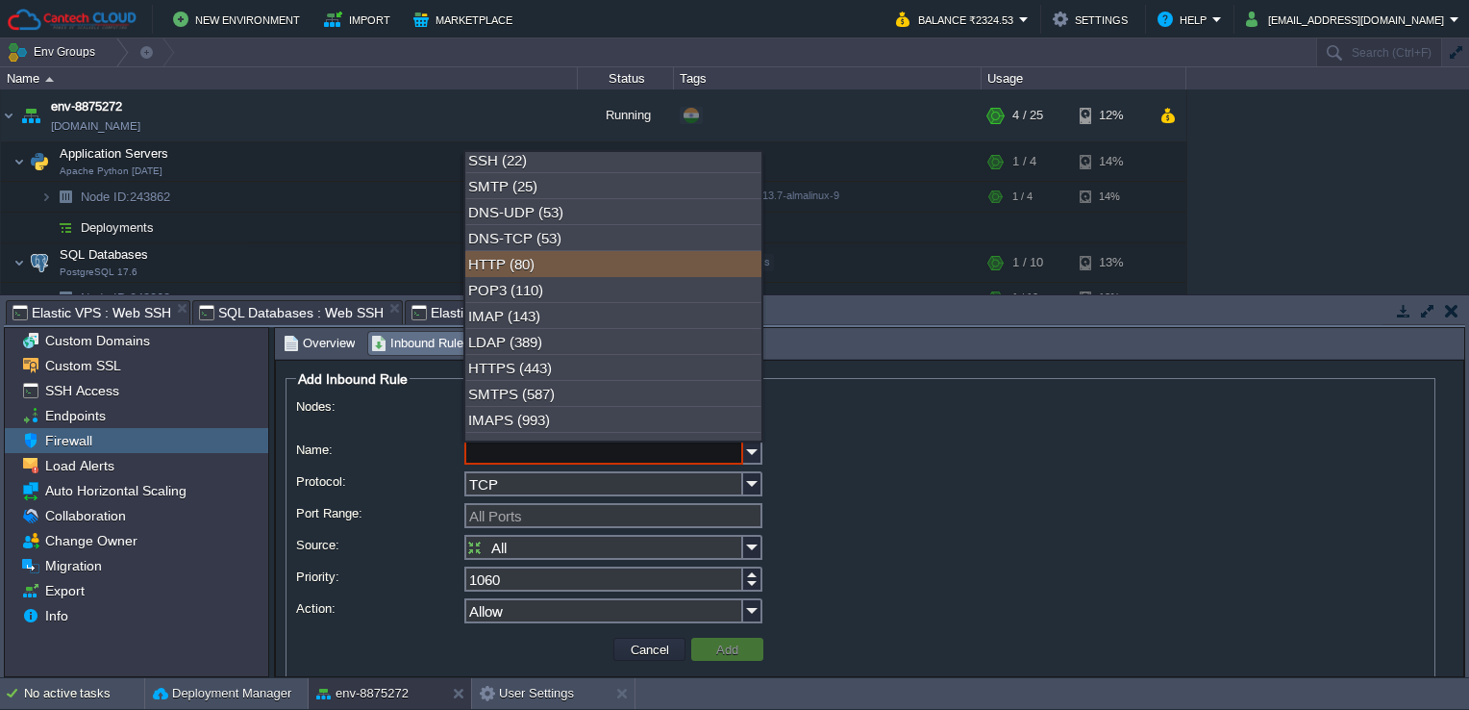
click at [686, 267] on div "HTTP (80)" at bounding box center [613, 264] width 296 height 26
type input "HTTP"
type input "80"
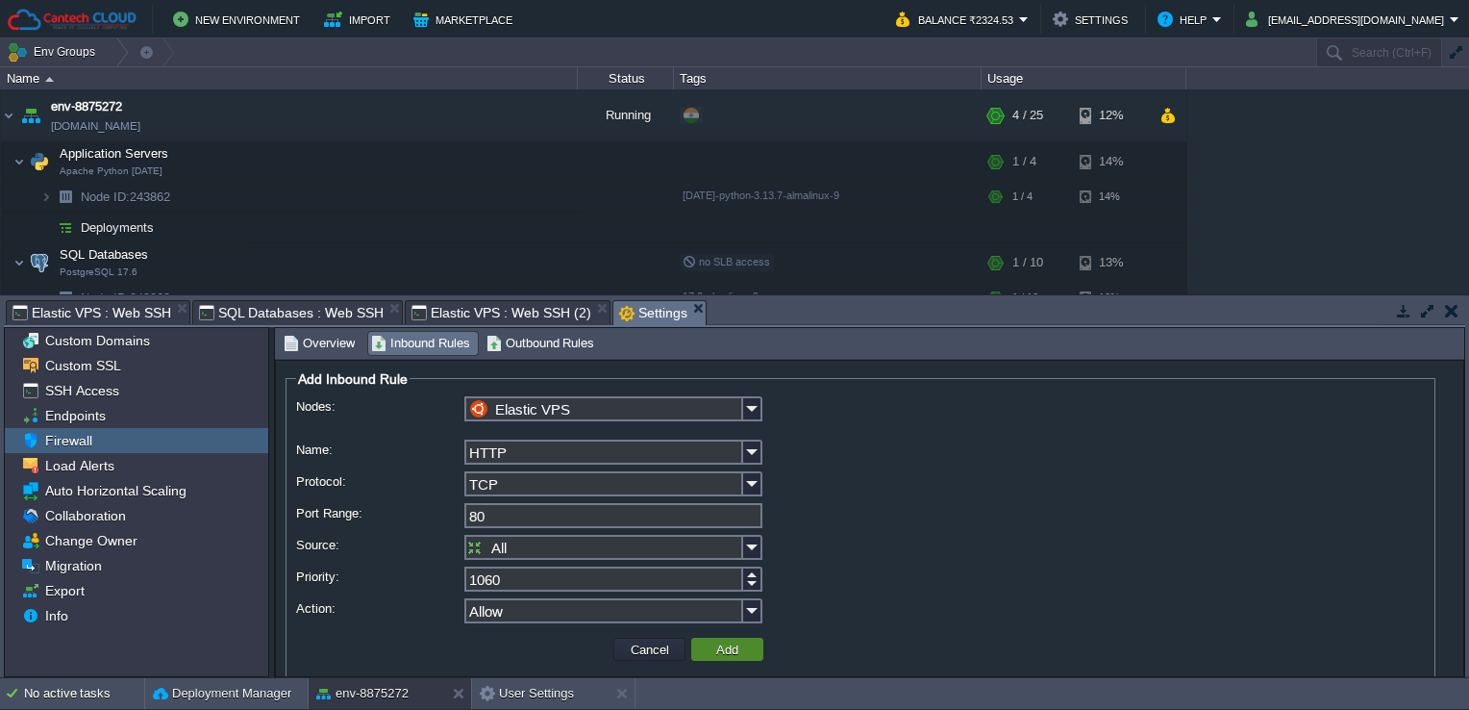
click at [720, 656] on button "Add" at bounding box center [727, 648] width 34 height 17
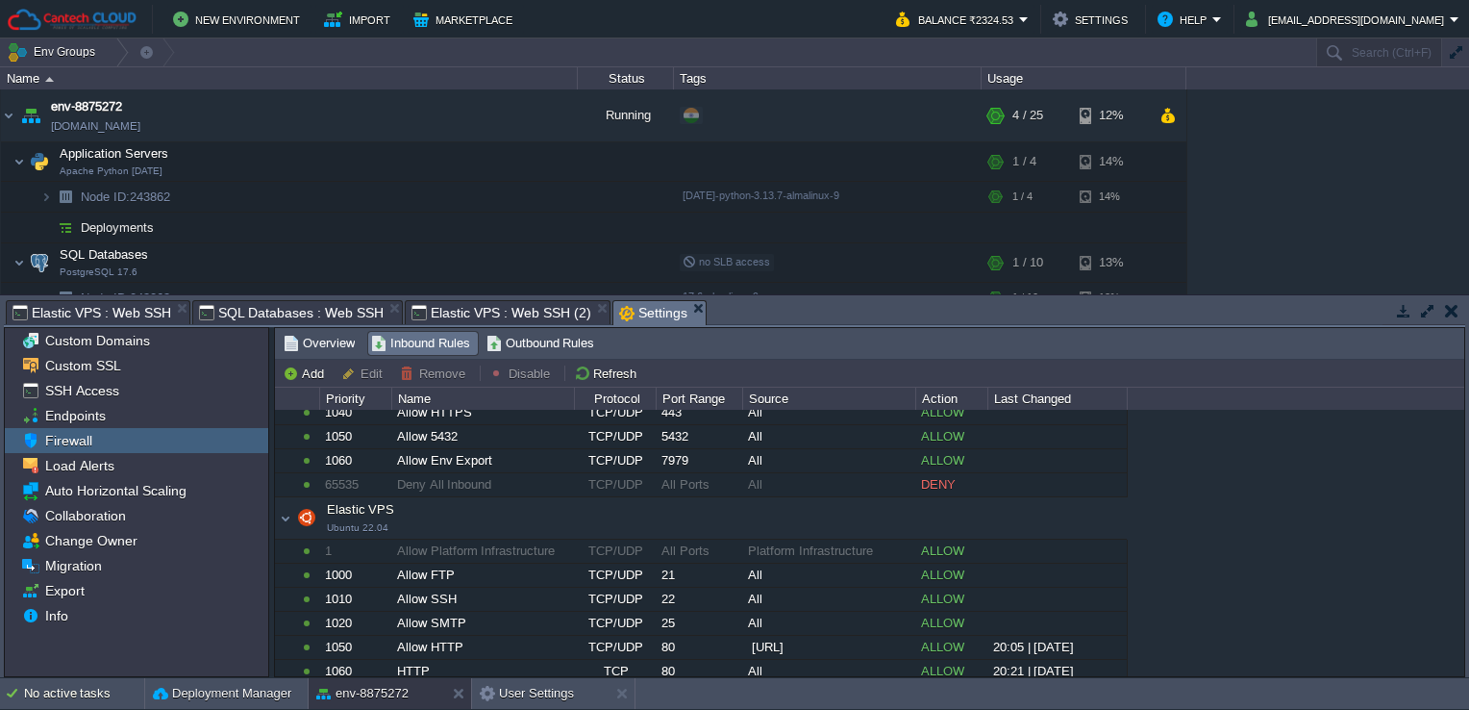
scroll to position [406, 0]
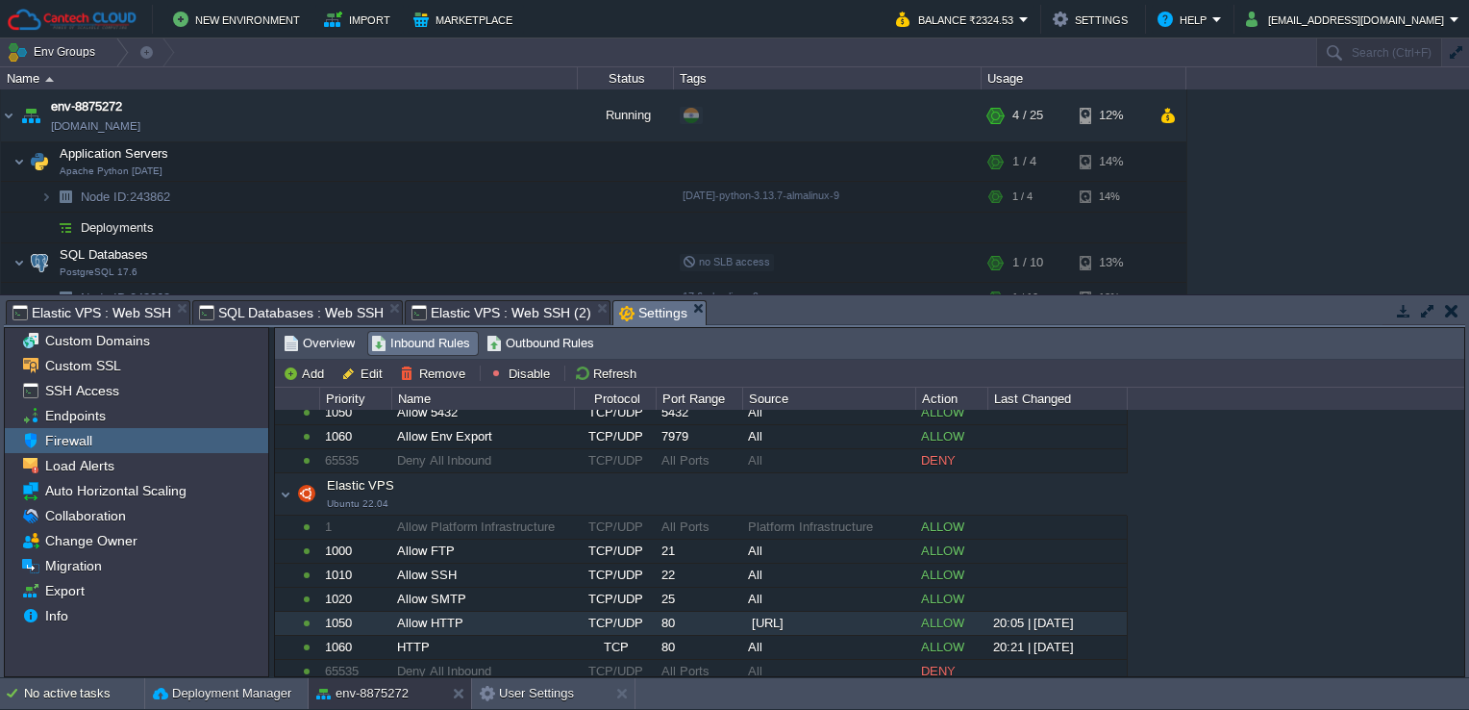
click at [477, 625] on div "Allow HTTP" at bounding box center [482, 622] width 181 height 23
click at [441, 364] on button "Remove" at bounding box center [435, 372] width 71 height 17
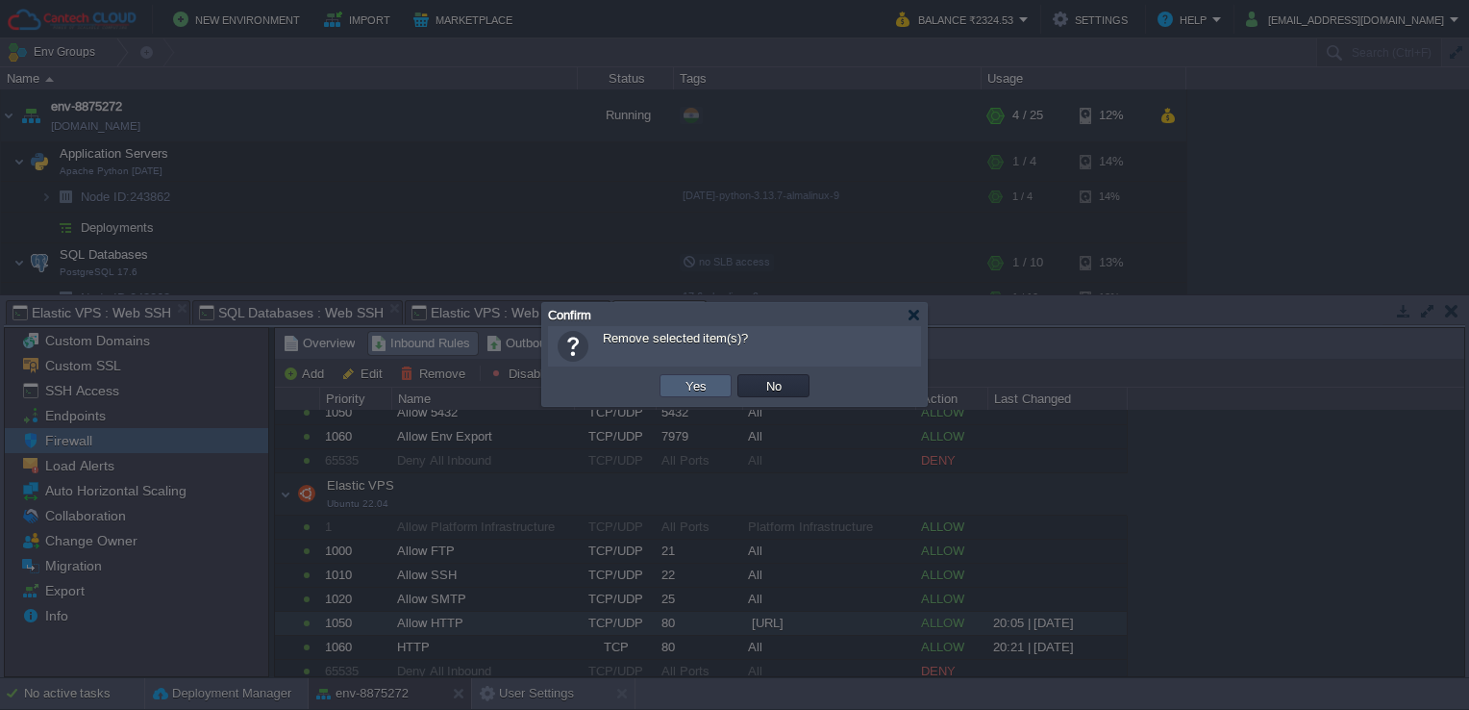
click at [670, 386] on td "Yes" at bounding box center [696, 385] width 72 height 23
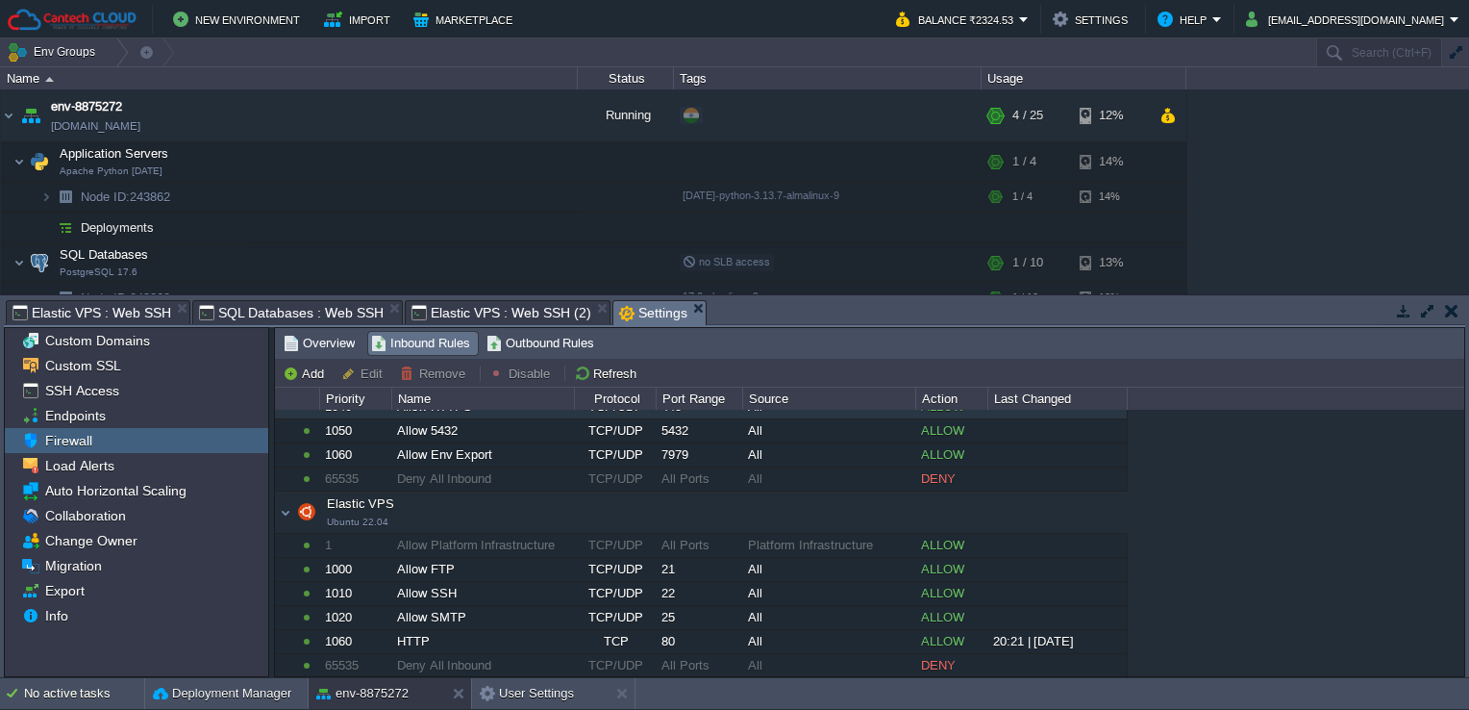
scroll to position [382, 0]
